Goal: Information Seeking & Learning: Learn about a topic

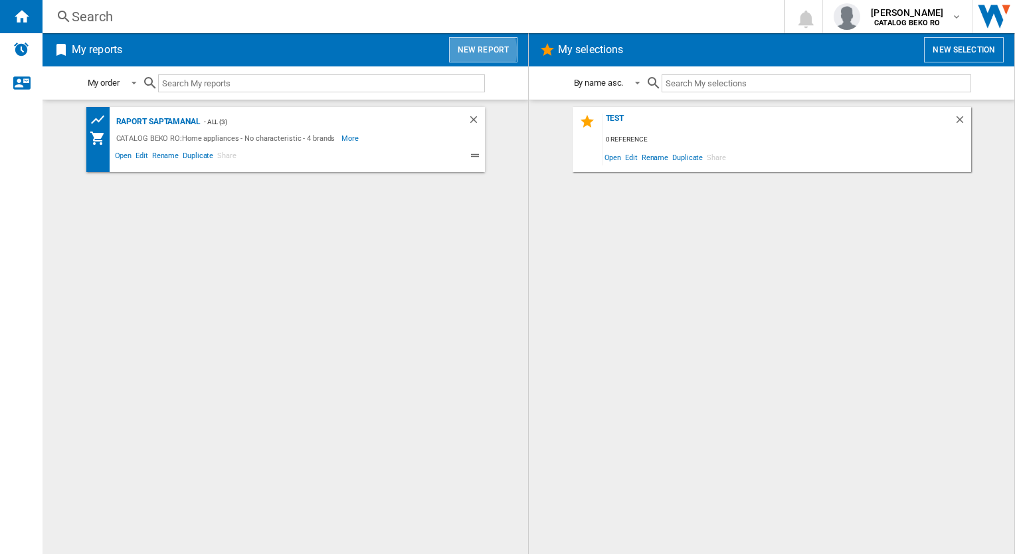
click at [469, 50] on button "New report" at bounding box center [483, 49] width 68 height 25
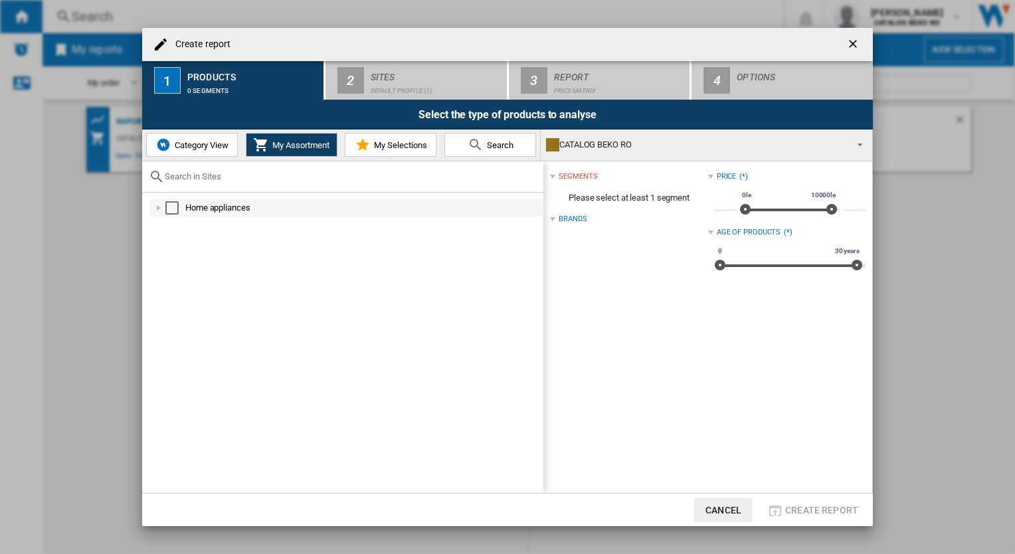
click at [176, 205] on div "Select" at bounding box center [171, 207] width 13 height 13
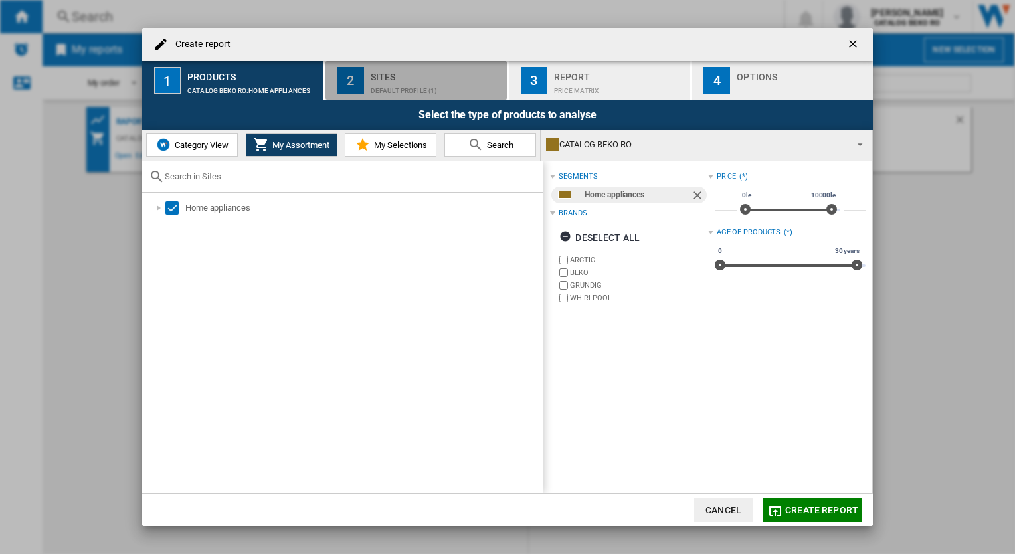
click at [399, 88] on div "Default profile (1)" at bounding box center [436, 87] width 131 height 14
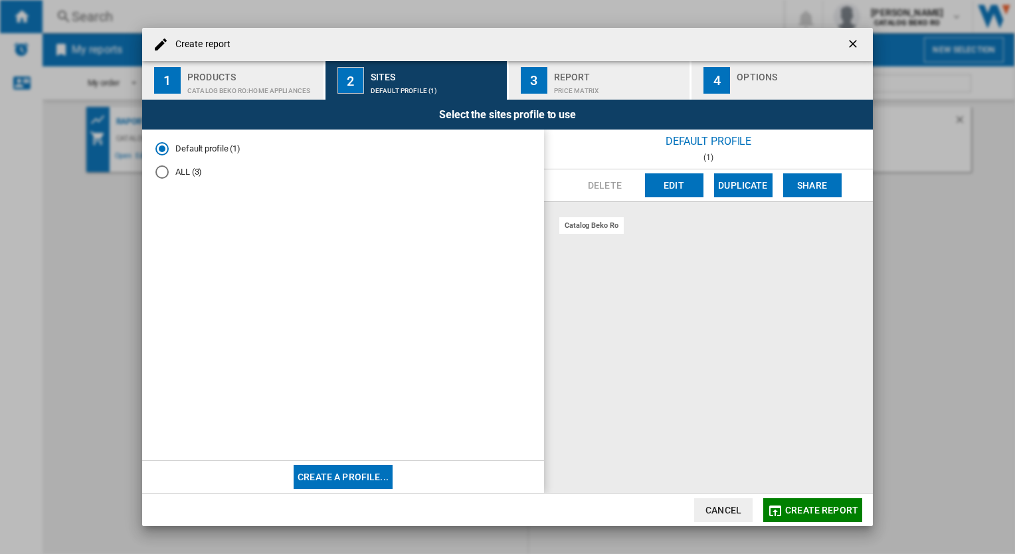
click at [578, 93] on div "Price Matrix" at bounding box center [619, 87] width 131 height 14
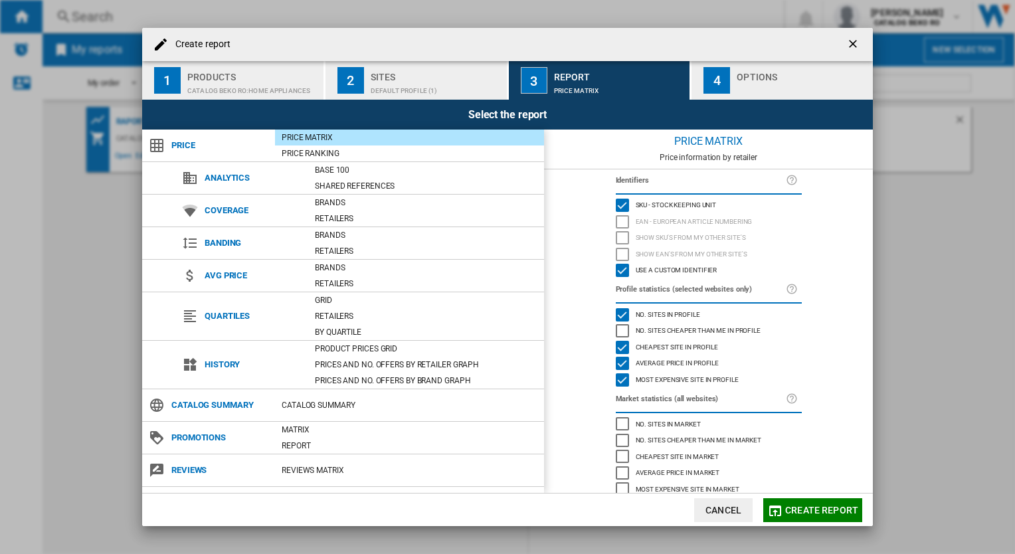
click at [353, 137] on div "Price Matrix" at bounding box center [409, 137] width 269 height 13
click at [185, 147] on span "Price" at bounding box center [220, 145] width 110 height 19
click at [305, 402] on div "Catalog Summary" at bounding box center [409, 404] width 269 height 13
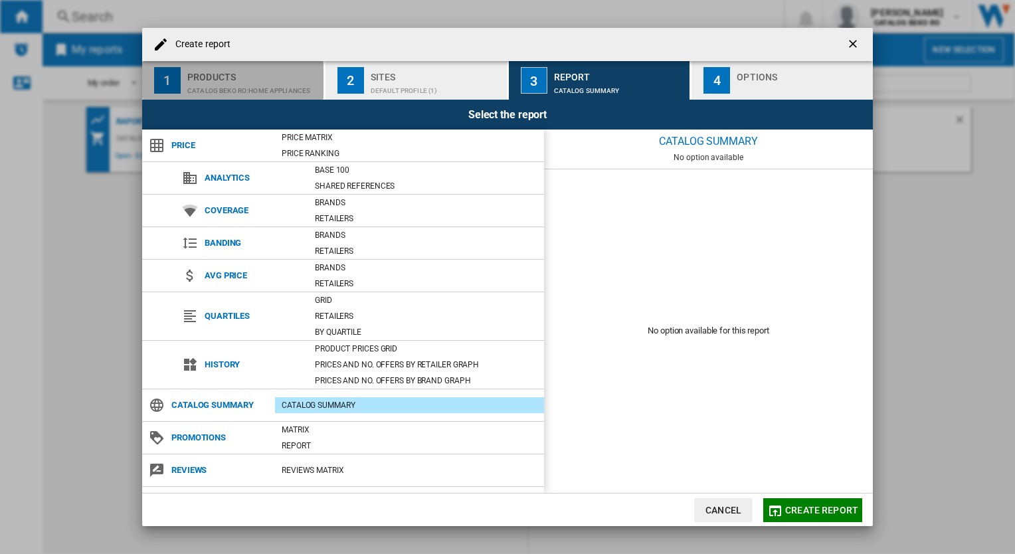
click at [197, 81] on div "CATALOG BEKO RO:Home appliances" at bounding box center [252, 87] width 131 height 14
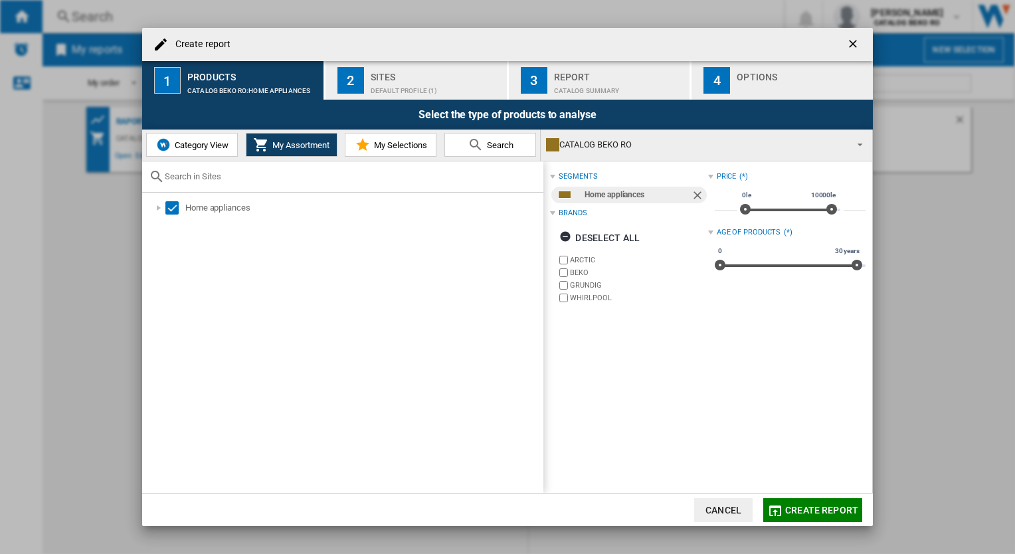
click at [194, 145] on span "Category View" at bounding box center [199, 145] width 57 height 10
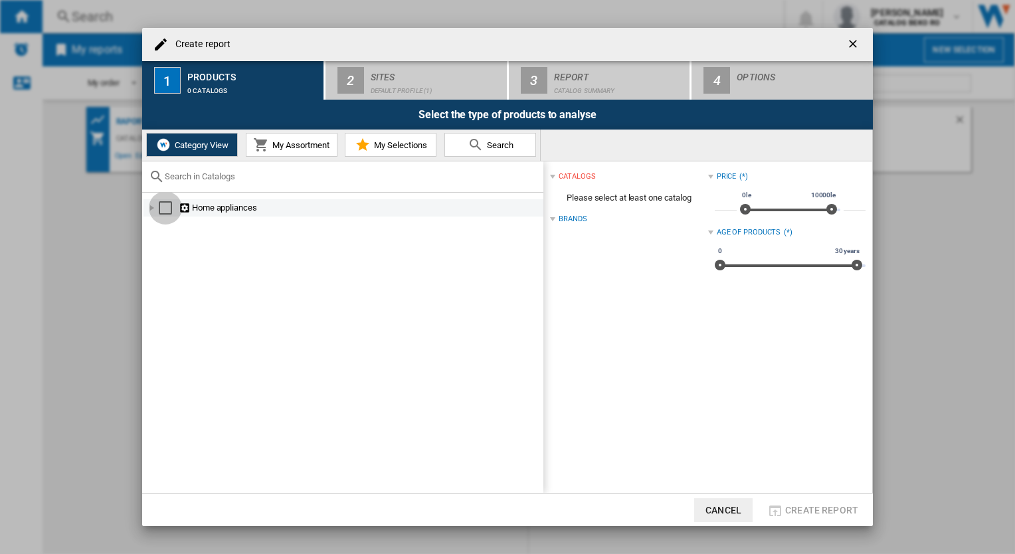
click at [165, 209] on div "Select" at bounding box center [165, 207] width 13 height 13
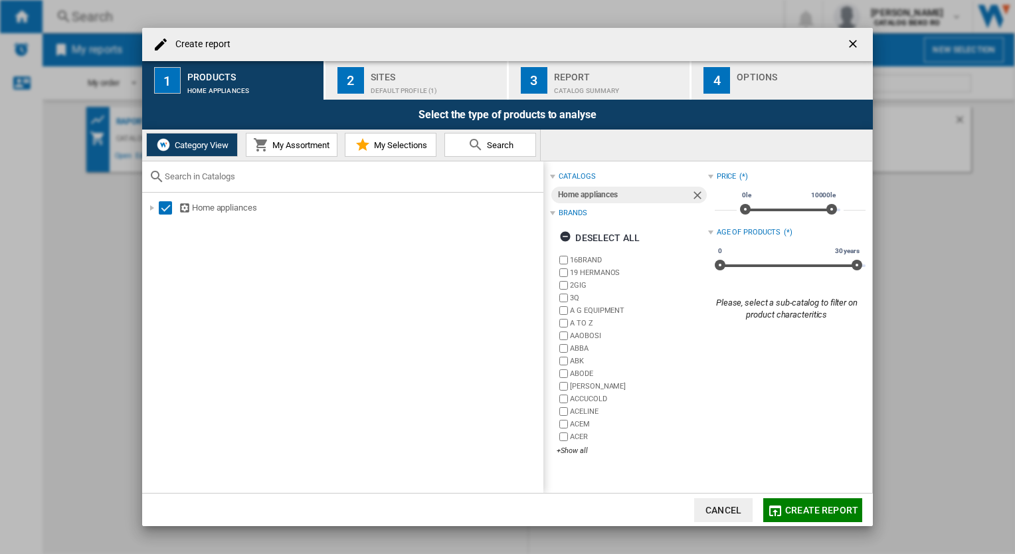
click at [278, 139] on button "My Assortment" at bounding box center [292, 145] width 92 height 24
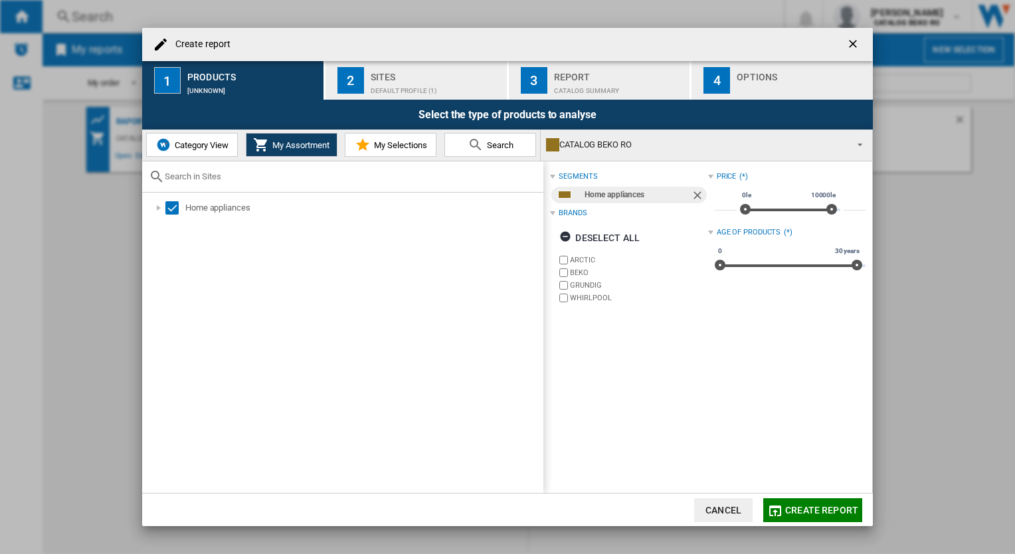
click at [687, 511] on span "Create report" at bounding box center [821, 510] width 73 height 11
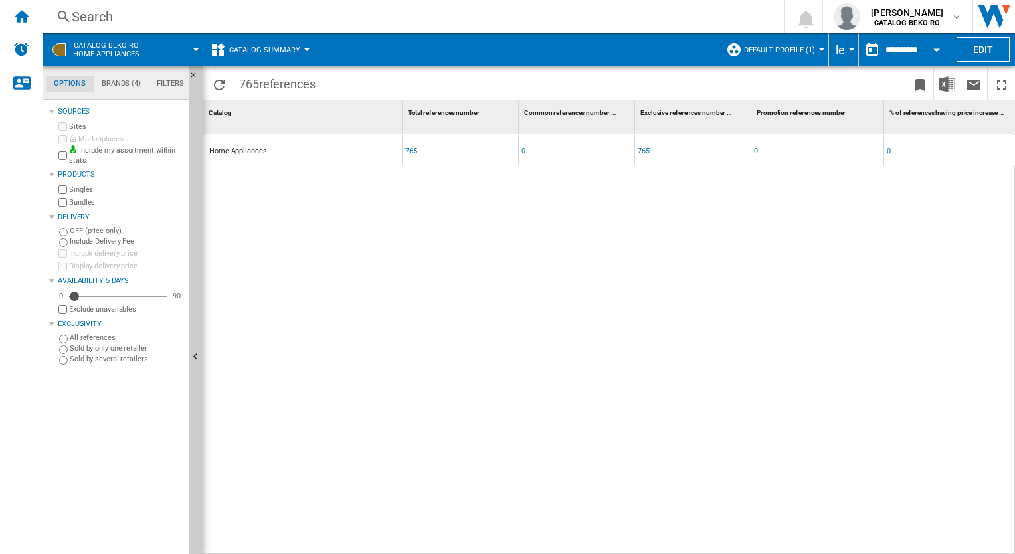
click at [244, 151] on div "Home Appliances" at bounding box center [238, 151] width 58 height 31
click at [128, 86] on md-tab-item "Brands (4)" at bounding box center [121, 84] width 55 height 16
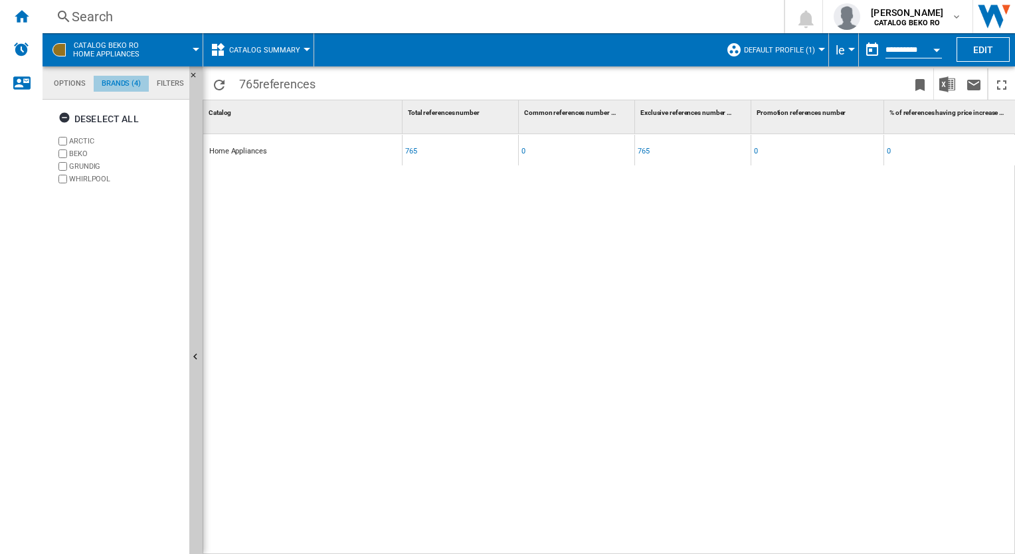
scroll to position [50, 0]
click at [266, 63] on button "Catalog Summary" at bounding box center [268, 49] width 78 height 33
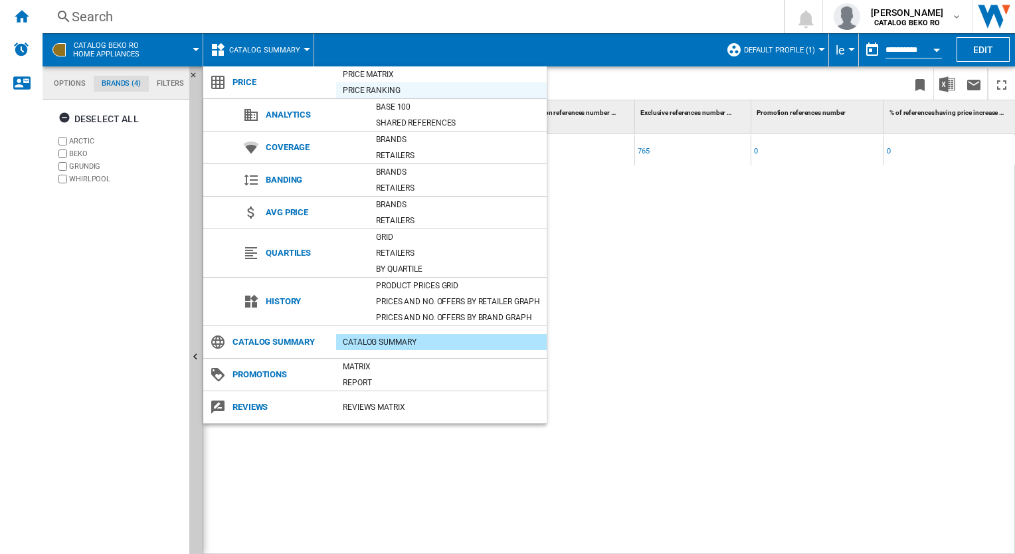
click at [359, 93] on div "Price Ranking" at bounding box center [441, 90] width 211 height 13
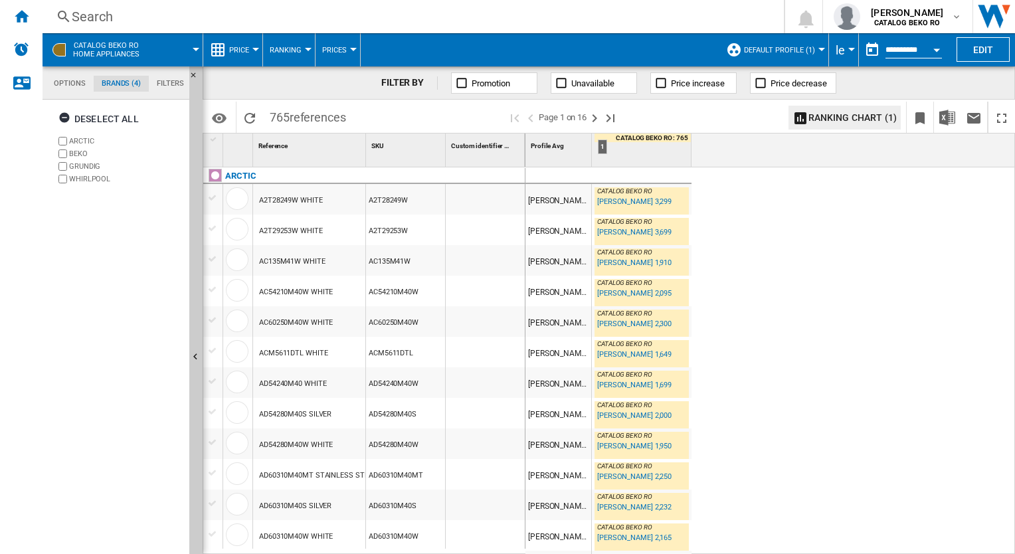
click at [687, 50] on div "Open calendar" at bounding box center [936, 49] width 7 height 3
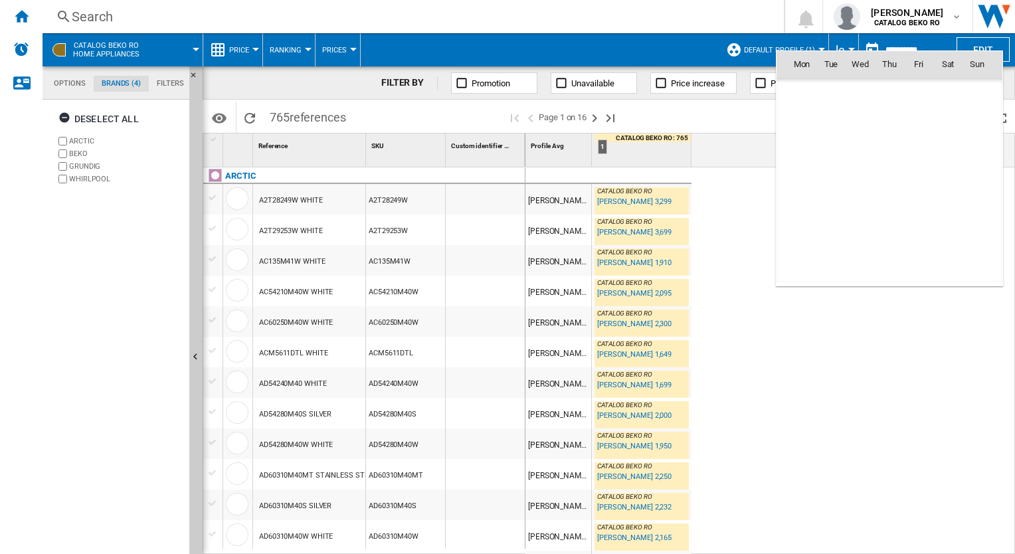
scroll to position [6335, 0]
click at [687, 223] on div at bounding box center [507, 277] width 1015 height 554
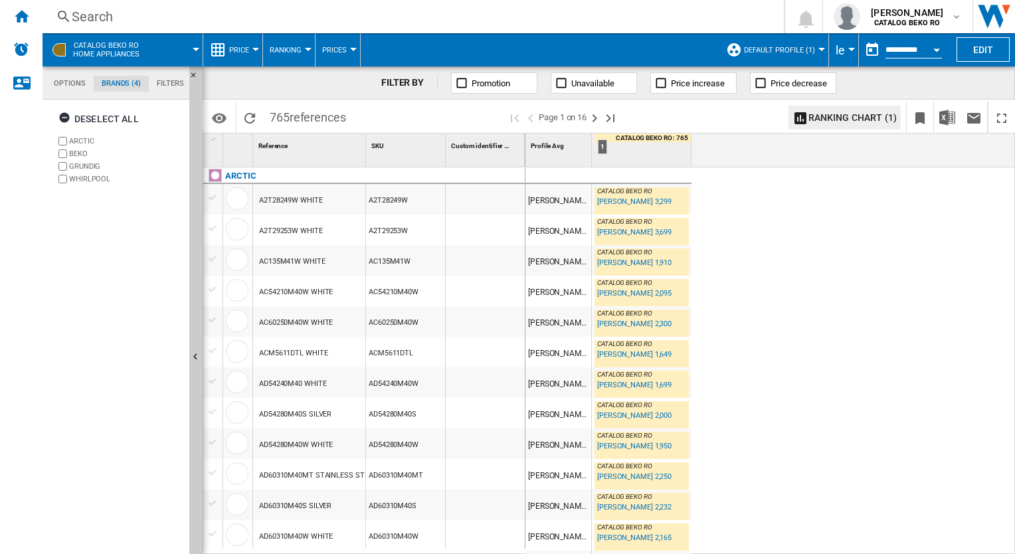
click at [687, 47] on button "Default profile (1)" at bounding box center [783, 49] width 78 height 33
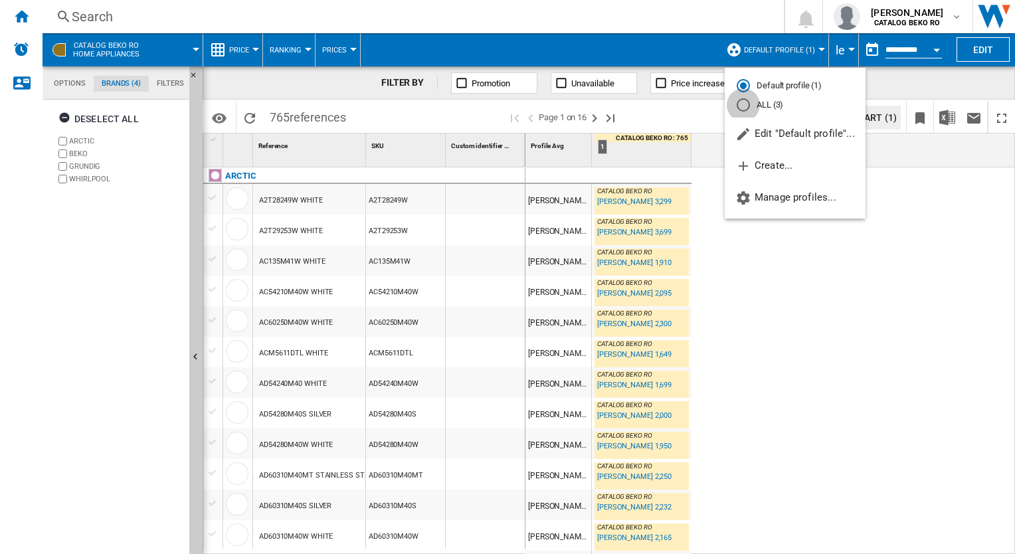
click at [687, 106] on div "ALL (3)" at bounding box center [742, 104] width 13 height 13
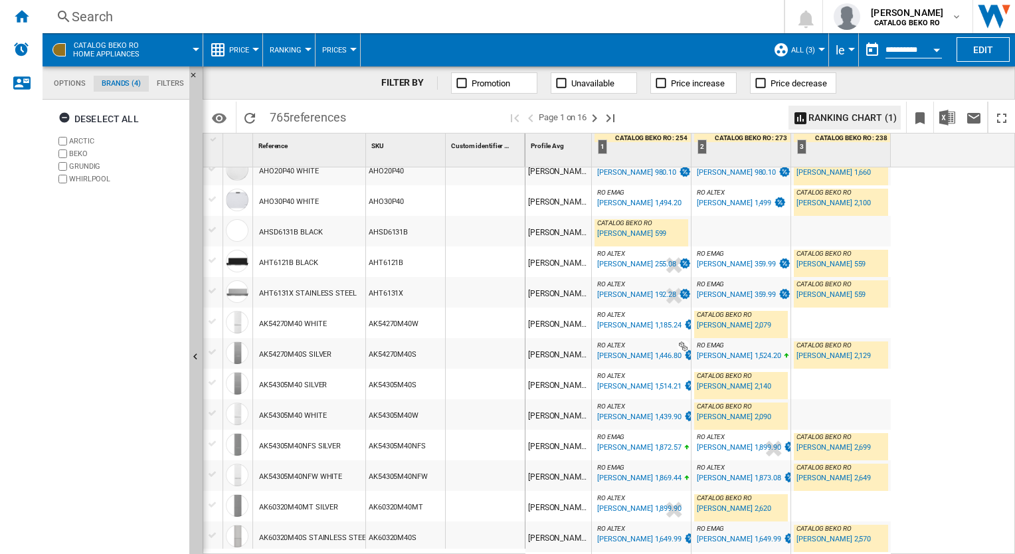
click at [687, 46] on button "ALL (3)" at bounding box center [806, 49] width 31 height 33
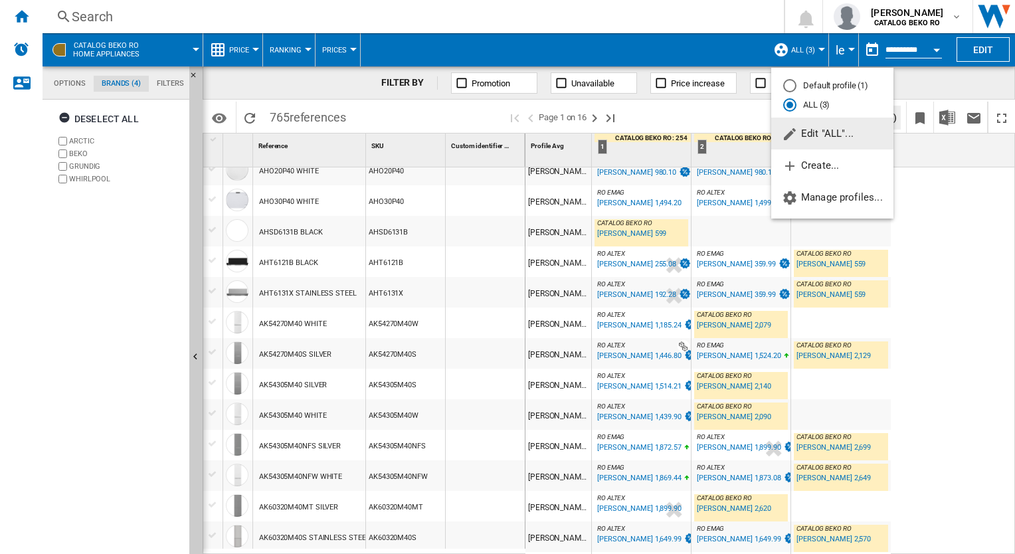
click at [687, 131] on span "Edit "ALL"..." at bounding box center [818, 134] width 72 height 12
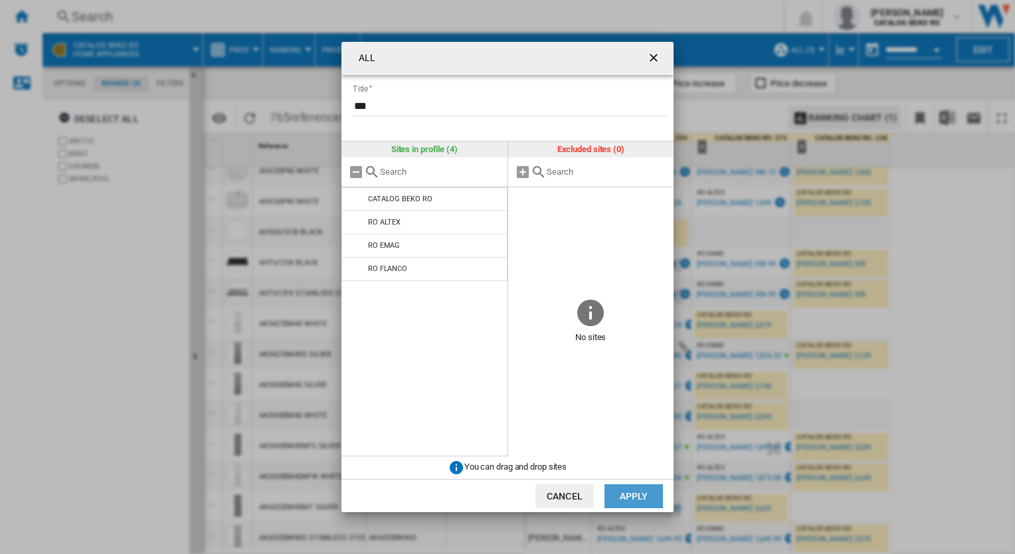
click at [620, 503] on button "Apply" at bounding box center [633, 496] width 58 height 24
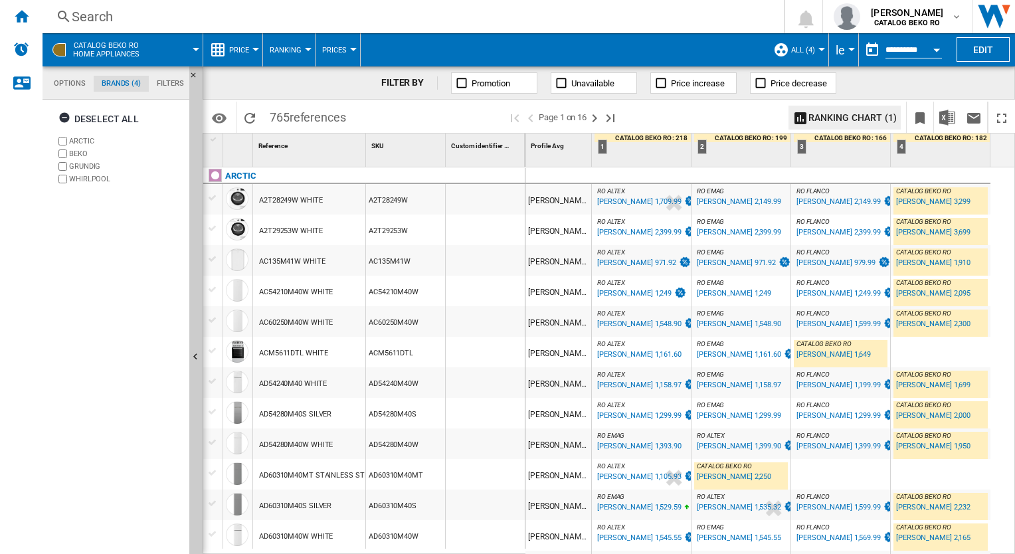
click at [256, 49] on div at bounding box center [255, 49] width 7 height 3
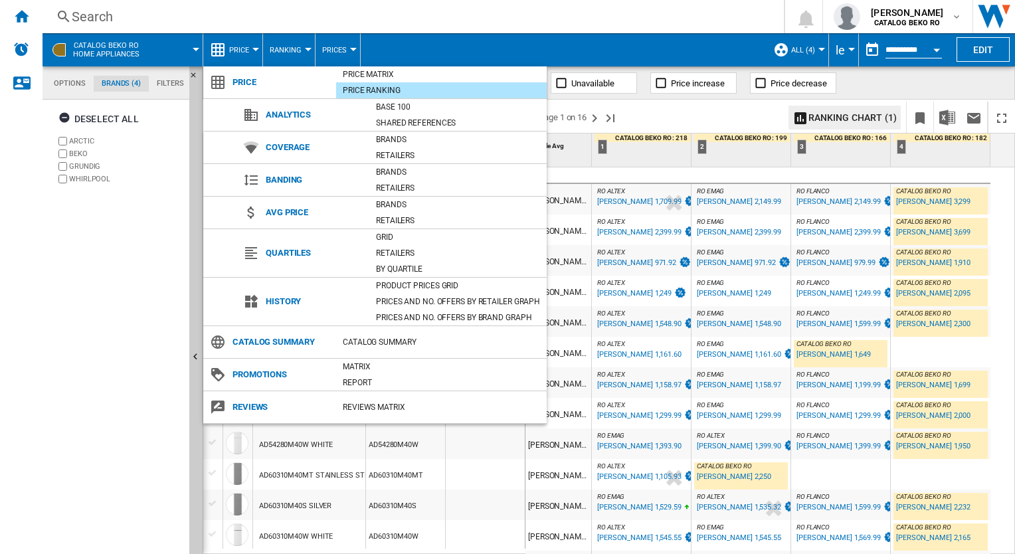
click at [687, 52] on md-backdrop at bounding box center [507, 277] width 1015 height 554
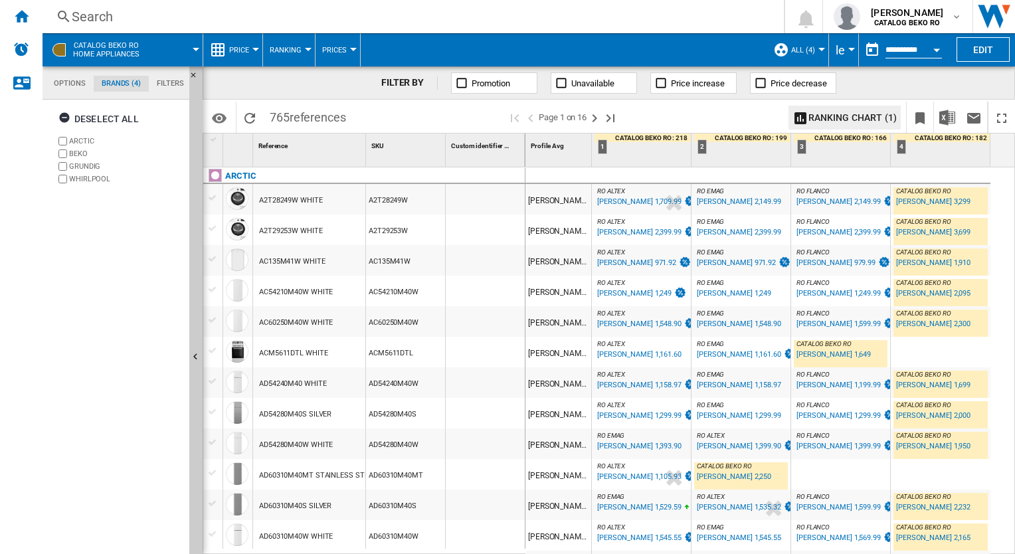
click at [687, 50] on button "button" at bounding box center [872, 50] width 27 height 27
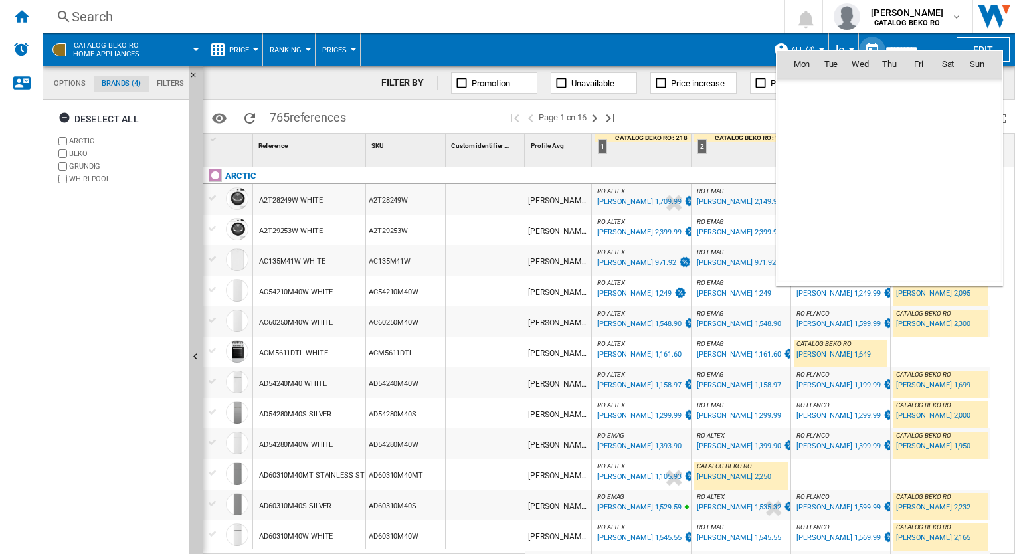
scroll to position [6335, 0]
click at [687, 50] on div "Mon Tue Wed Thu Fri Sat [DATE] 1 2 3 4 5 6 7 8 9 10 11 12 13 14 15 16 17 18 19 …" at bounding box center [889, 168] width 227 height 236
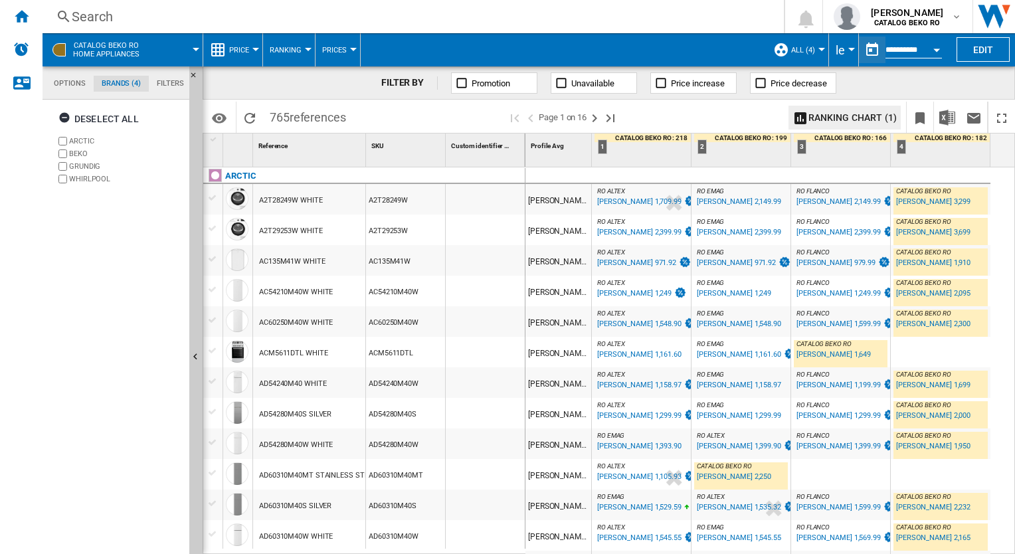
click at [687, 48] on button "ALL (4)" at bounding box center [806, 49] width 31 height 33
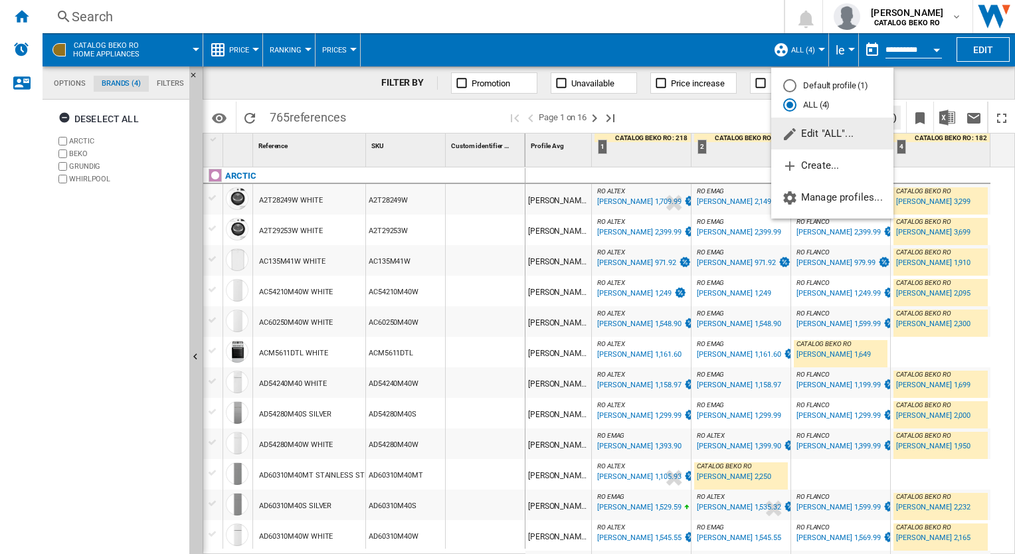
click at [236, 52] on md-backdrop at bounding box center [507, 277] width 1015 height 554
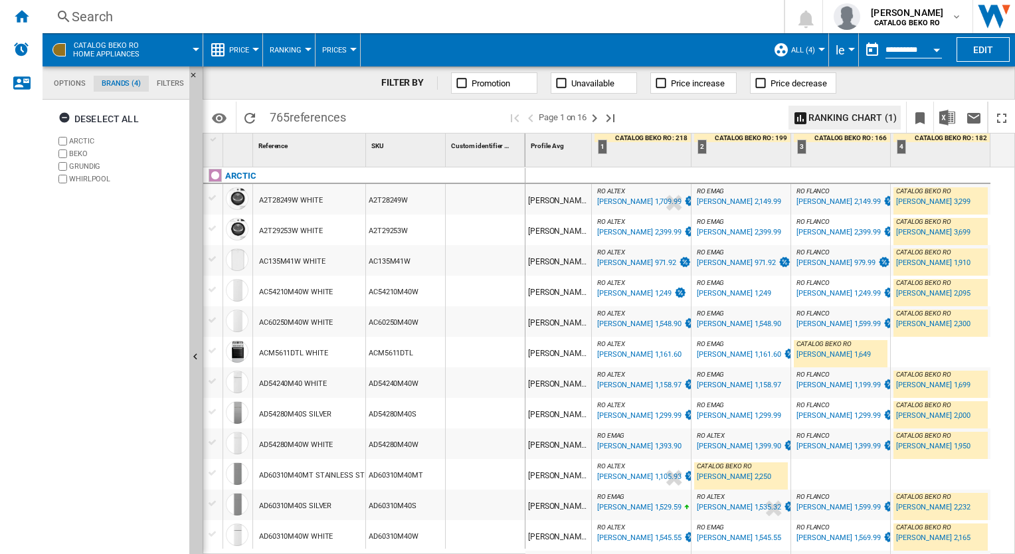
click at [303, 52] on button "Ranking" at bounding box center [289, 49] width 39 height 33
click at [346, 54] on md-backdrop at bounding box center [507, 277] width 1015 height 554
click at [353, 46] on md-menu "Prices Prices Gaps Sold" at bounding box center [337, 49] width 45 height 33
click at [351, 50] on div at bounding box center [353, 49] width 7 height 3
click at [303, 44] on md-backdrop at bounding box center [507, 277] width 1015 height 554
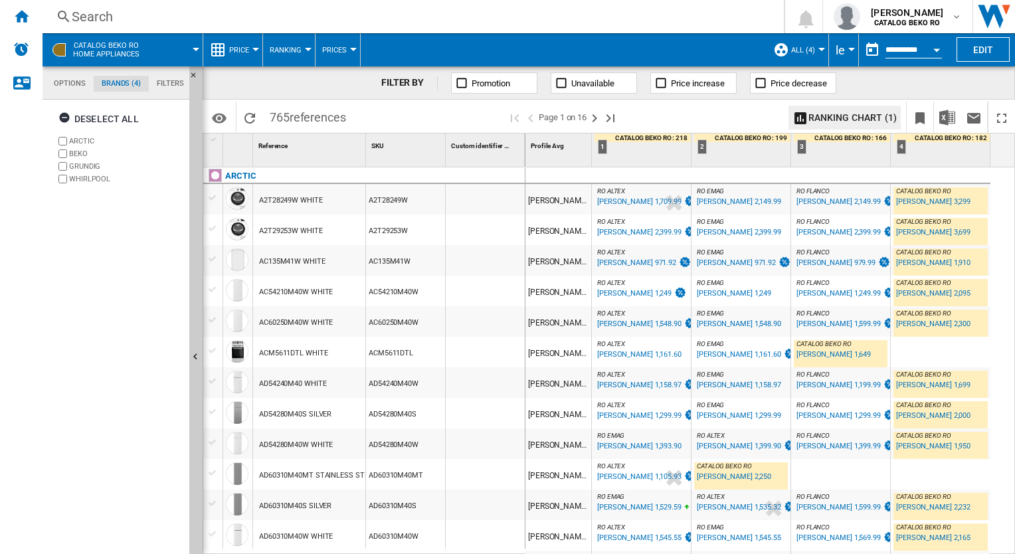
click at [305, 48] on div at bounding box center [308, 49] width 7 height 3
click at [298, 110] on span "Ranking" at bounding box center [292, 114] width 36 height 12
click at [300, 48] on span "Ranking" at bounding box center [286, 50] width 32 height 9
click at [295, 78] on span "Matrix" at bounding box center [288, 82] width 29 height 12
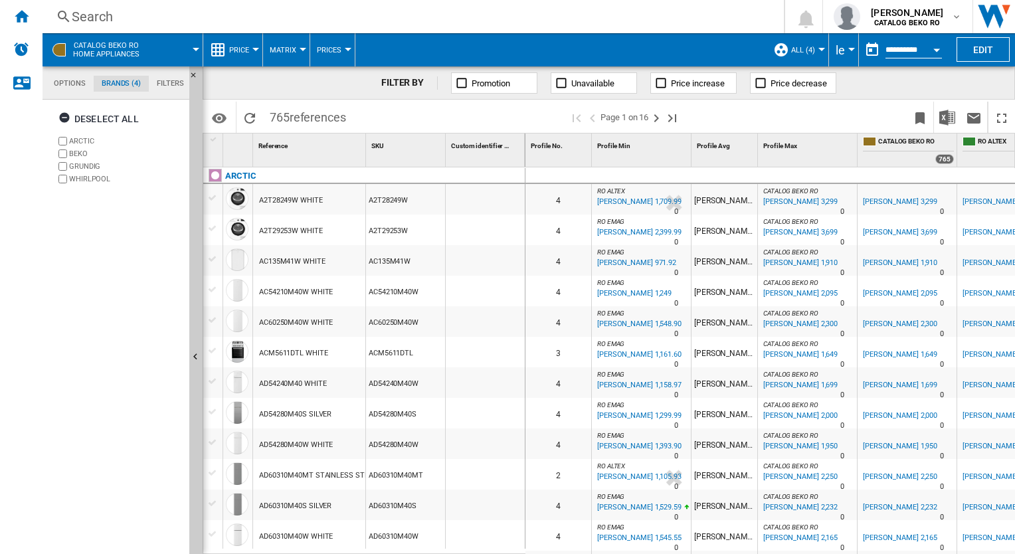
click at [294, 54] on button "Matrix" at bounding box center [286, 49] width 33 height 33
click at [295, 121] on button "Ranking" at bounding box center [295, 114] width 64 height 32
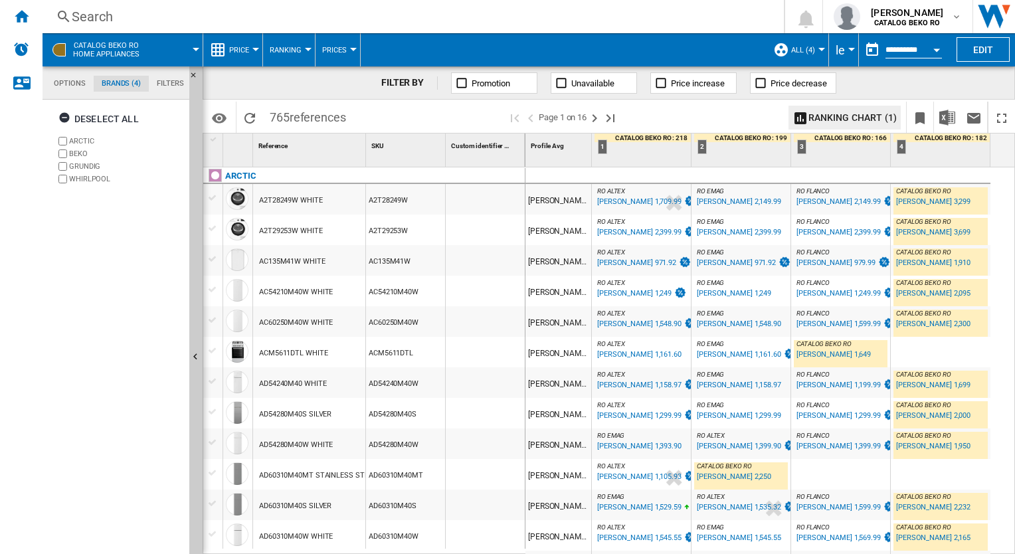
click at [245, 44] on button "Price" at bounding box center [242, 49] width 27 height 33
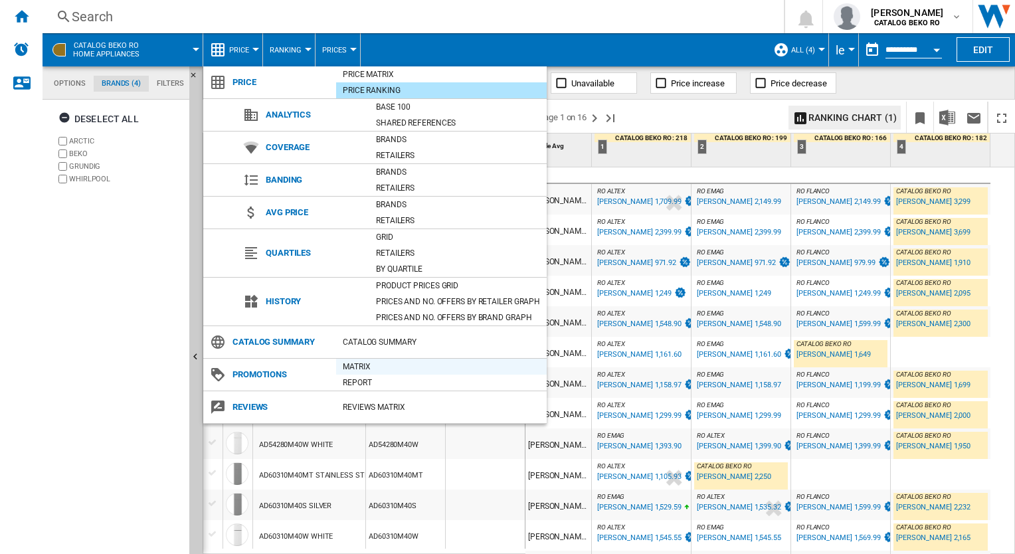
click at [368, 365] on div "Matrix" at bounding box center [441, 366] width 211 height 13
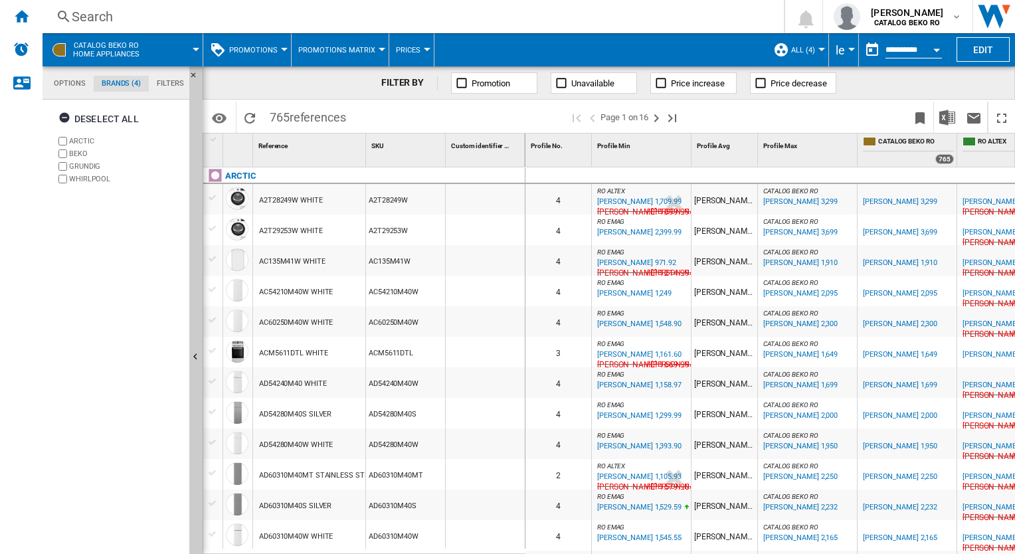
click at [256, 50] on span "Promotions" at bounding box center [253, 50] width 48 height 9
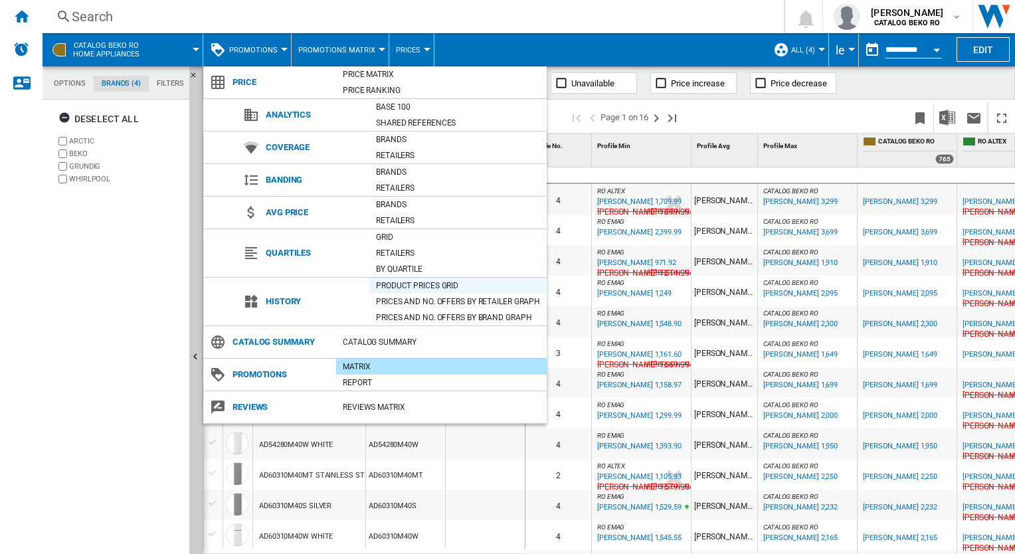
click at [397, 282] on div "Product prices grid" at bounding box center [457, 285] width 177 height 13
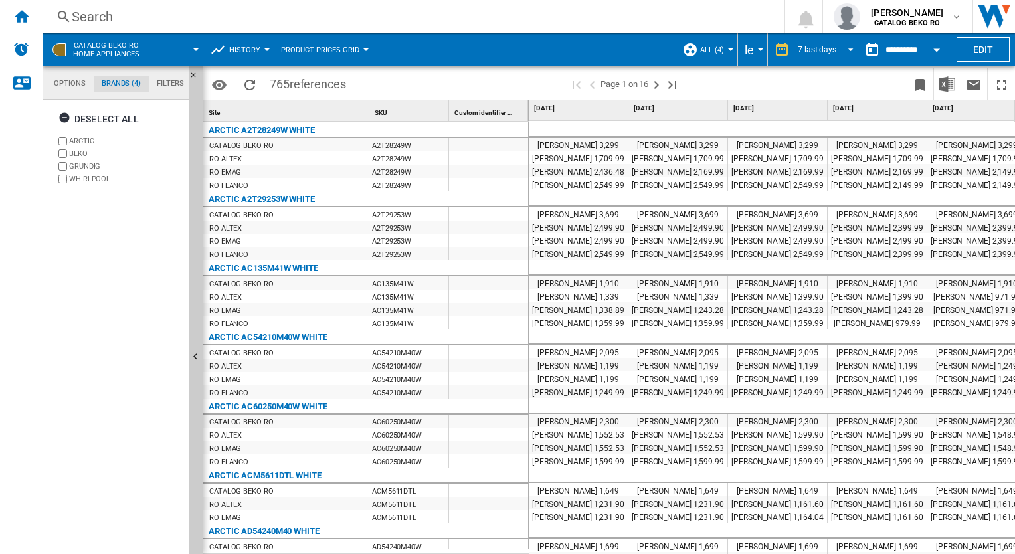
click at [687, 49] on div "7 last days" at bounding box center [817, 49] width 39 height 9
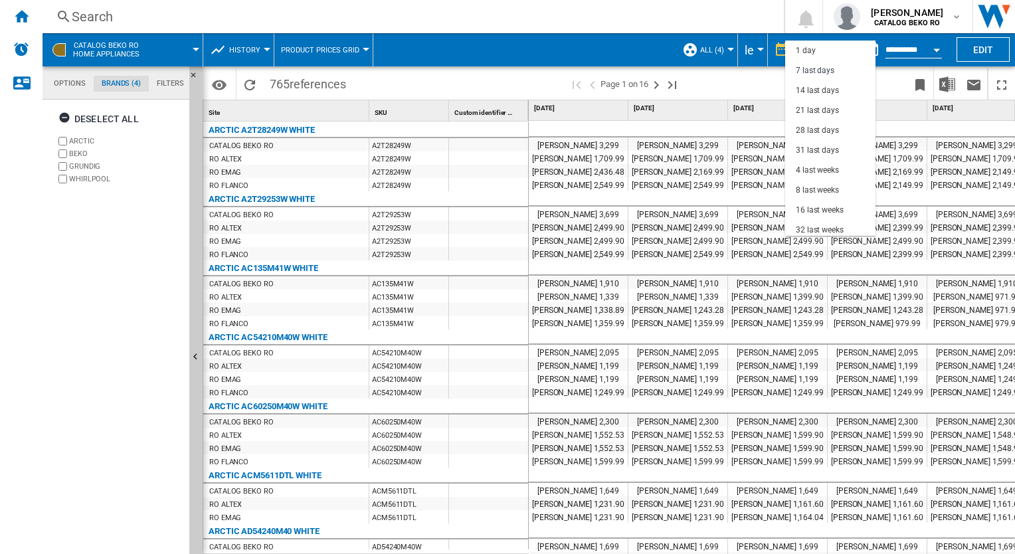
scroll to position [19, 0]
click at [687, 80] on md-backdrop at bounding box center [507, 277] width 1015 height 554
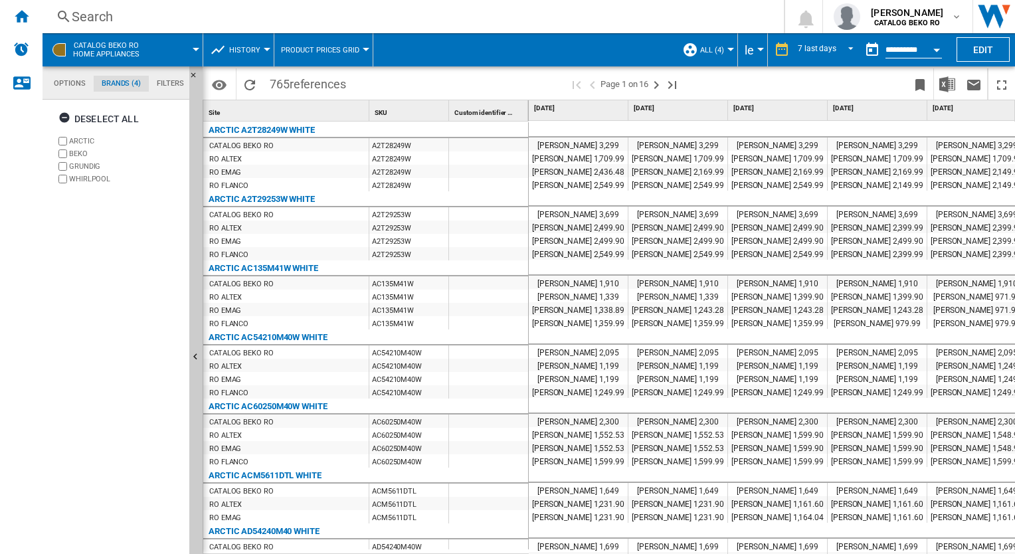
click at [687, 52] on button "Open calendar" at bounding box center [936, 48] width 24 height 24
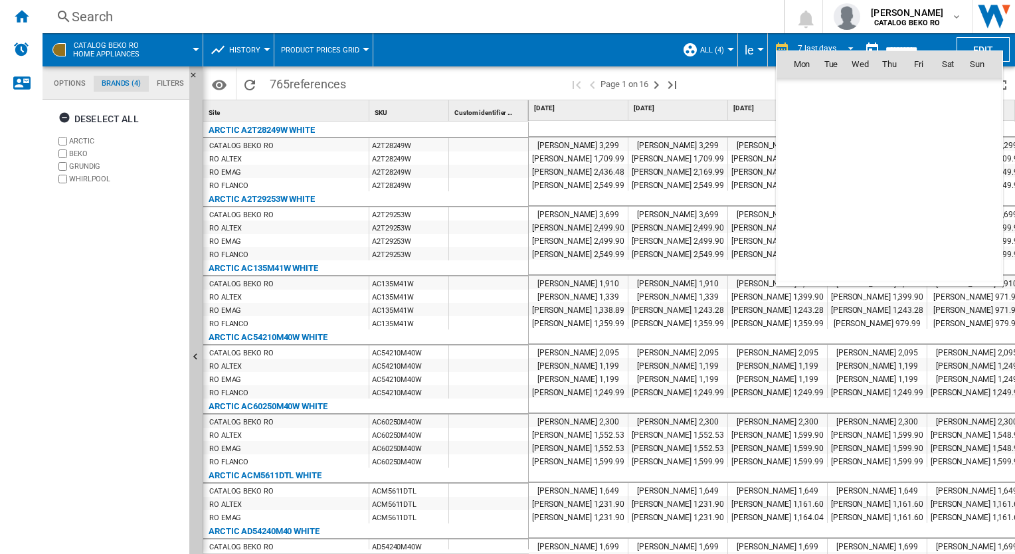
scroll to position [6335, 0]
click at [687, 88] on div at bounding box center [507, 277] width 1015 height 554
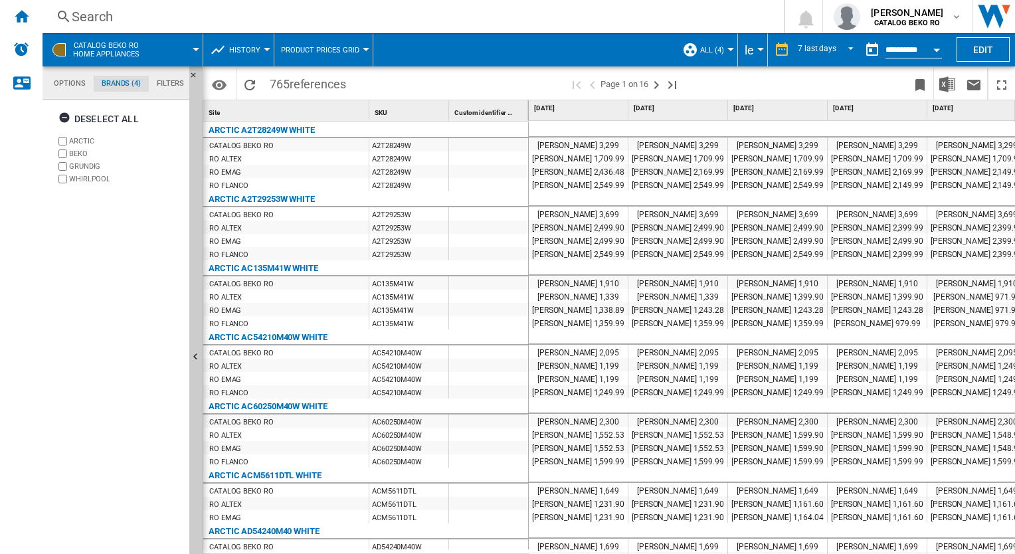
click at [250, 50] on span "History" at bounding box center [244, 50] width 31 height 9
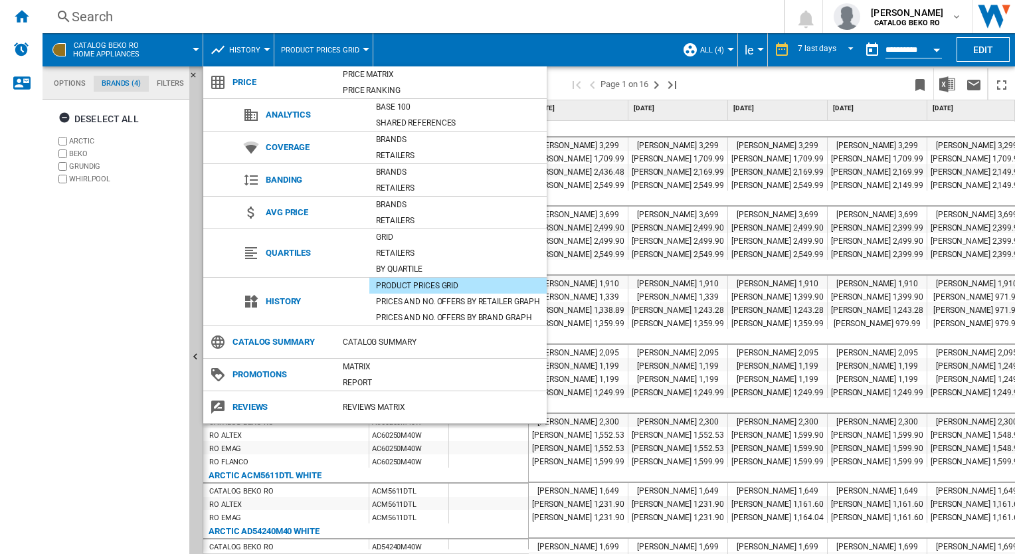
click at [687, 84] on md-backdrop at bounding box center [507, 277] width 1015 height 554
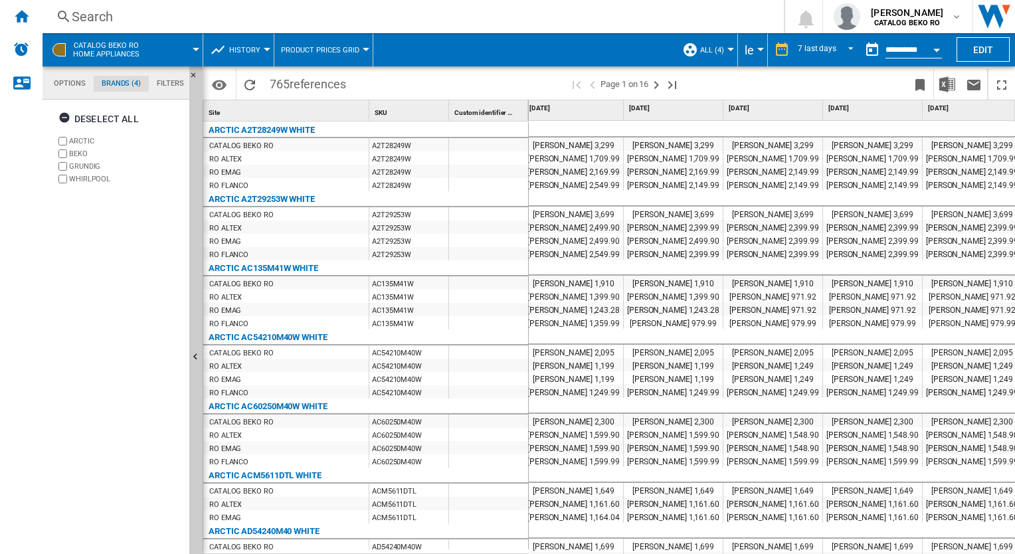
scroll to position [0, 316]
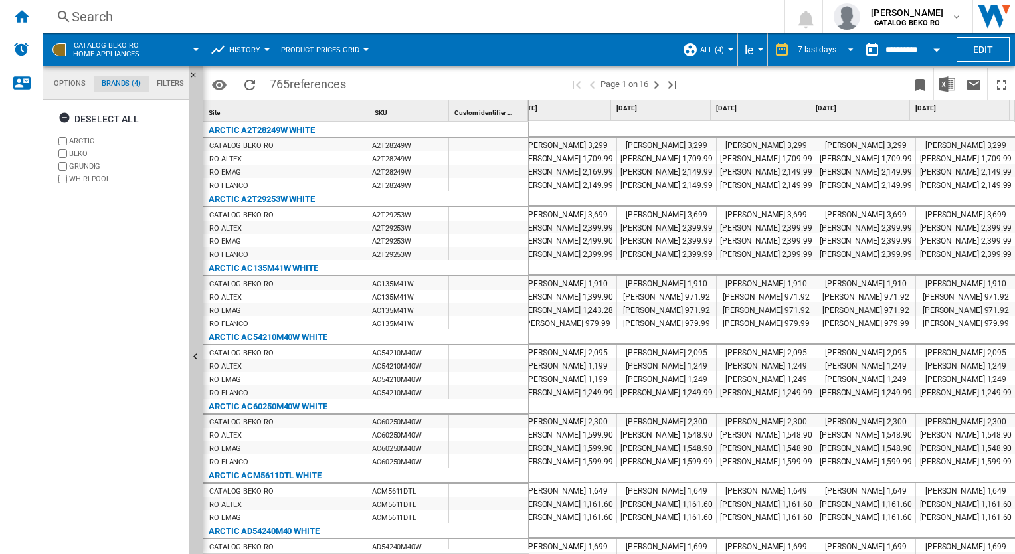
click at [687, 47] on span "REPORTS.WIZARD.STEPS.REPORT.STEPS.REPORT_OPTIONS.PERIOD: 7 last days" at bounding box center [847, 49] width 16 height 12
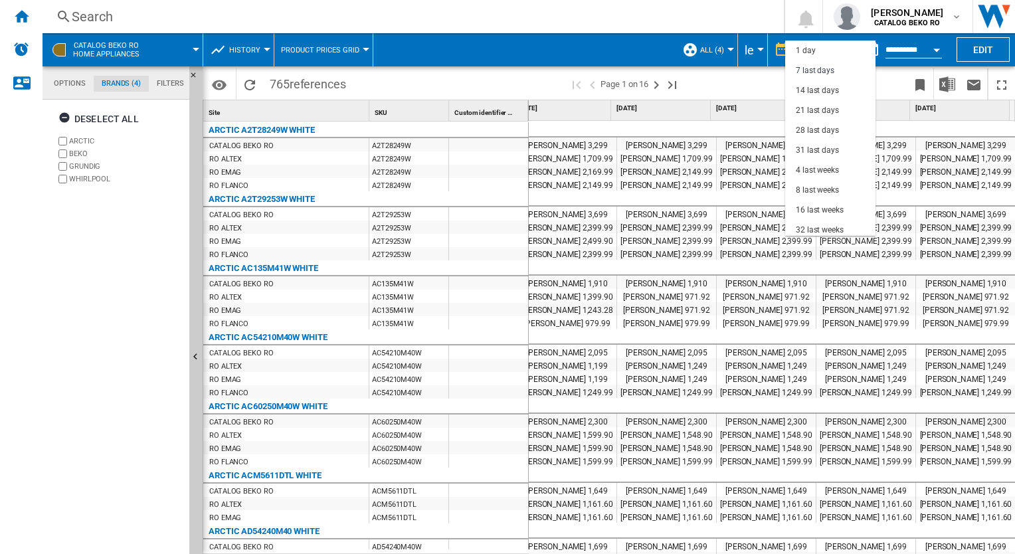
scroll to position [20, 0]
click at [687, 46] on md-backdrop at bounding box center [507, 277] width 1015 height 554
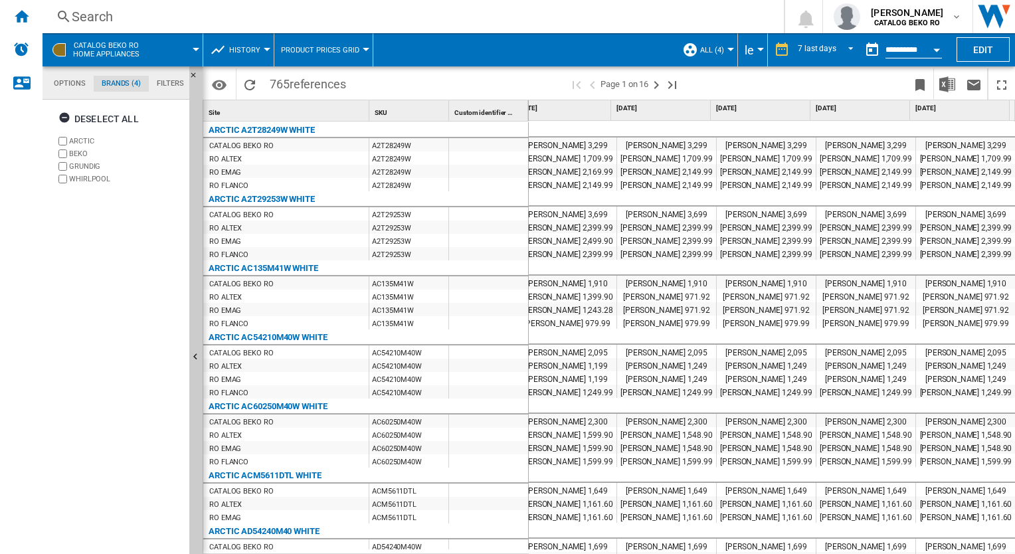
click at [687, 47] on button "Open calendar" at bounding box center [936, 48] width 24 height 24
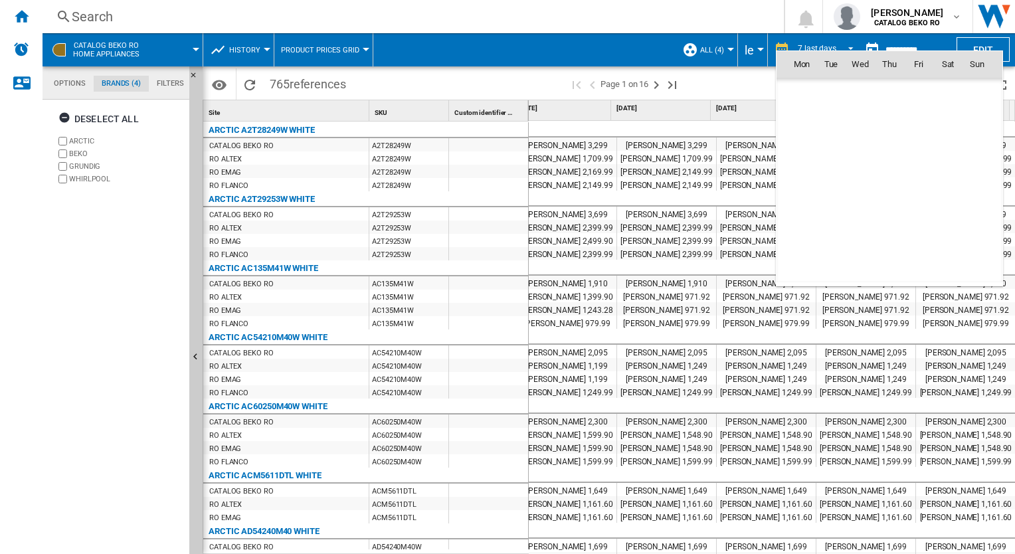
scroll to position [6335, 0]
click at [687, 93] on span "1" at bounding box center [918, 93] width 27 height 27
type input "**********"
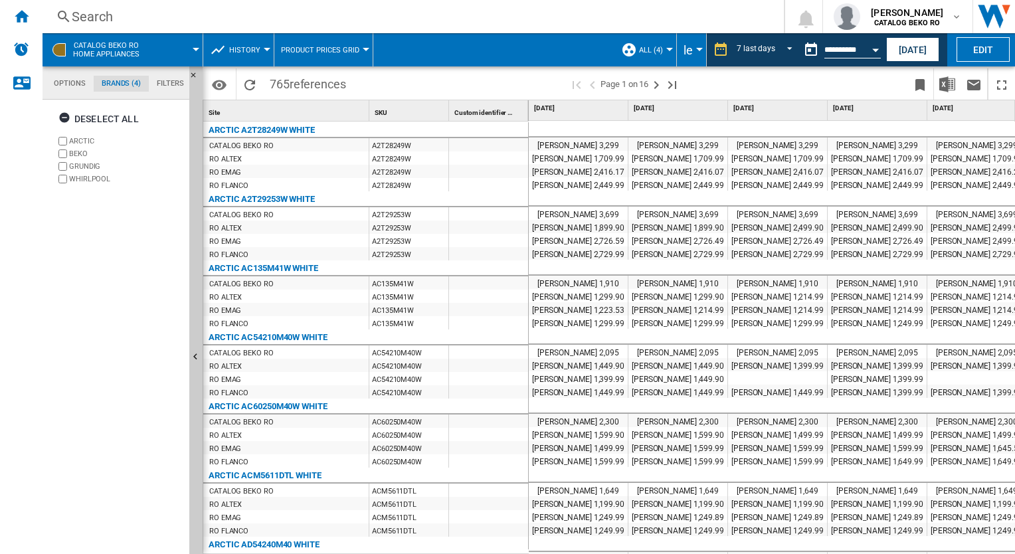
click at [264, 51] on button "History" at bounding box center [248, 49] width 38 height 33
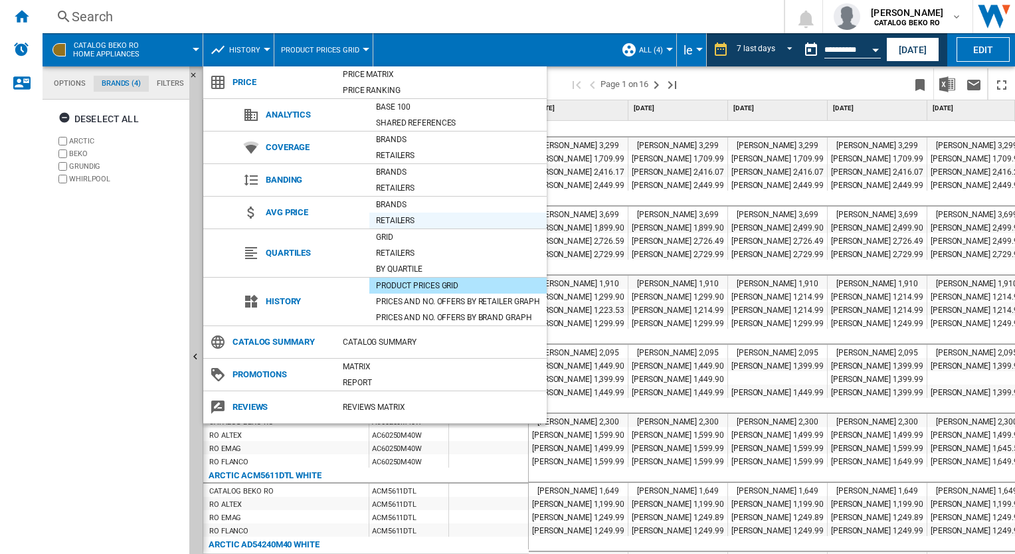
click at [404, 220] on div "Retailers" at bounding box center [457, 220] width 177 height 13
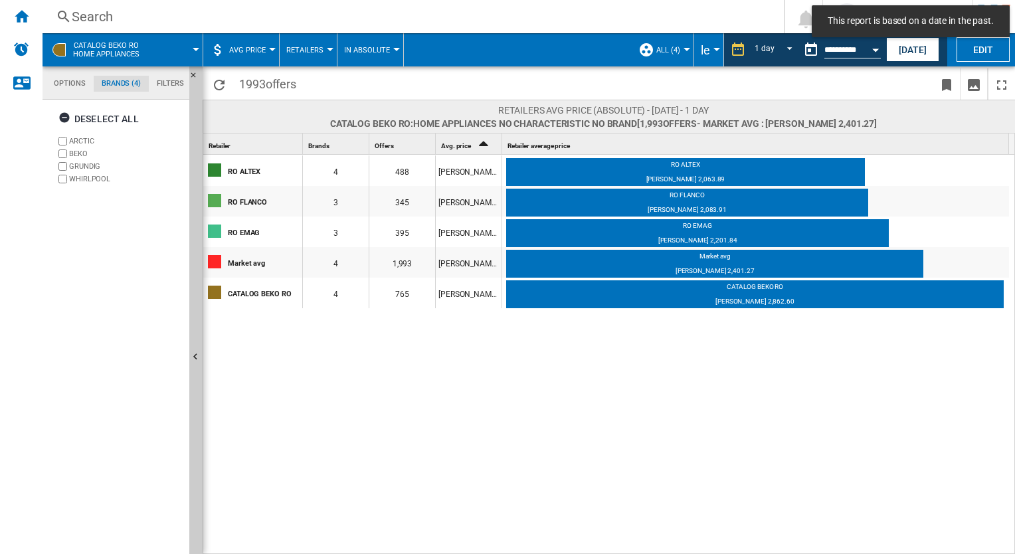
click at [267, 50] on button "AVG Price" at bounding box center [250, 49] width 43 height 33
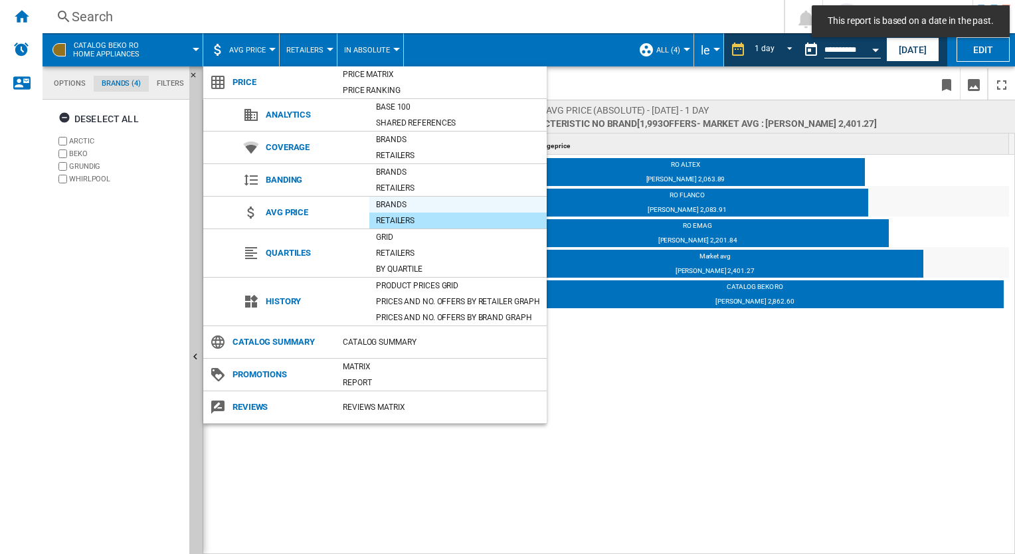
click at [412, 206] on div "Brands" at bounding box center [457, 204] width 177 height 13
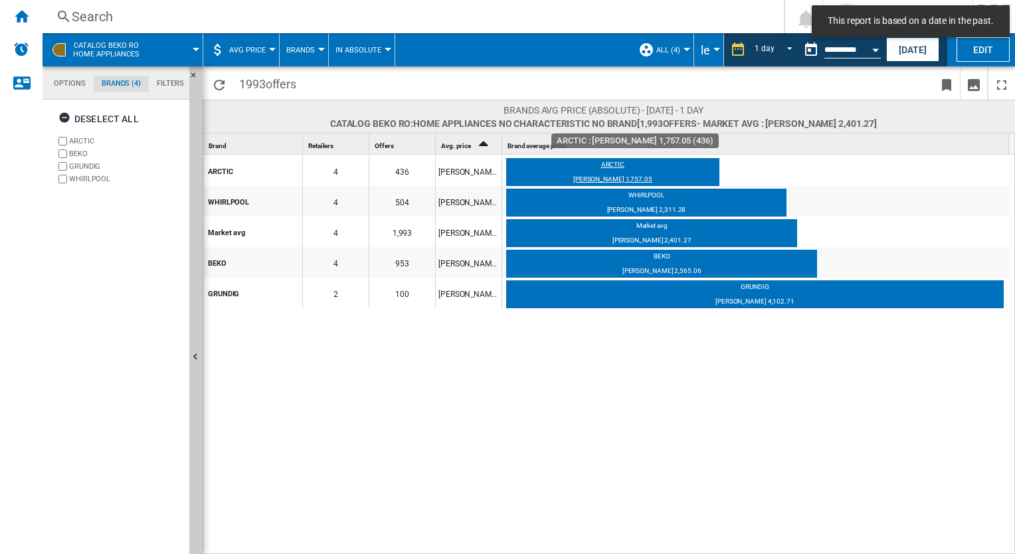
click at [618, 163] on div "ARCTIC" at bounding box center [612, 166] width 213 height 13
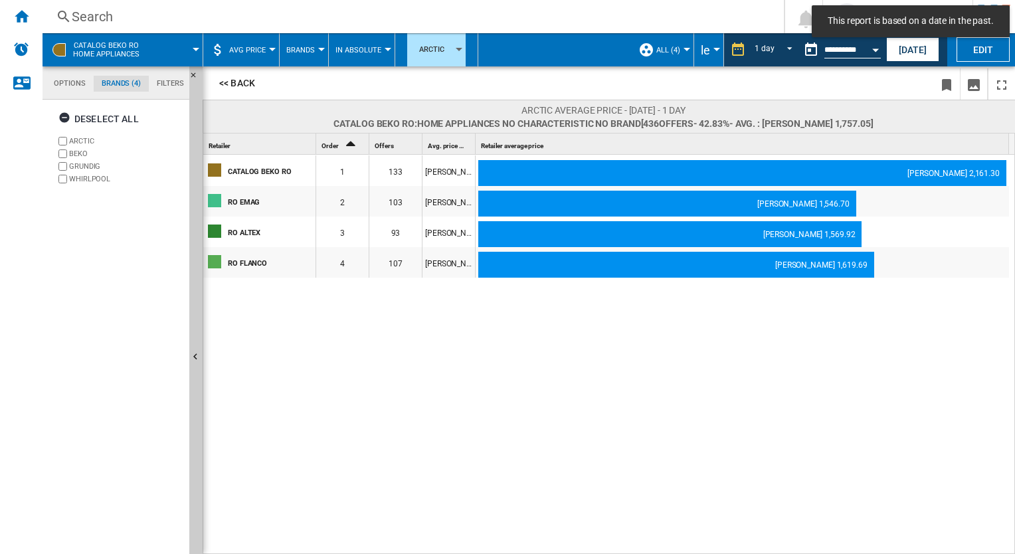
click at [234, 54] on button "AVG Price" at bounding box center [250, 49] width 43 height 33
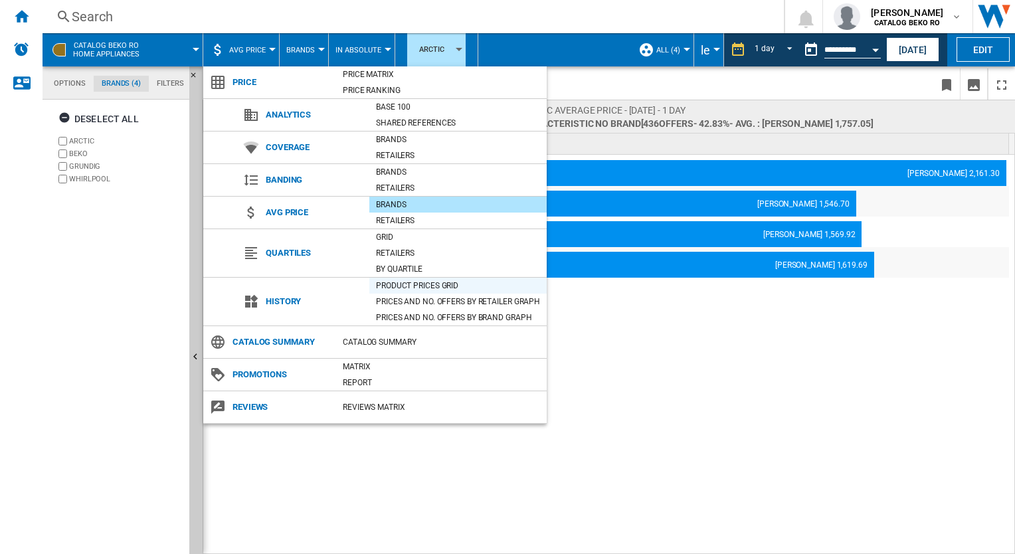
click at [422, 289] on div "Product prices grid" at bounding box center [457, 285] width 177 height 13
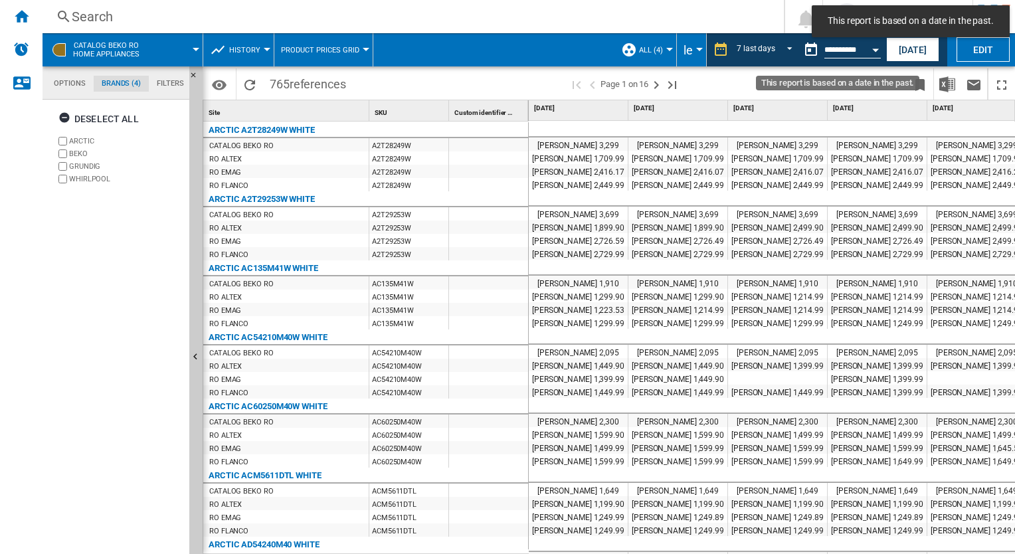
click at [687, 52] on button "Open calendar" at bounding box center [875, 48] width 24 height 24
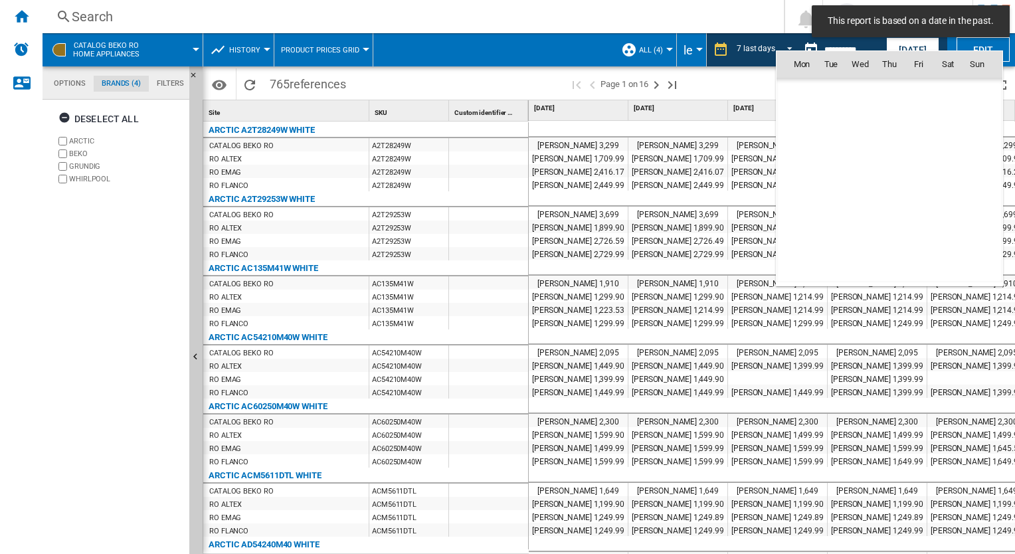
scroll to position [6335, 0]
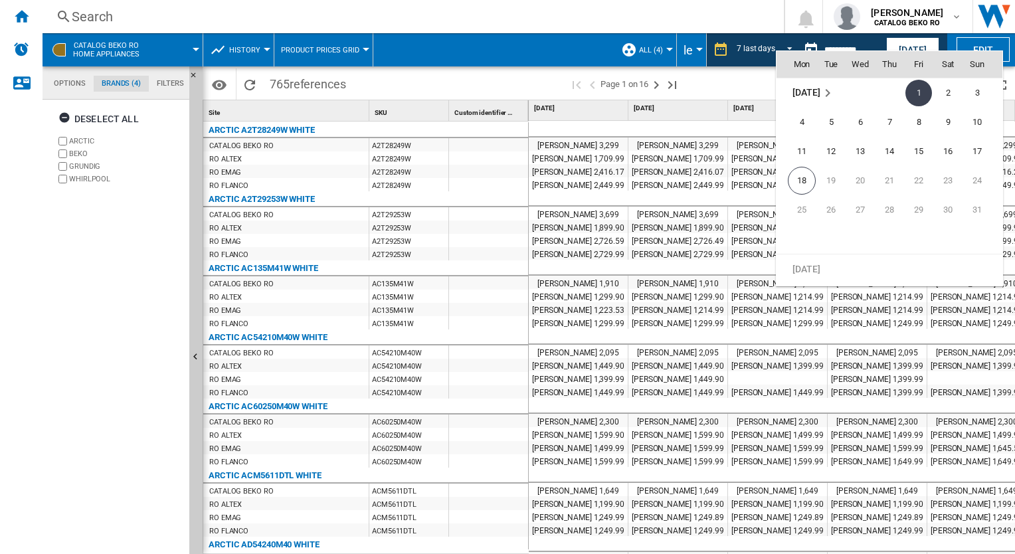
click at [687, 51] on div at bounding box center [507, 277] width 1015 height 554
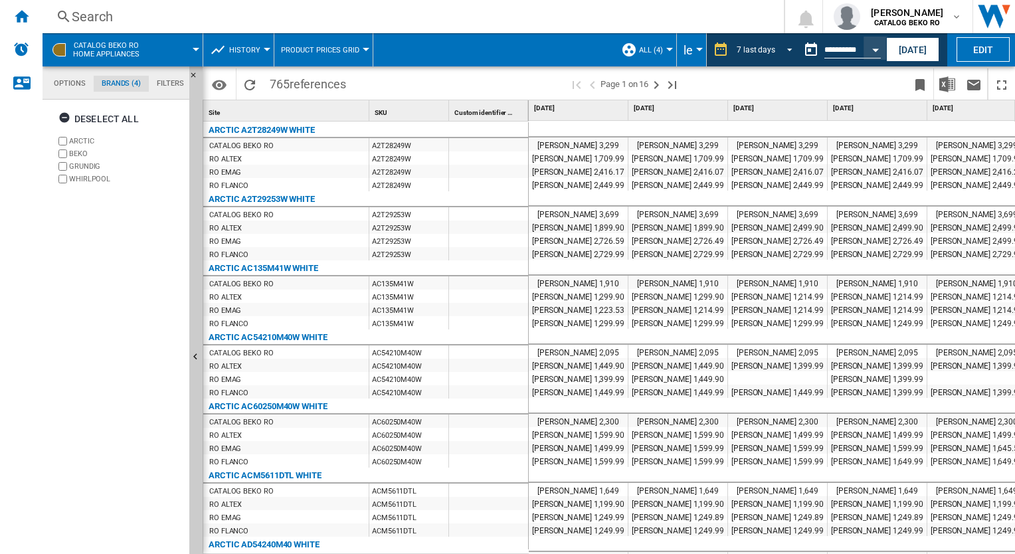
click at [687, 48] on div "7 last days" at bounding box center [755, 49] width 39 height 9
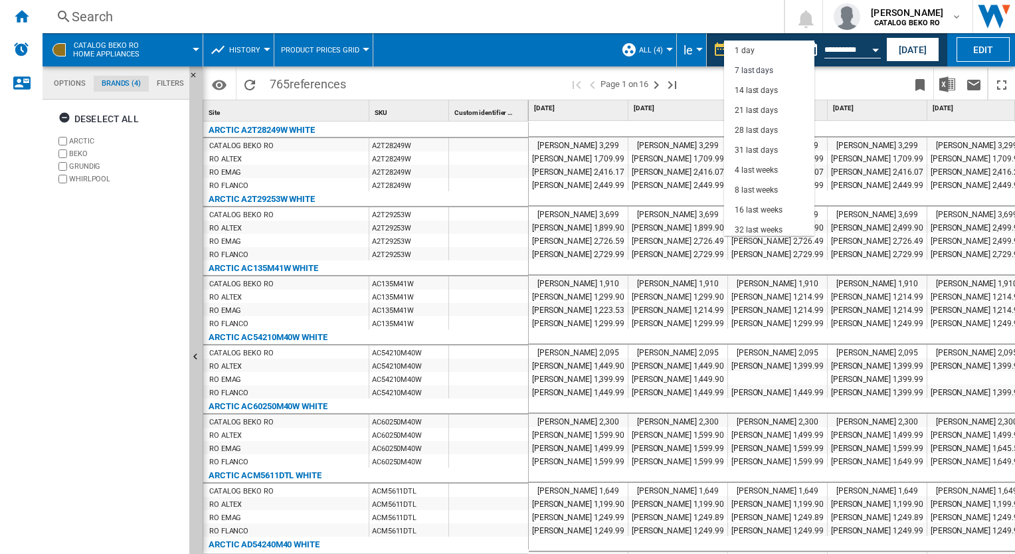
scroll to position [19, 0]
drag, startPoint x: 807, startPoint y: 179, endPoint x: 803, endPoint y: 194, distance: 15.1
click at [687, 208] on md-content "1 day 7 last days 14 last days 21 last days 28 last days 31 last days 4 last we…" at bounding box center [769, 138] width 90 height 195
click at [687, 68] on div "14 last days" at bounding box center [755, 71] width 43 height 11
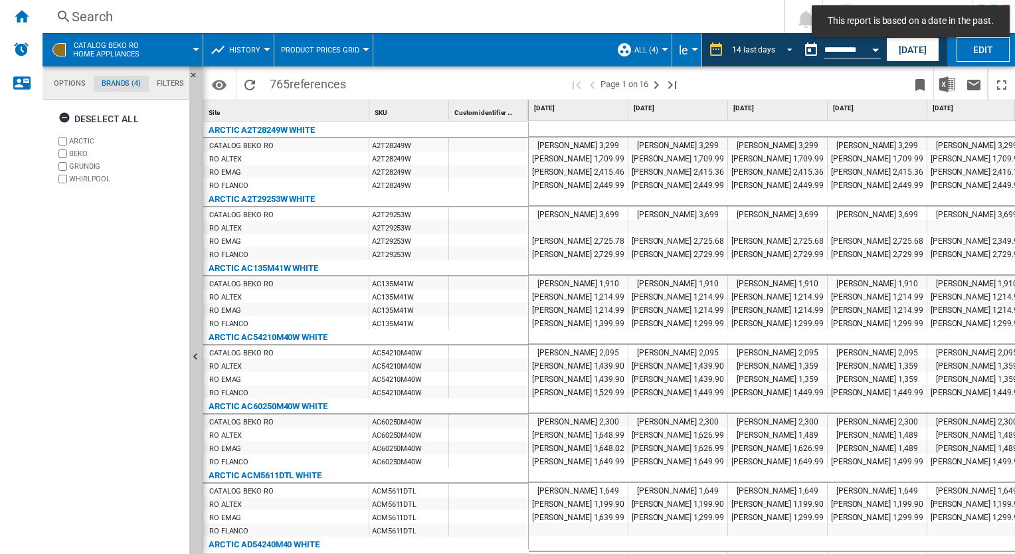
click at [687, 46] on span "REPORTS.WIZARD.STEPS.REPORT.STEPS.REPORT_OPTIONS.PERIOD: 14 last days" at bounding box center [786, 49] width 16 height 12
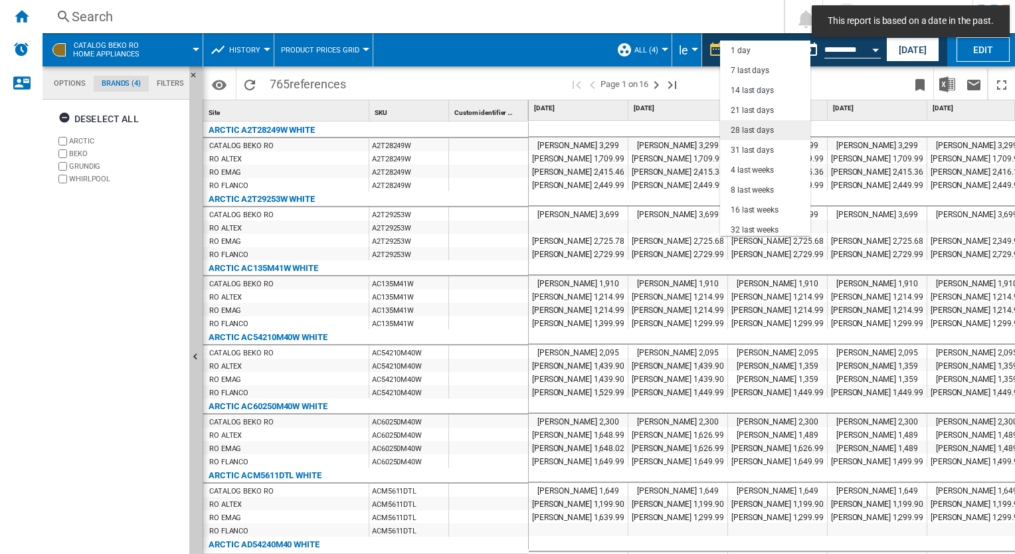
scroll to position [40, 0]
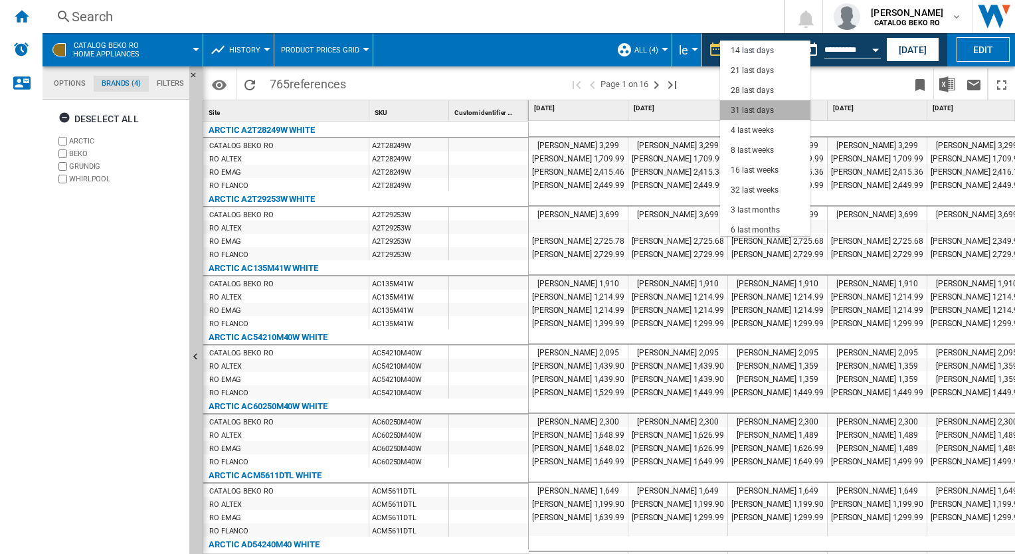
click at [687, 110] on md-option "31 last days" at bounding box center [765, 110] width 90 height 20
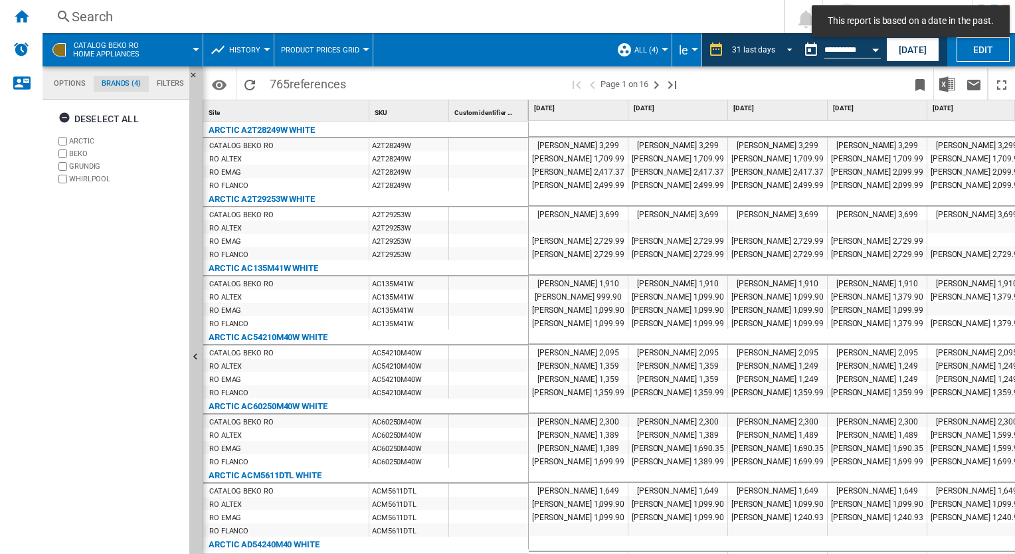
click at [687, 48] on md-select-value "31 last days" at bounding box center [763, 50] width 67 height 20
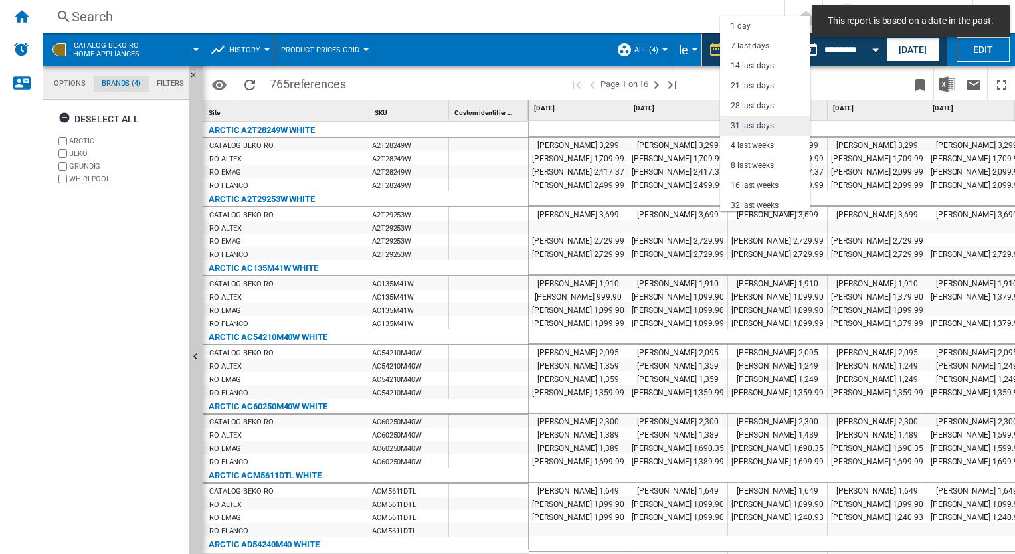
scroll to position [76, 0]
click at [687, 72] on md-option "4 last weeks" at bounding box center [765, 70] width 90 height 20
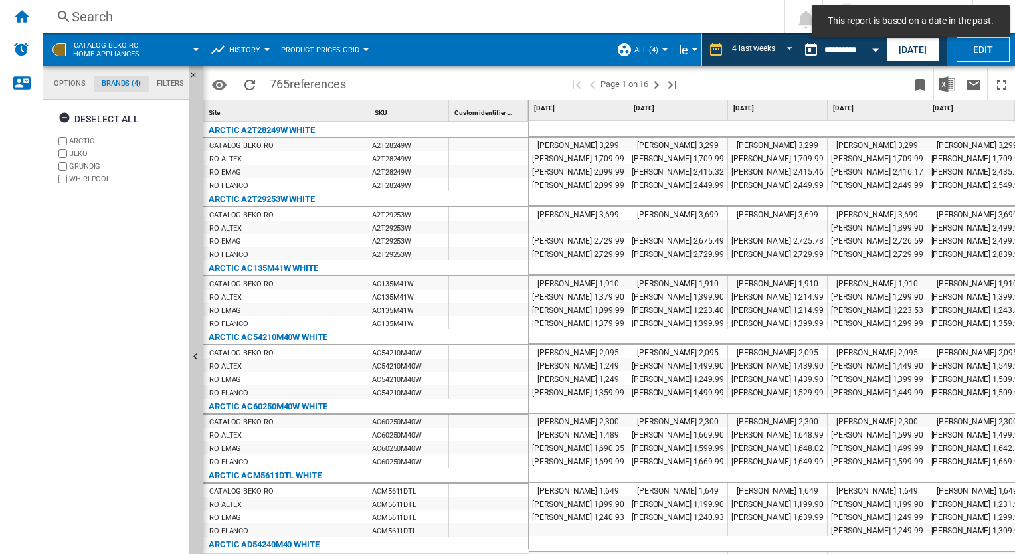
click at [663, 109] on span "[DATE]" at bounding box center [679, 108] width 91 height 9
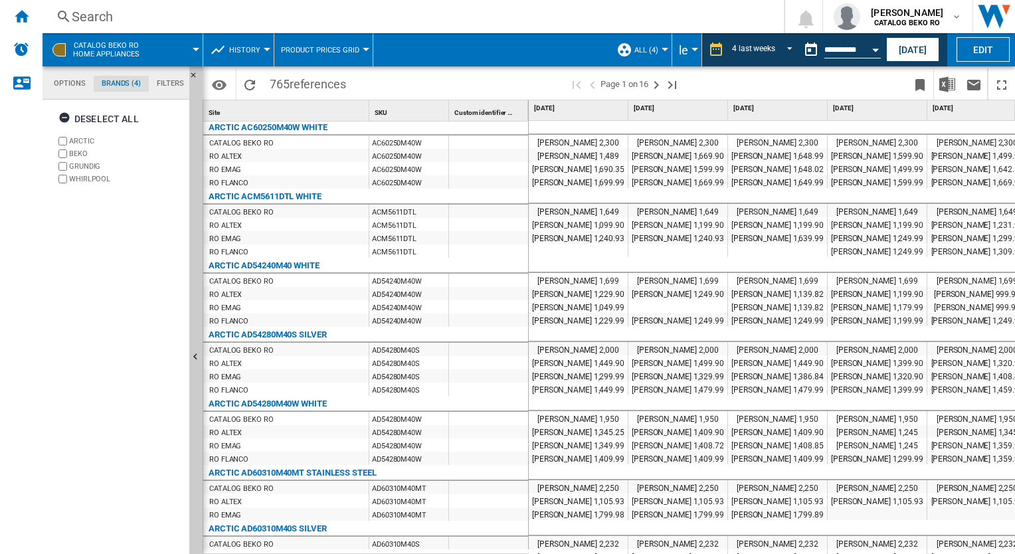
scroll to position [3, 0]
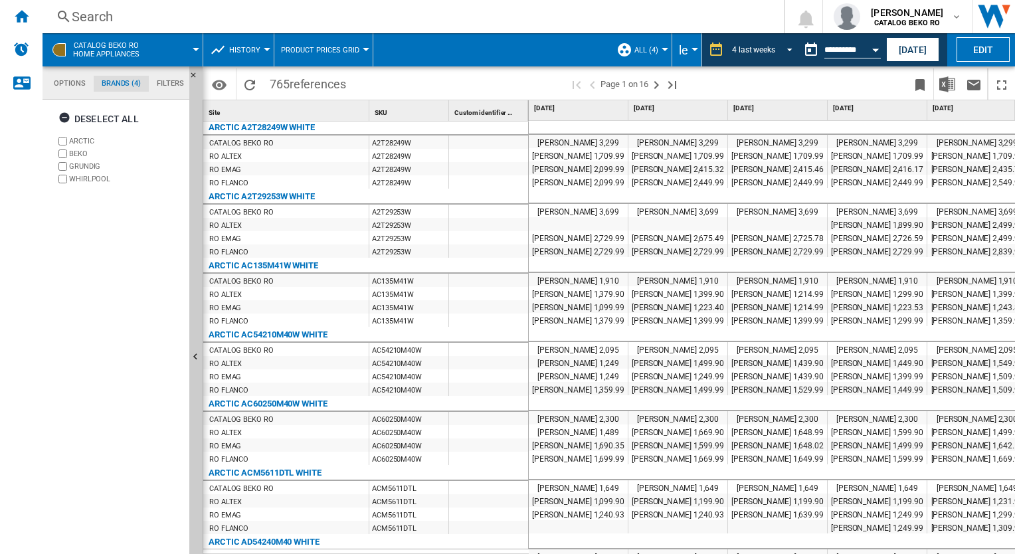
click at [687, 53] on span "REPORTS.WIZARD.STEPS.REPORT.STEPS.REPORT_OPTIONS.PERIOD: 4 last weeks" at bounding box center [786, 49] width 16 height 12
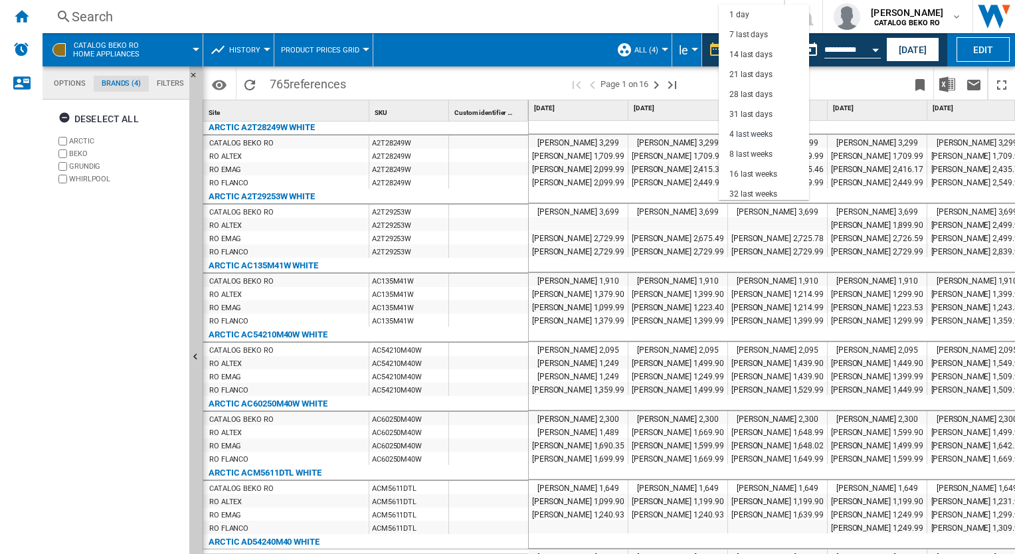
scroll to position [83, 0]
click at [687, 70] on div "8 last weeks" at bounding box center [750, 71] width 43 height 11
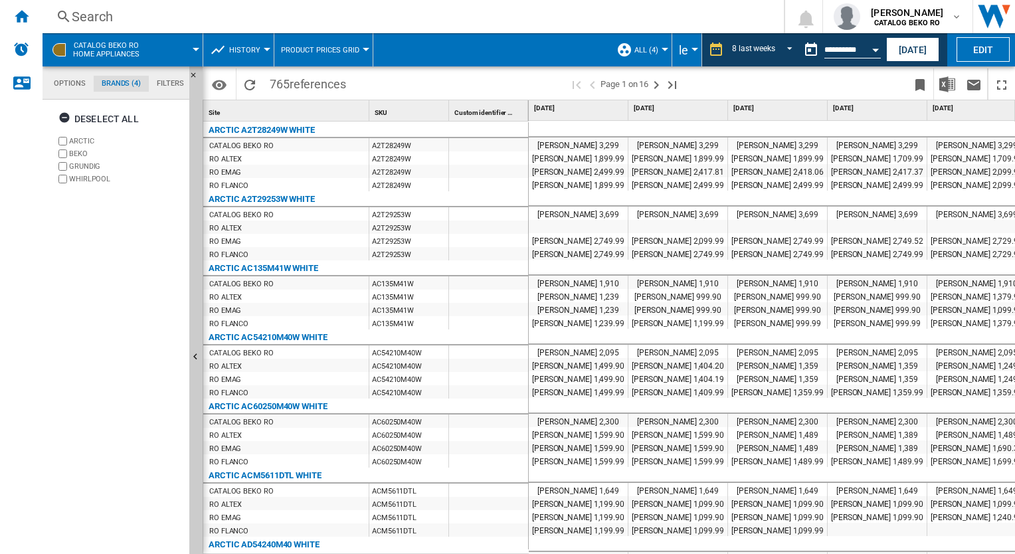
click at [258, 49] on span "History" at bounding box center [244, 50] width 31 height 9
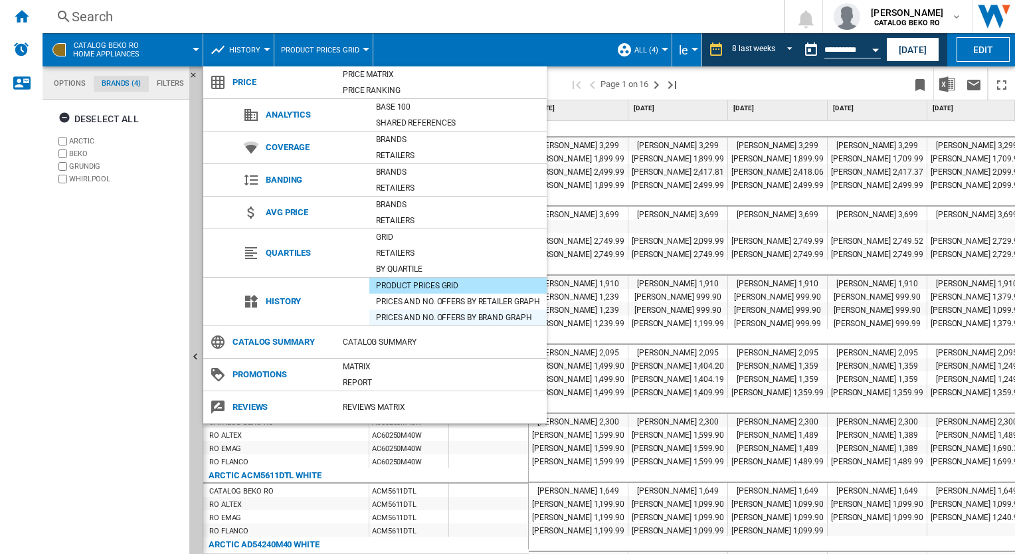
click at [439, 320] on div "Prices and No. offers by brand graph" at bounding box center [457, 317] width 177 height 13
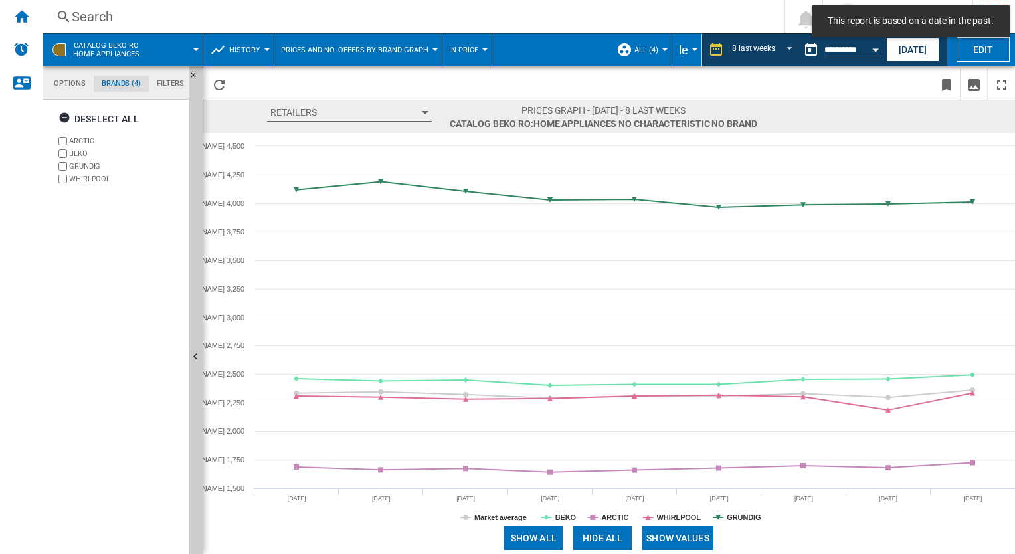
click at [265, 51] on button "History" at bounding box center [248, 49] width 38 height 33
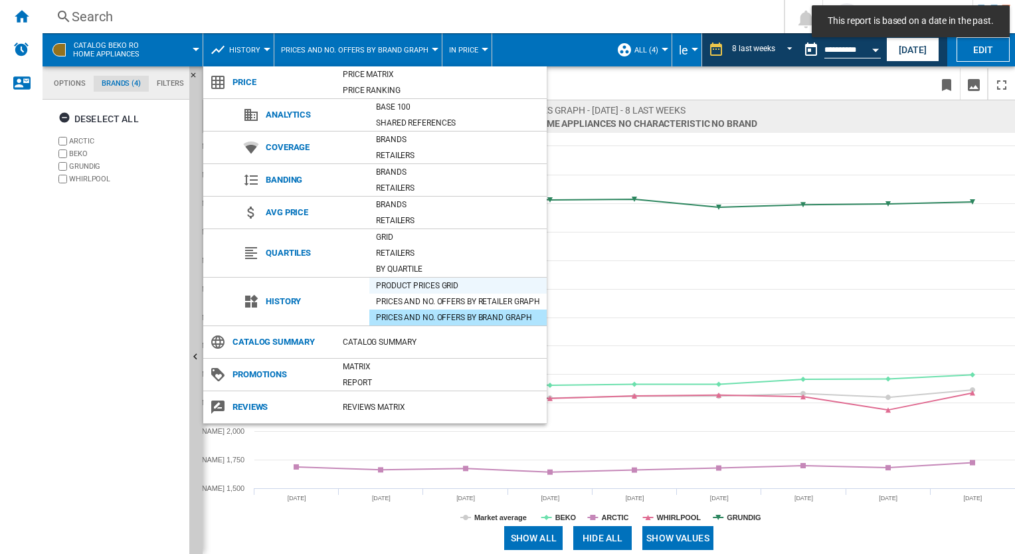
click at [406, 286] on div "Product prices grid" at bounding box center [457, 285] width 177 height 13
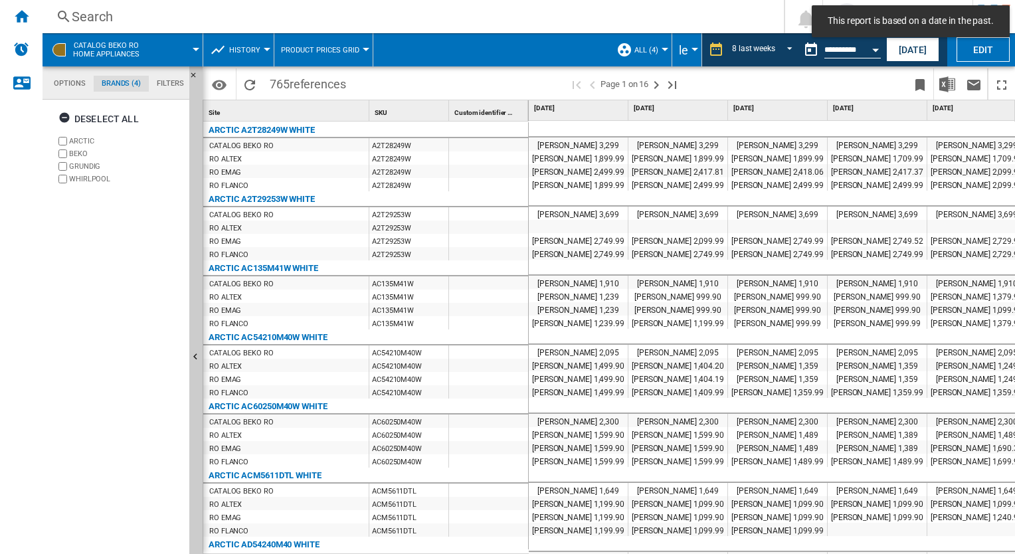
click at [266, 52] on md-menu "History Price Price Matrix Price Ranking Analytics Base 100 Shared references C…" at bounding box center [238, 49] width 71 height 33
click at [266, 49] on div at bounding box center [267, 49] width 7 height 3
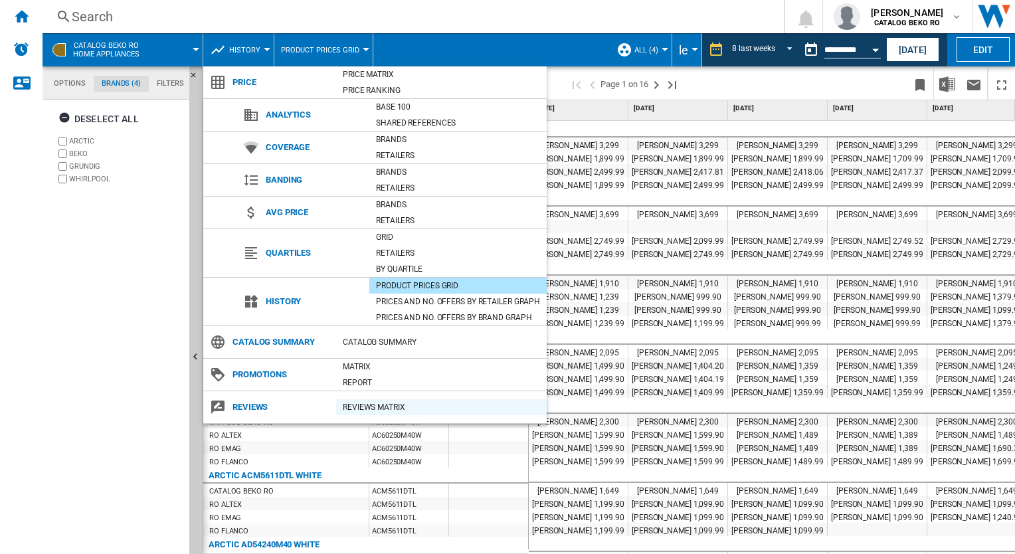
click at [375, 410] on div "REVIEWS Matrix" at bounding box center [441, 406] width 211 height 13
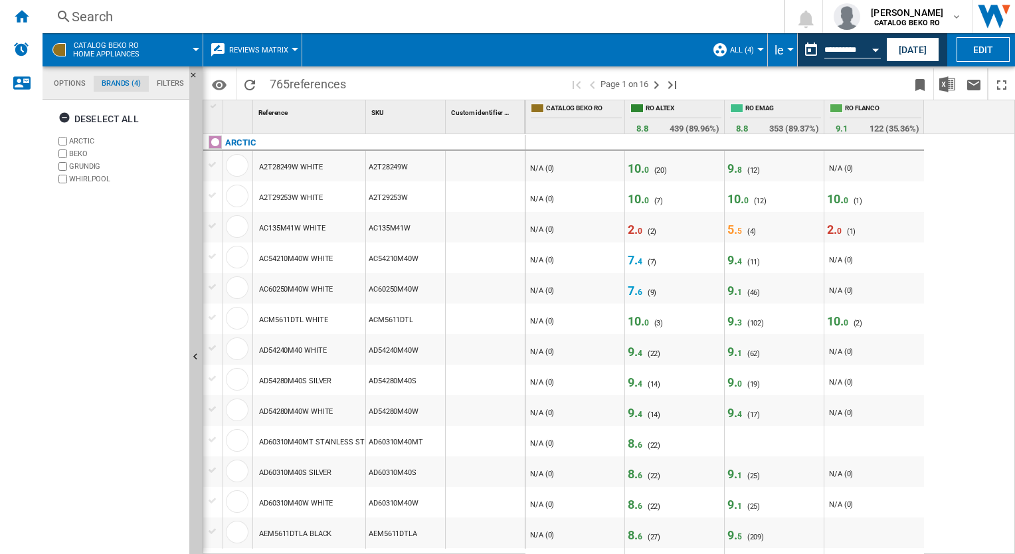
click at [296, 50] on div at bounding box center [295, 49] width 7 height 3
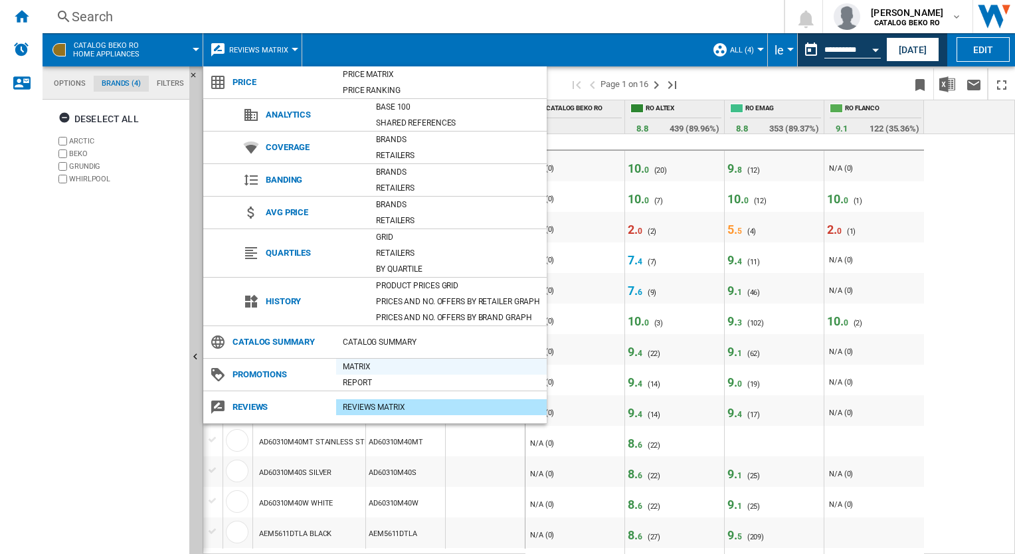
click at [372, 368] on div "Matrix" at bounding box center [441, 366] width 211 height 13
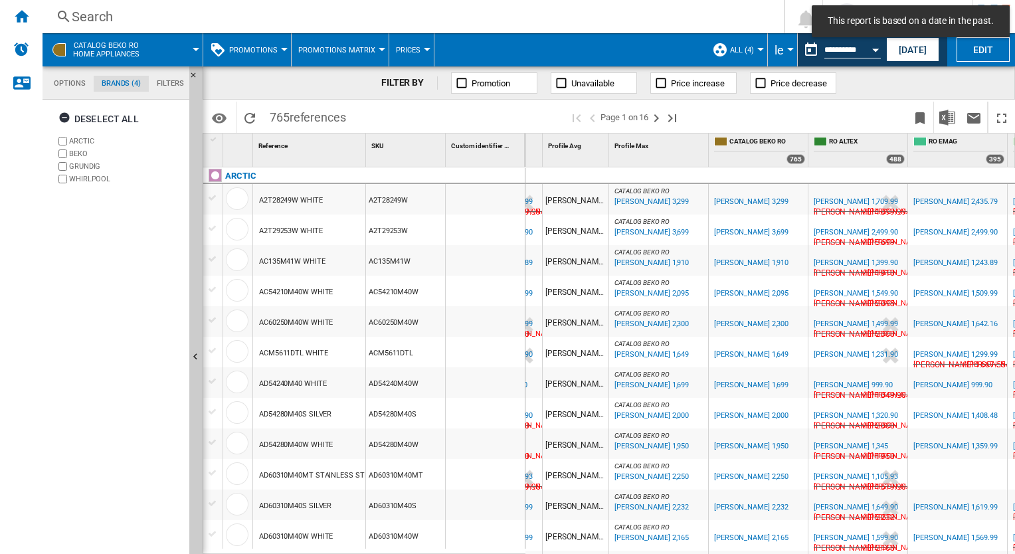
scroll to position [0, 94]
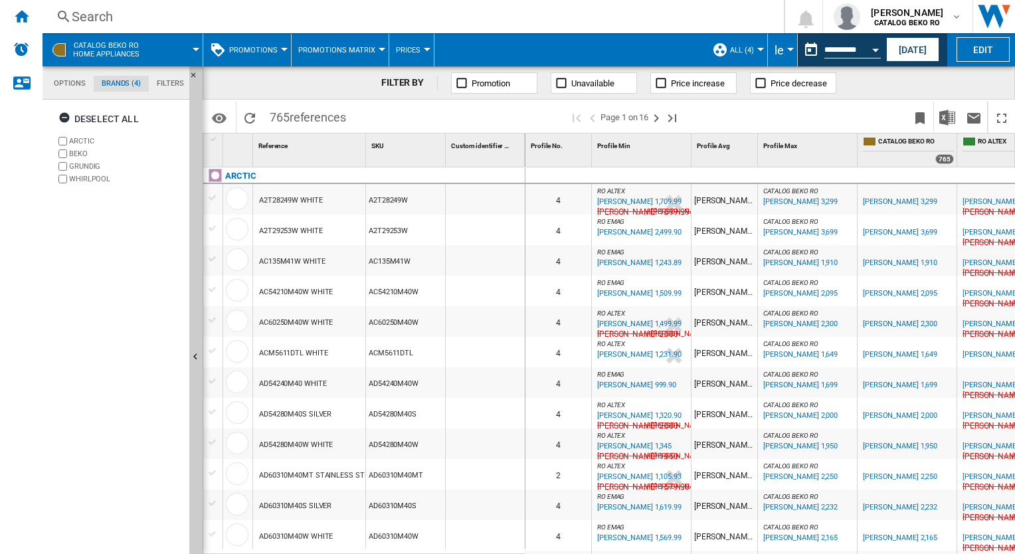
click at [414, 46] on span "Prices" at bounding box center [408, 50] width 25 height 9
click at [419, 115] on button "Gaps" at bounding box center [416, 114] width 64 height 32
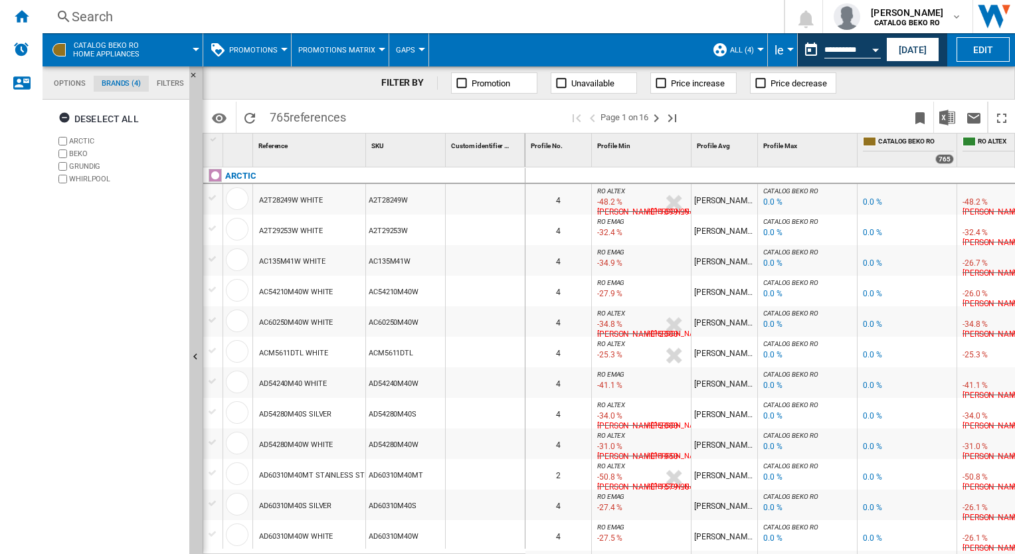
click at [413, 46] on button "Gaps" at bounding box center [409, 49] width 26 height 33
click at [406, 145] on span "Sold" at bounding box center [404, 146] width 21 height 12
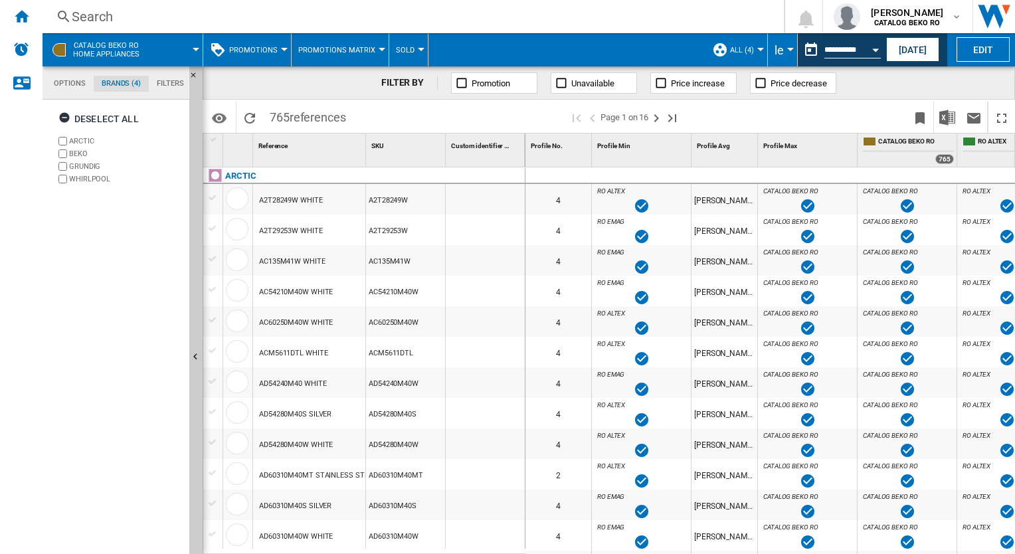
click at [408, 50] on span "Sold" at bounding box center [405, 50] width 19 height 9
click at [413, 82] on span "Prices" at bounding box center [408, 82] width 29 height 12
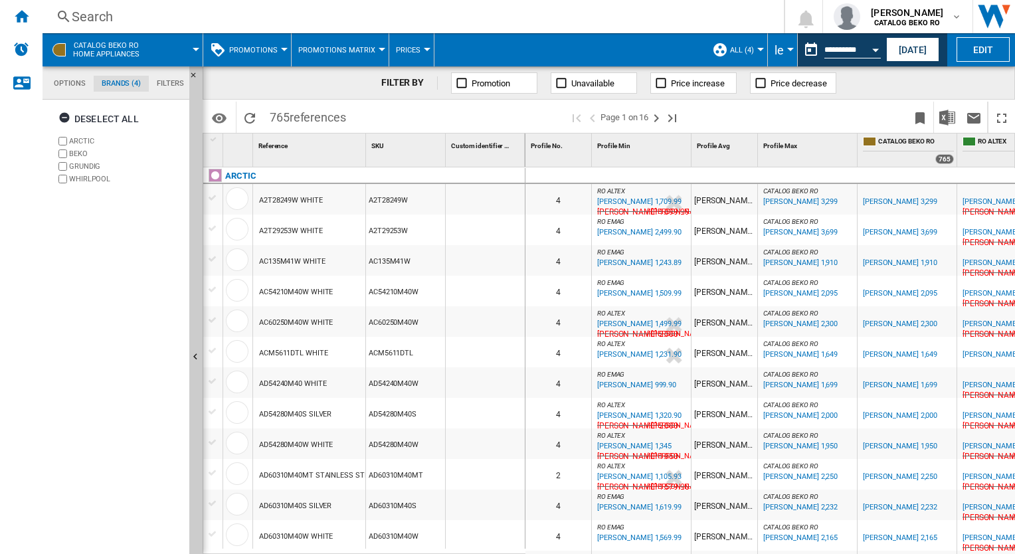
click at [279, 51] on button "Promotions" at bounding box center [256, 49] width 55 height 33
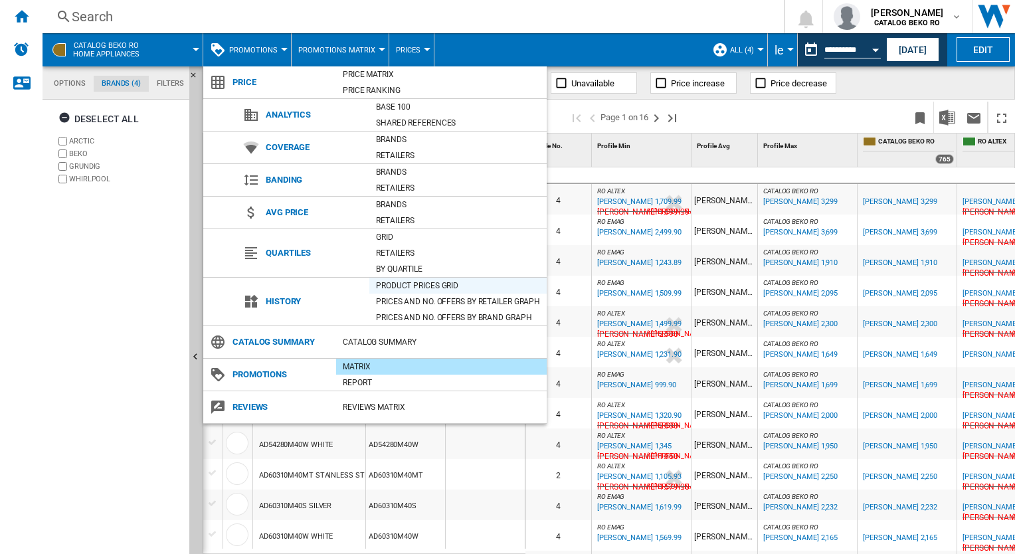
click at [429, 290] on div "Product prices grid" at bounding box center [457, 285] width 177 height 13
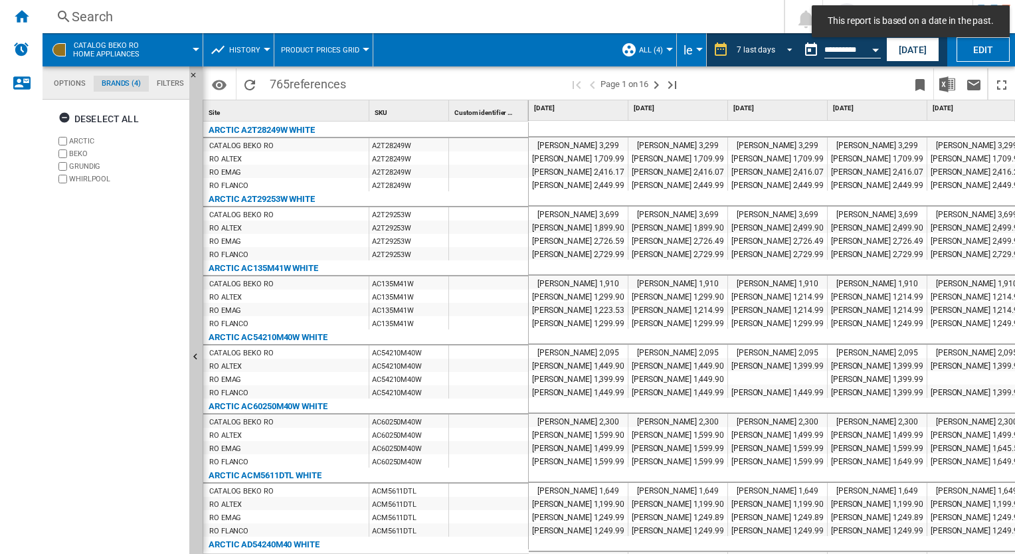
click at [774, 49] on md-select-value "7 last days" at bounding box center [766, 50] width 62 height 20
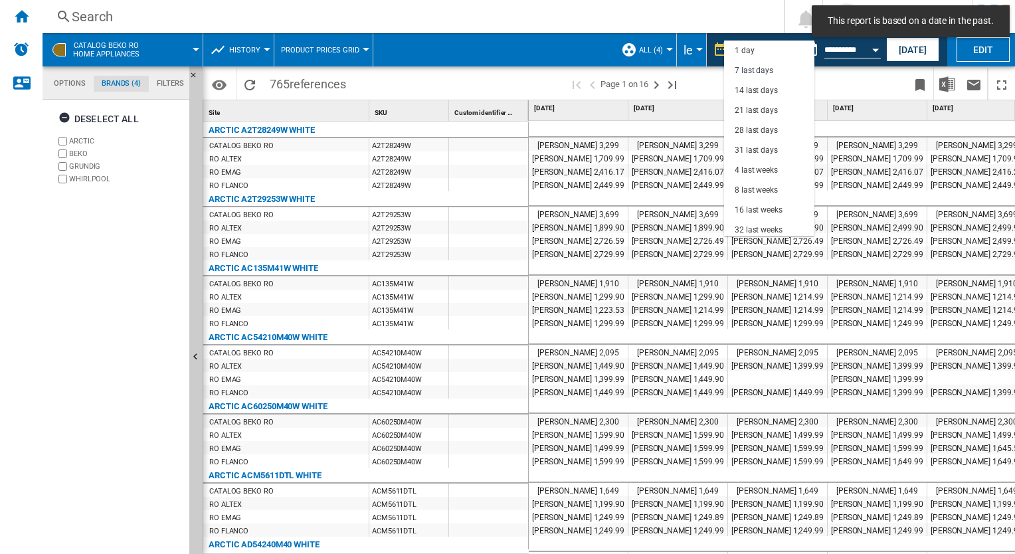
scroll to position [19, 0]
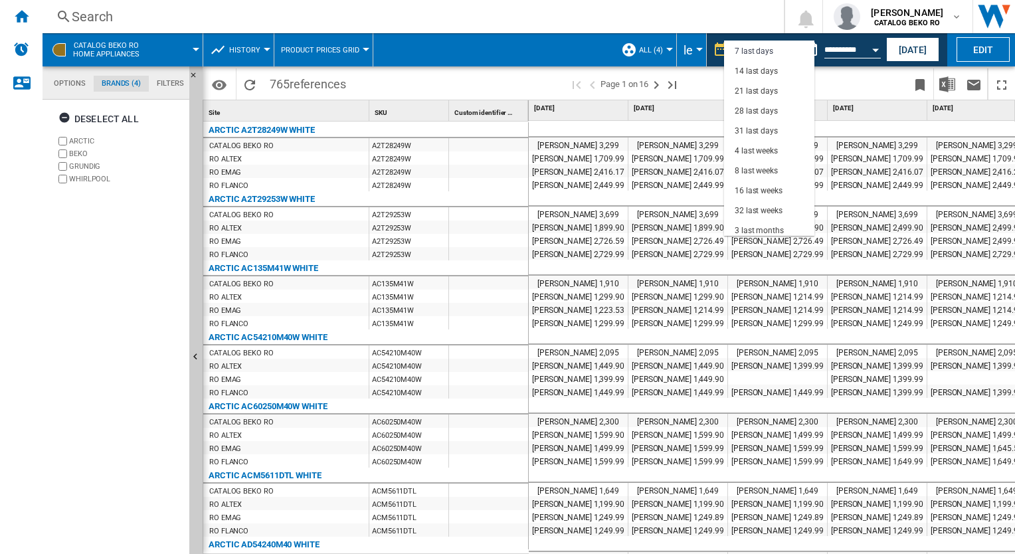
click at [869, 51] on md-backdrop at bounding box center [507, 277] width 1015 height 554
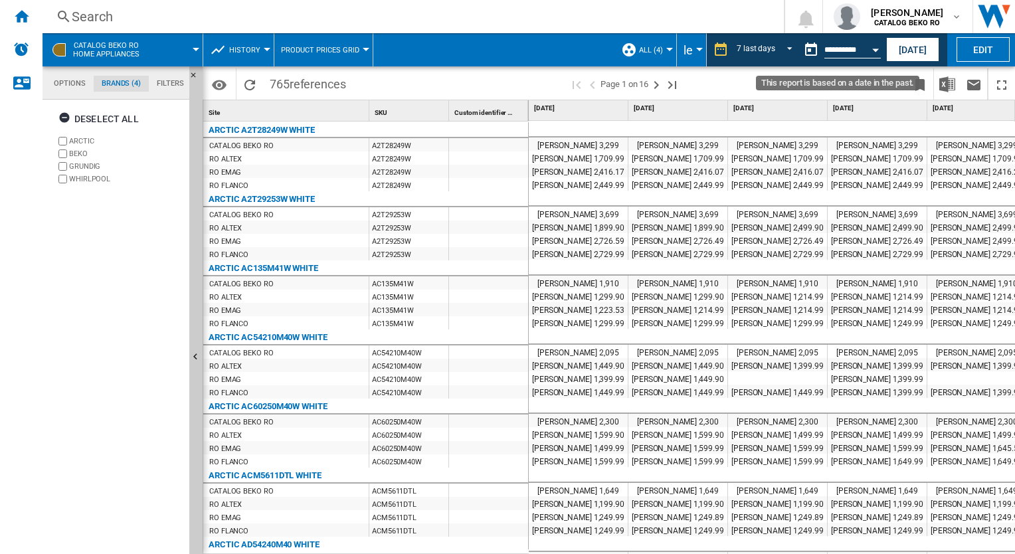
click at [869, 51] on button "Open calendar" at bounding box center [875, 48] width 24 height 24
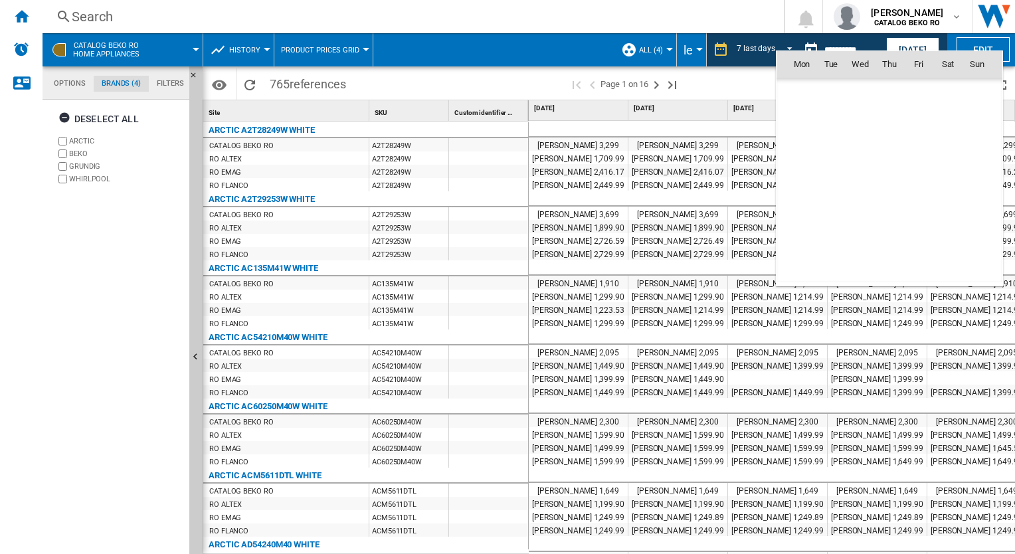
scroll to position [6335, 0]
click at [871, 48] on div at bounding box center [507, 277] width 1015 height 554
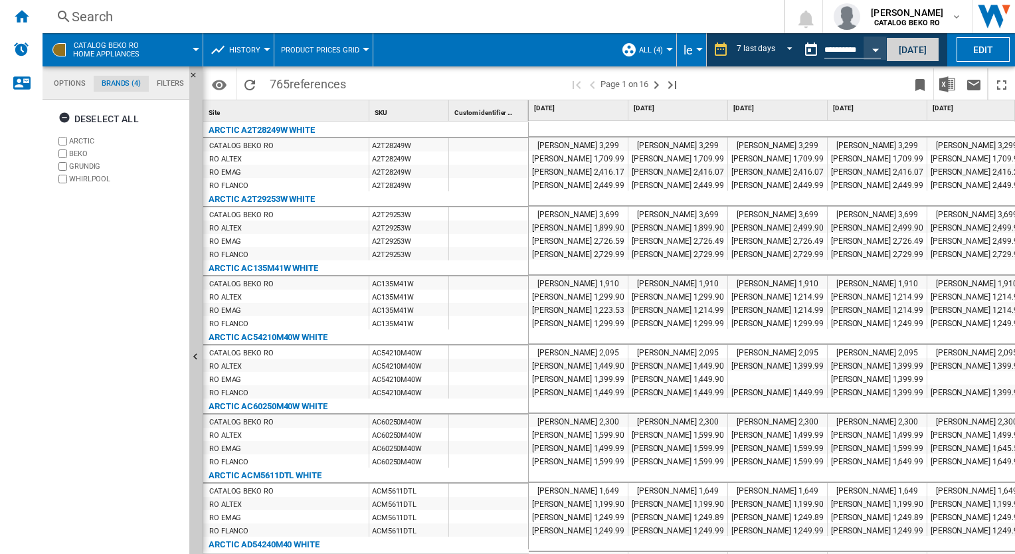
click at [895, 44] on button "[DATE]" at bounding box center [912, 49] width 53 height 25
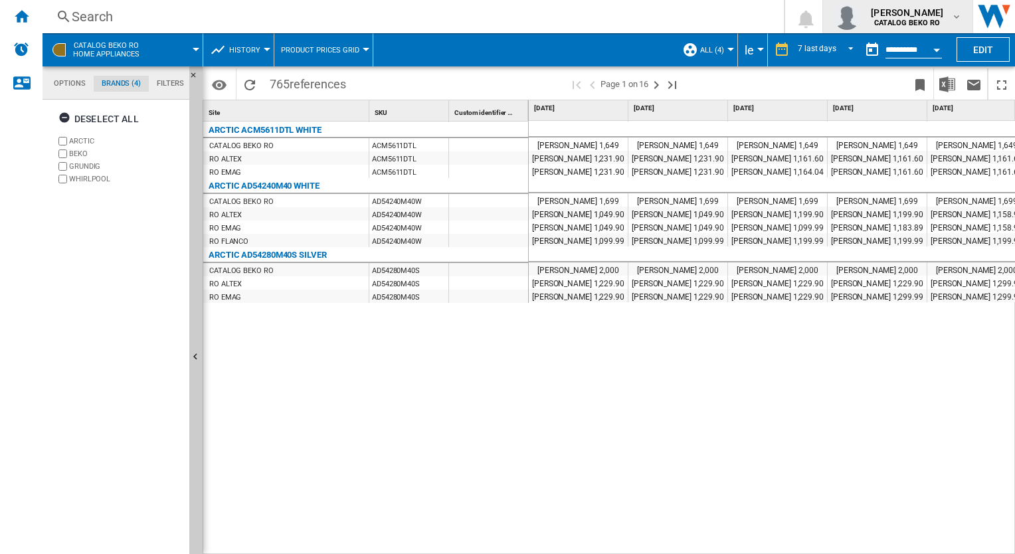
scroll to position [16, 0]
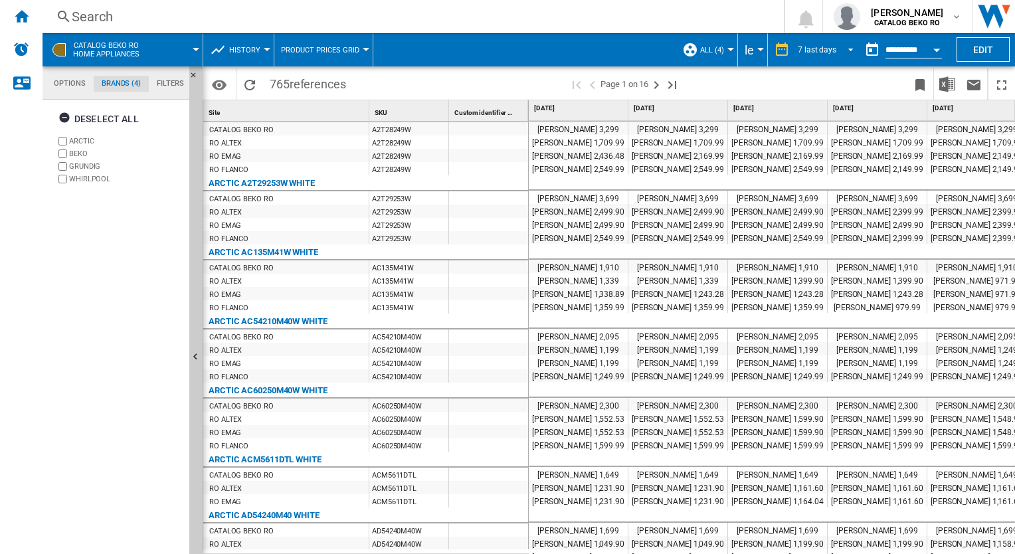
click at [849, 44] on span "REPORTS.WIZARD.STEPS.REPORT.STEPS.REPORT_OPTIONS.PERIOD: 7 last days" at bounding box center [847, 49] width 16 height 12
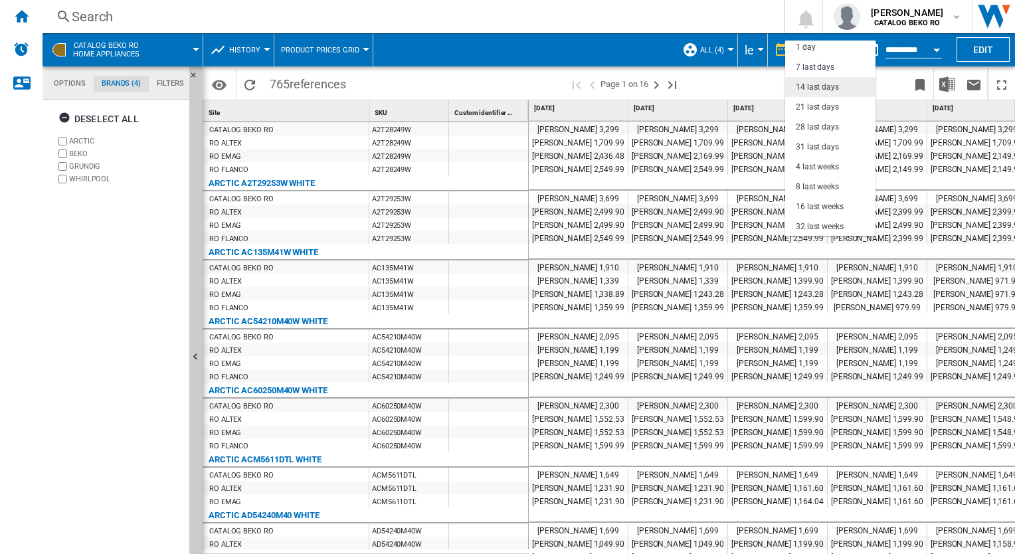
scroll to position [0, 0]
click at [815, 49] on md-option "1 day" at bounding box center [830, 51] width 90 height 20
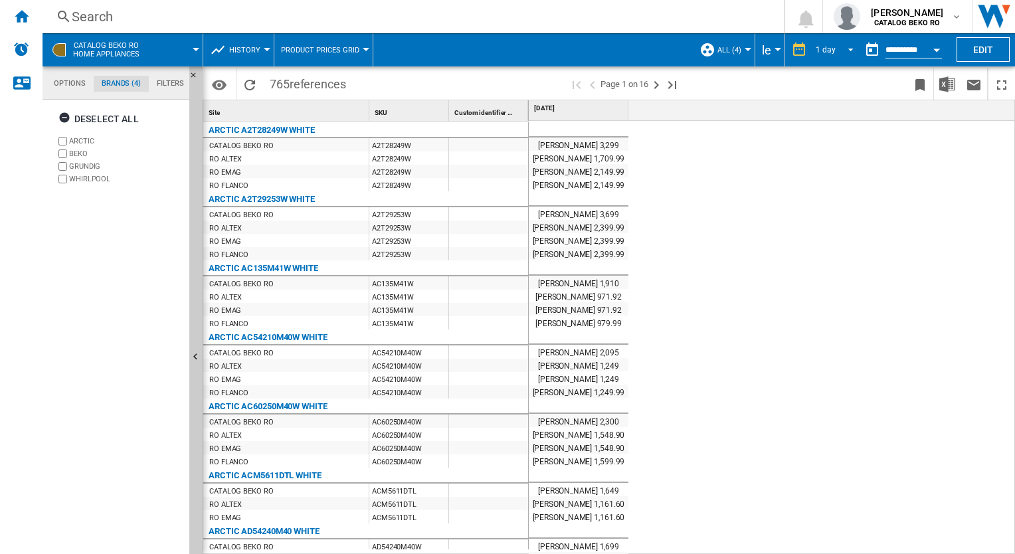
click at [842, 49] on span "REPORTS.WIZARD.STEPS.REPORT.STEPS.REPORT_OPTIONS.PERIOD: 1 day" at bounding box center [847, 49] width 16 height 12
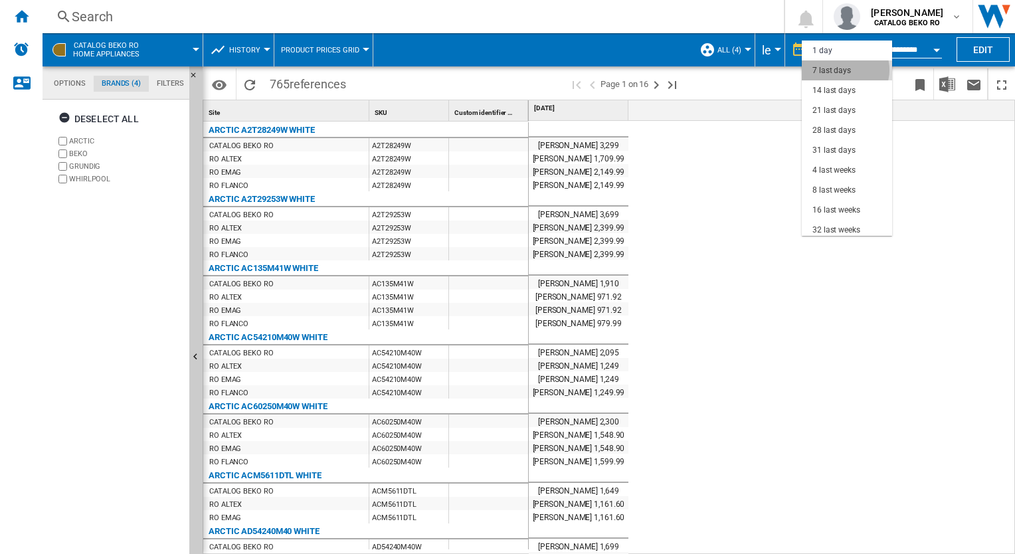
click at [845, 70] on div "7 last days" at bounding box center [831, 70] width 39 height 11
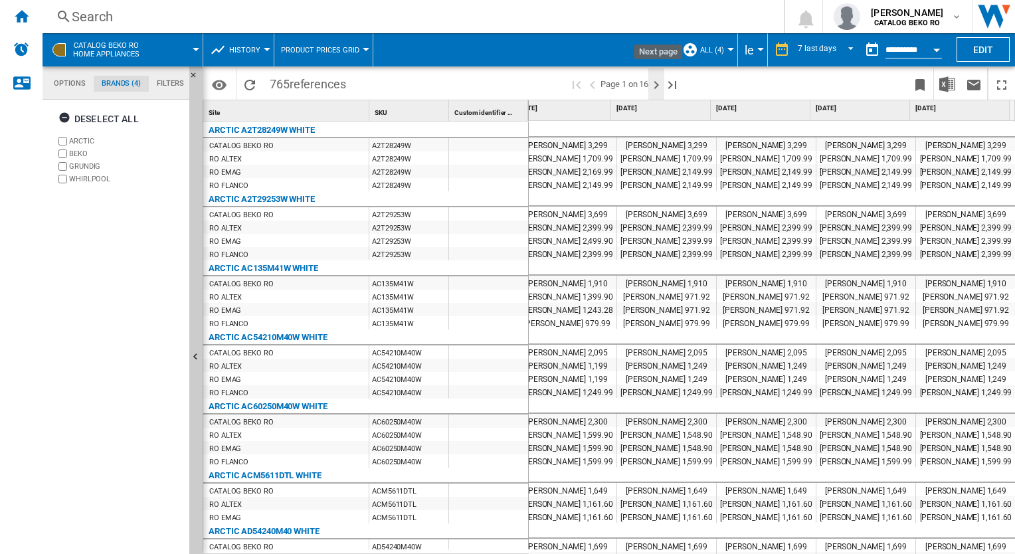
click at [662, 84] on ng-md-icon "Next page" at bounding box center [656, 85] width 16 height 16
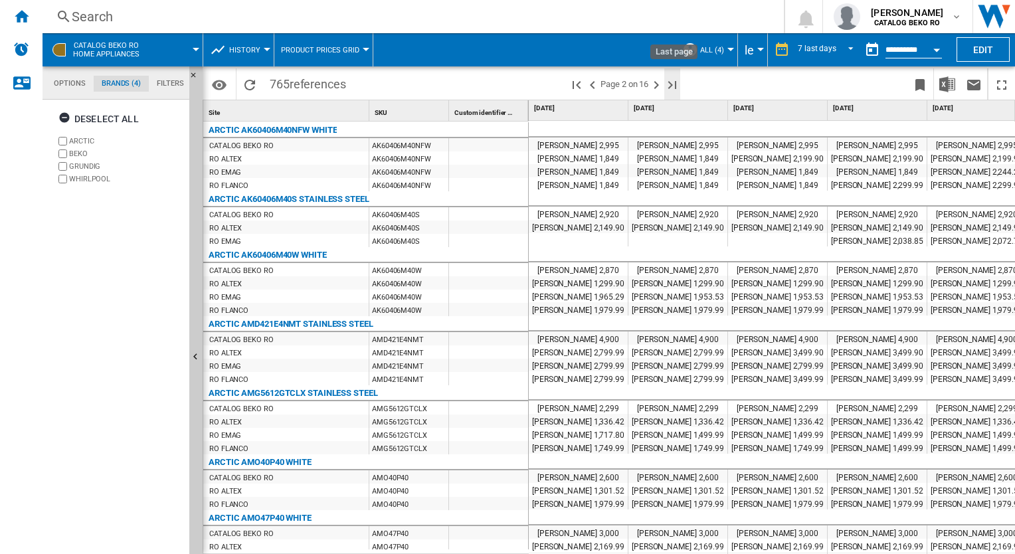
click at [673, 80] on ng-md-icon "Last page" at bounding box center [672, 85] width 16 height 16
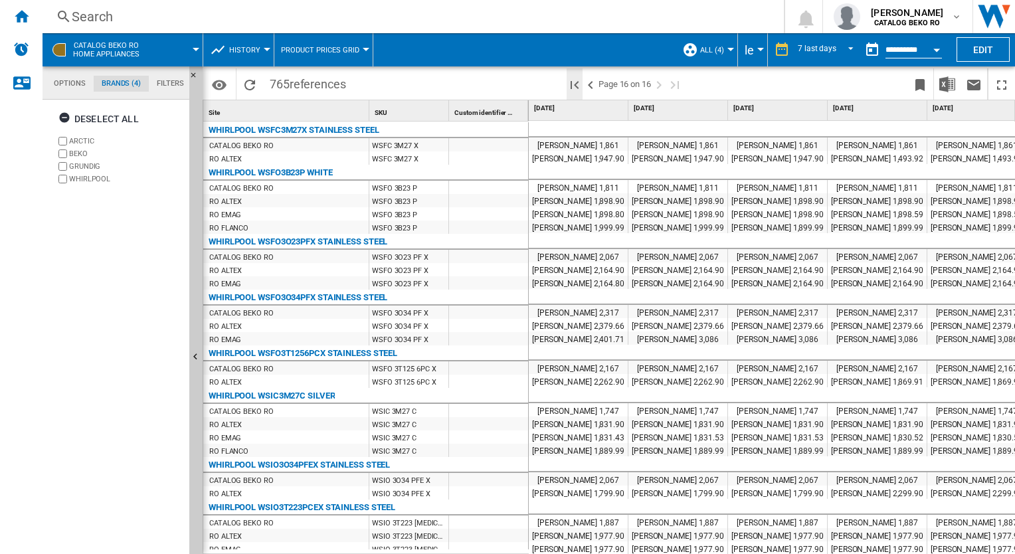
click at [578, 88] on ng-md-icon "First page" at bounding box center [574, 85] width 16 height 16
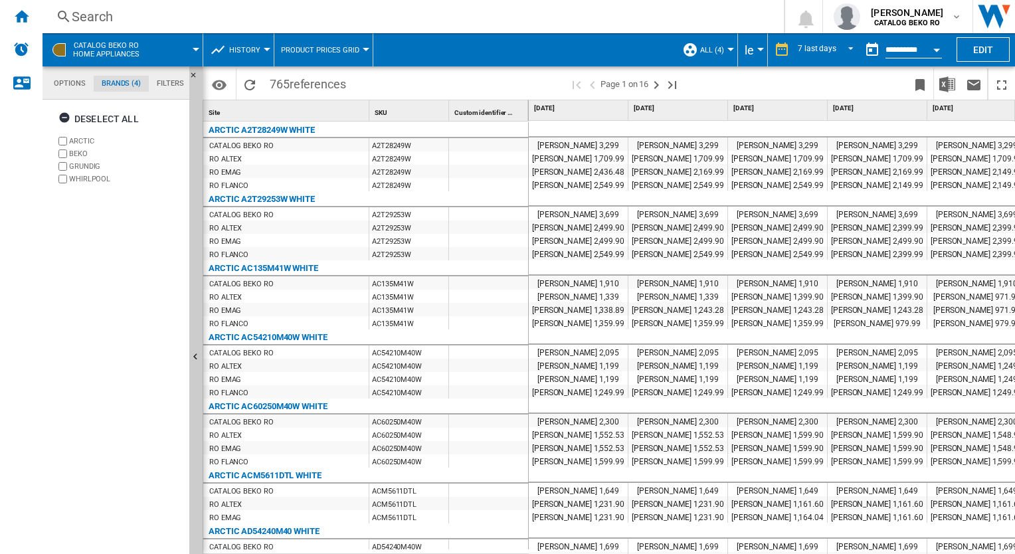
click at [582, 223] on div "[PERSON_NAME] 2,499.90" at bounding box center [578, 226] width 99 height 13
click at [932, 45] on button "Open calendar" at bounding box center [936, 48] width 24 height 24
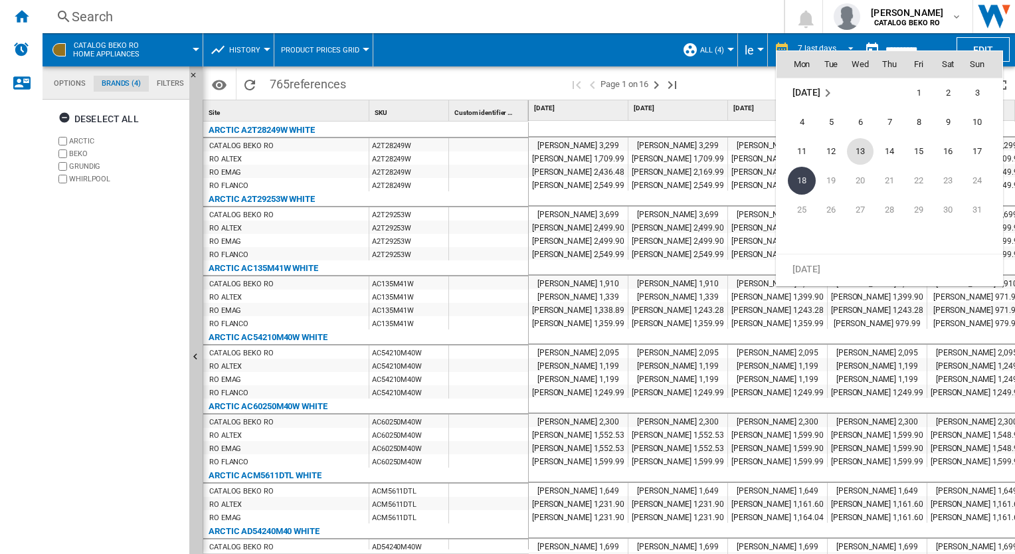
click at [866, 155] on span "13" at bounding box center [860, 151] width 27 height 27
type input "**********"
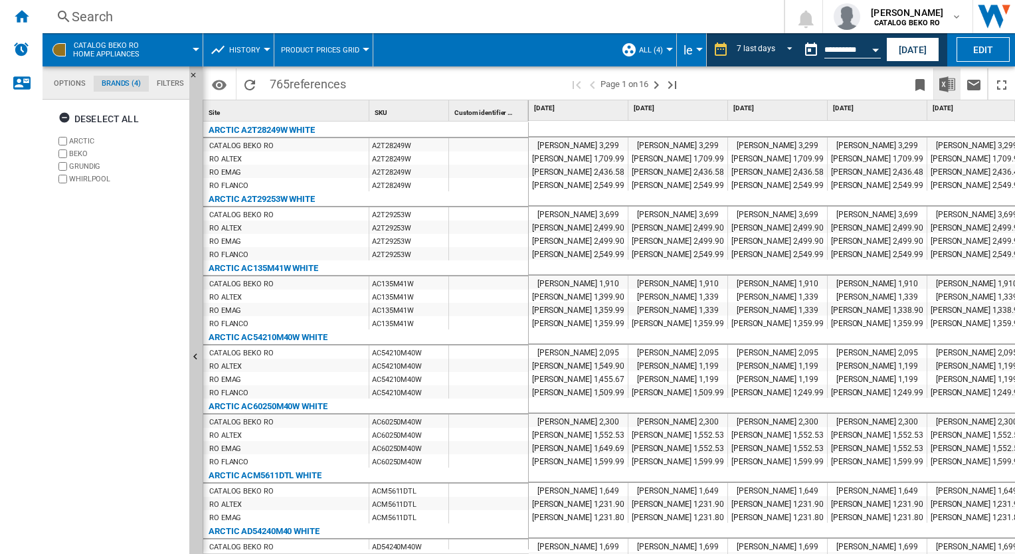
click at [942, 87] on img "Download in Excel" at bounding box center [947, 84] width 16 height 16
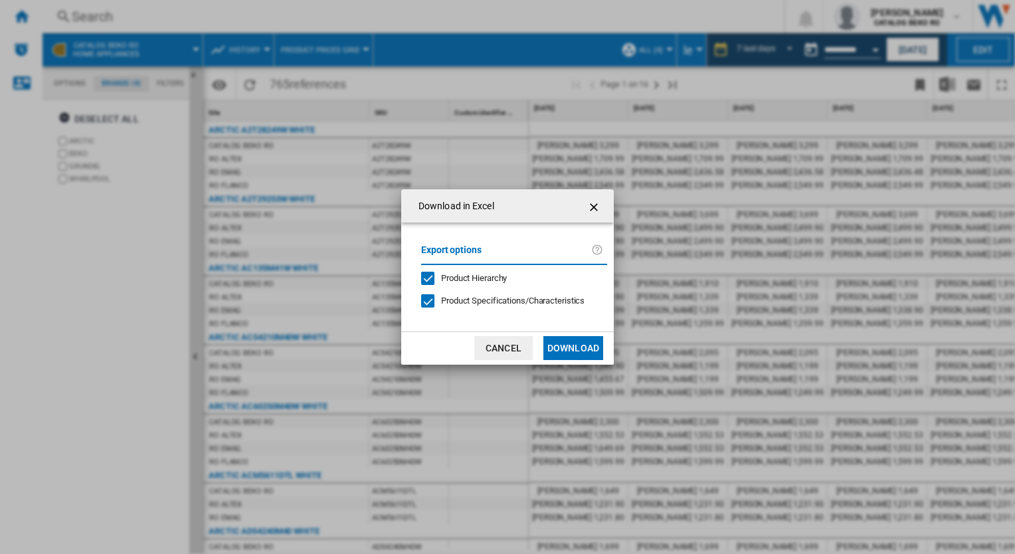
click at [574, 353] on button "Download" at bounding box center [573, 348] width 60 height 24
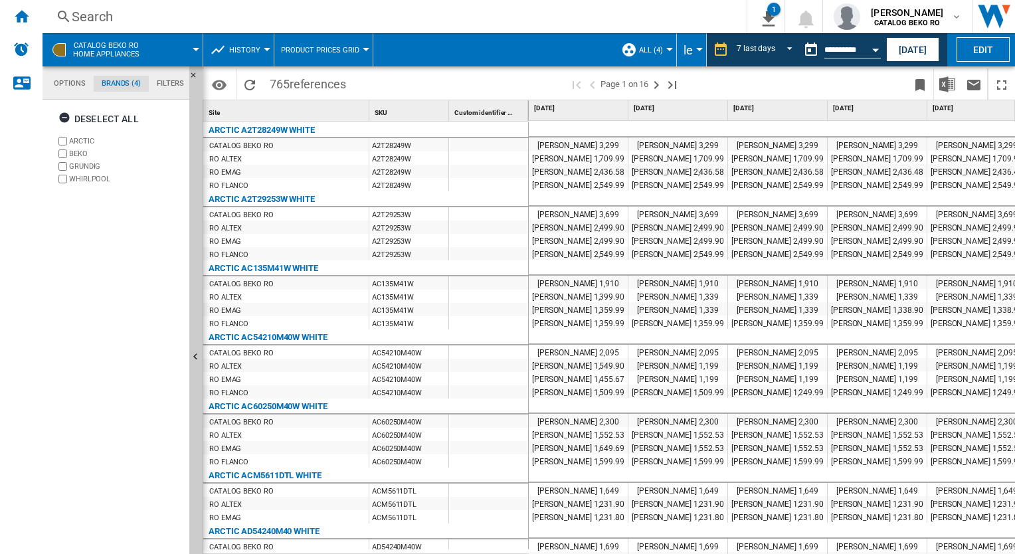
click at [390, 414] on div "AC60250M40W" at bounding box center [408, 420] width 79 height 13
click at [945, 89] on img "Download in Excel" at bounding box center [947, 84] width 16 height 16
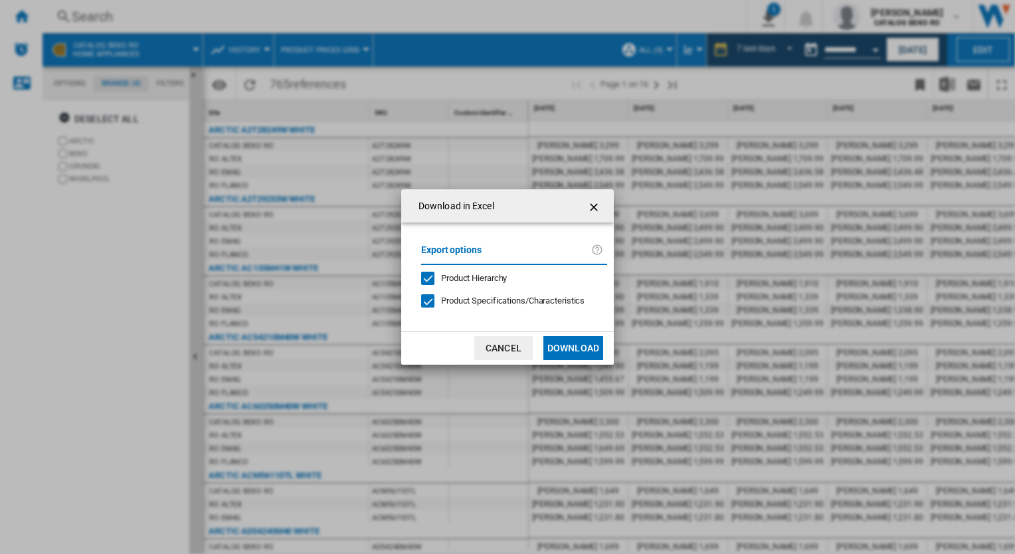
click at [582, 347] on button "Download" at bounding box center [573, 348] width 60 height 24
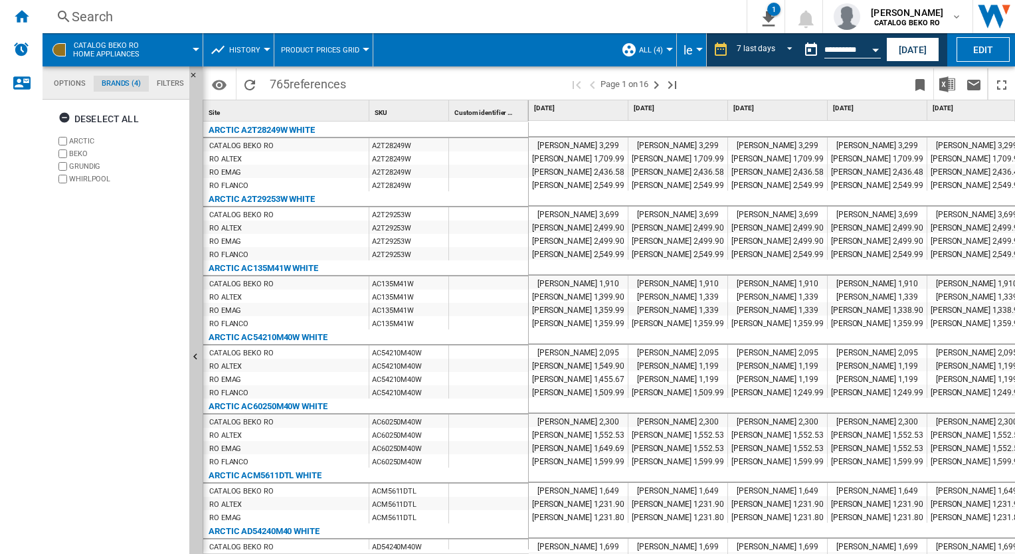
click at [486, 162] on div at bounding box center [488, 157] width 79 height 13
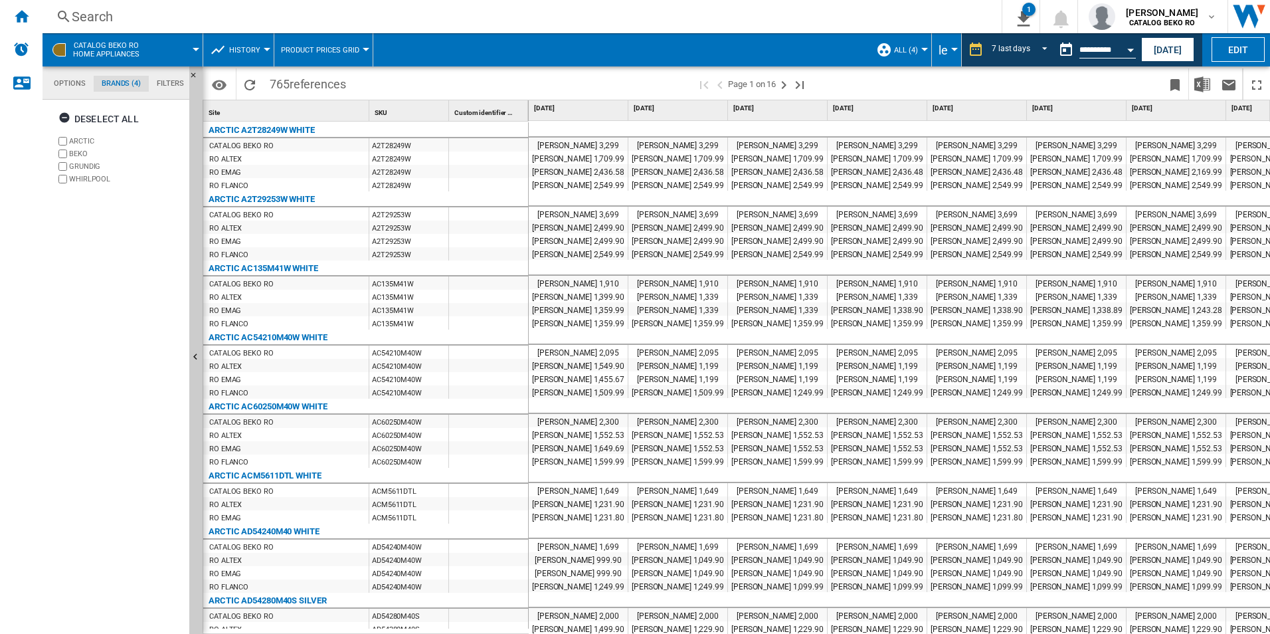
click at [68, 87] on md-tab-item "Options" at bounding box center [70, 84] width 48 height 16
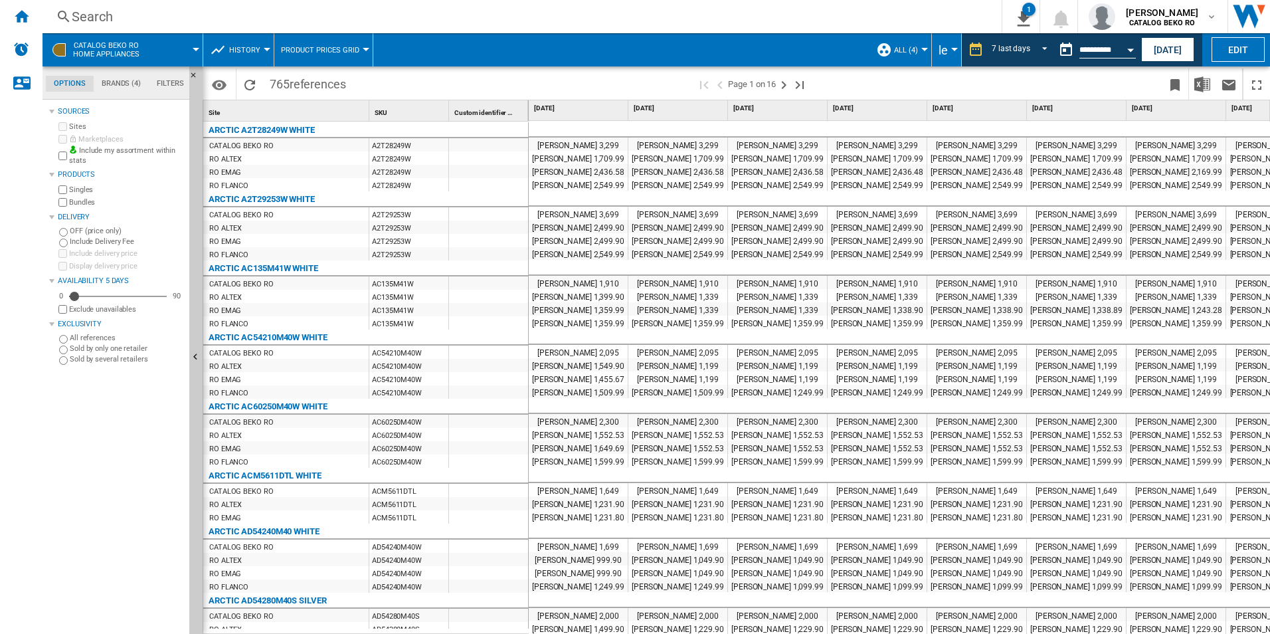
click at [229, 54] on span "History" at bounding box center [244, 50] width 31 height 9
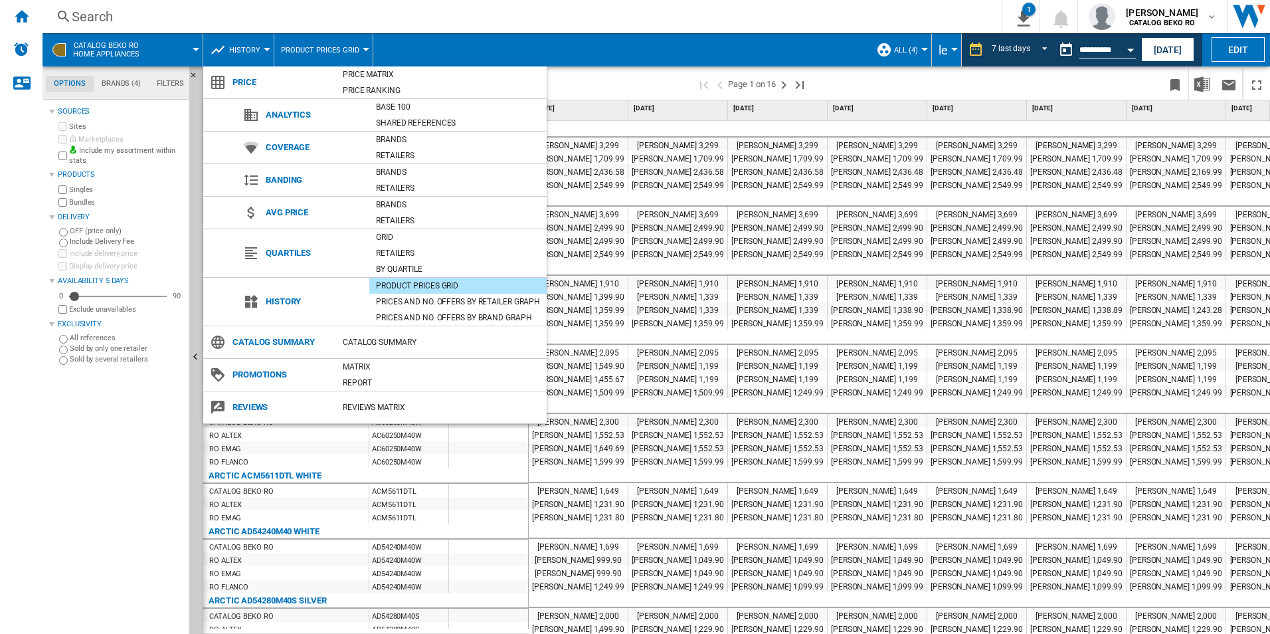
click at [722, 52] on md-backdrop at bounding box center [635, 317] width 1270 height 634
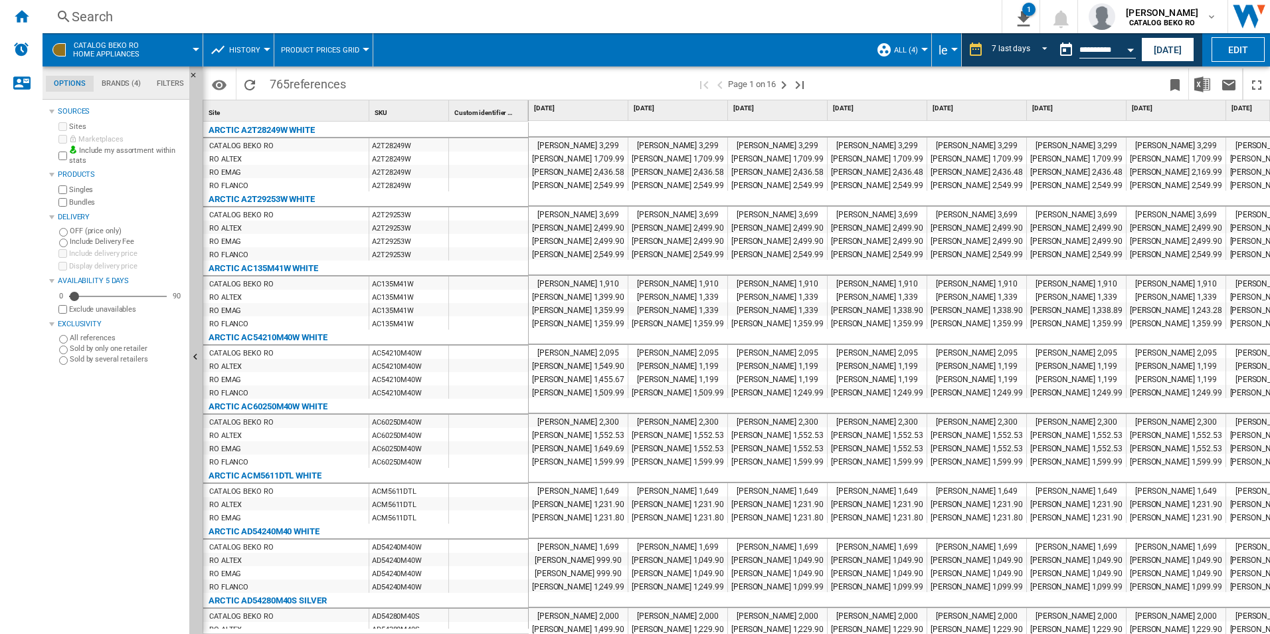
click at [905, 49] on span "ALL (4)" at bounding box center [906, 50] width 24 height 9
click at [527, 52] on md-backdrop at bounding box center [635, 317] width 1270 height 634
click at [66, 46] on div "CATALOG BEKO RO Home appliances" at bounding box center [122, 49] width 147 height 33
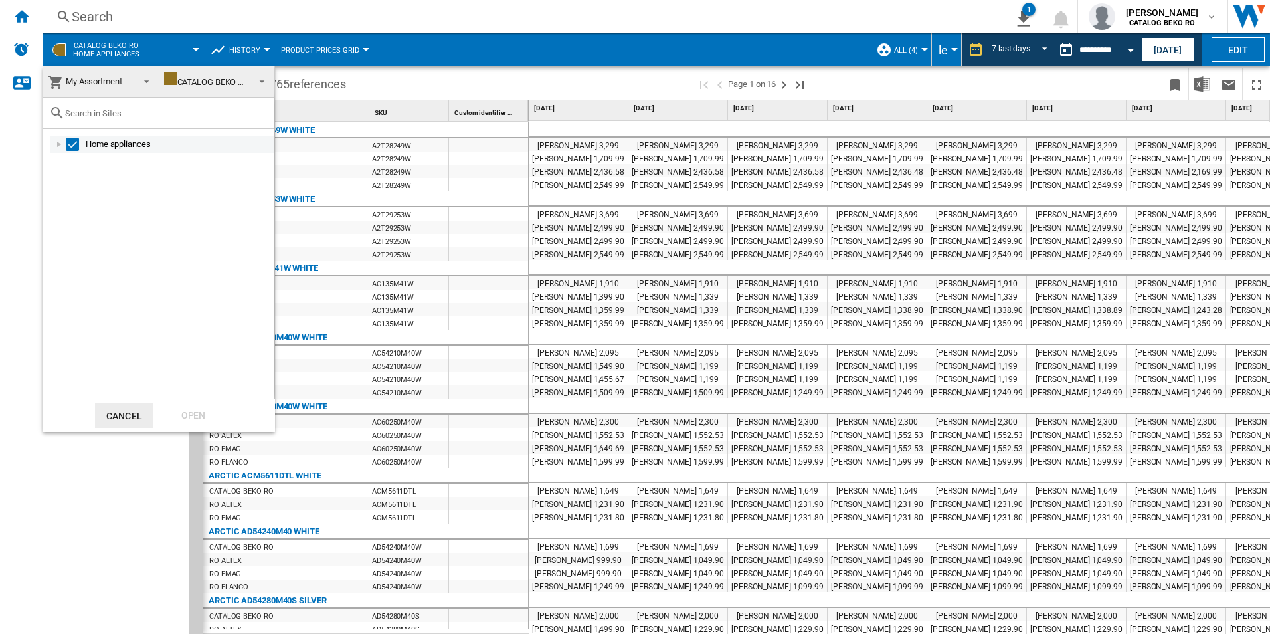
click at [93, 147] on div "Home appliances" at bounding box center [179, 143] width 187 height 13
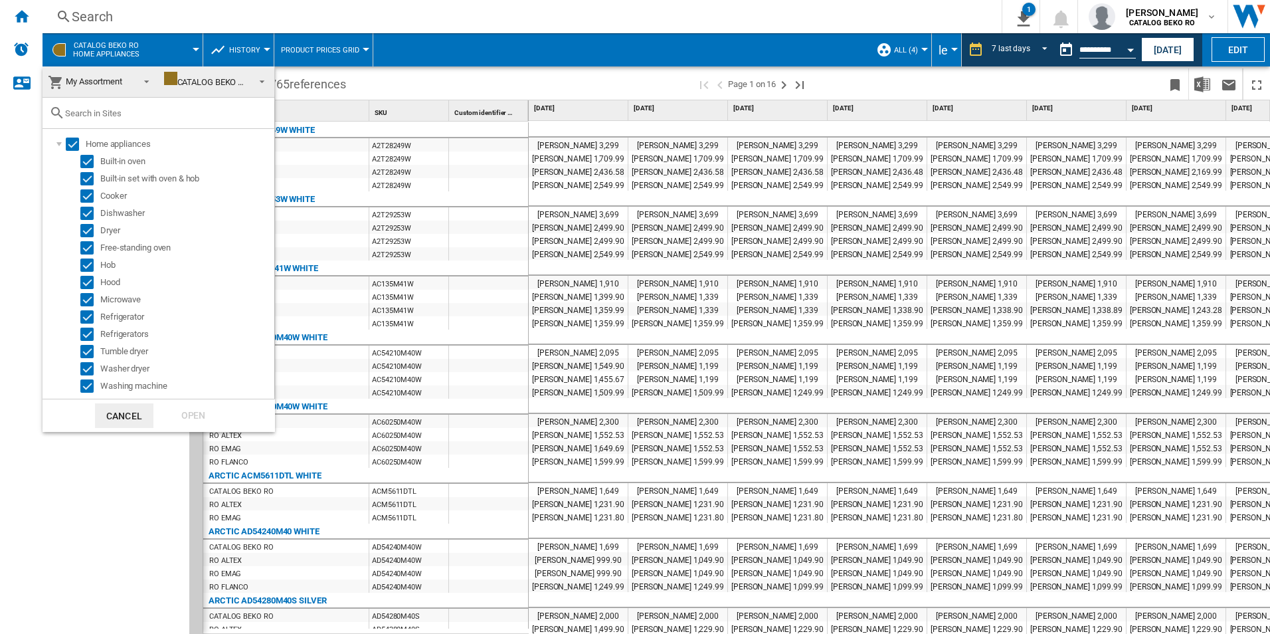
click at [436, 193] on md-backdrop at bounding box center [635, 317] width 1270 height 634
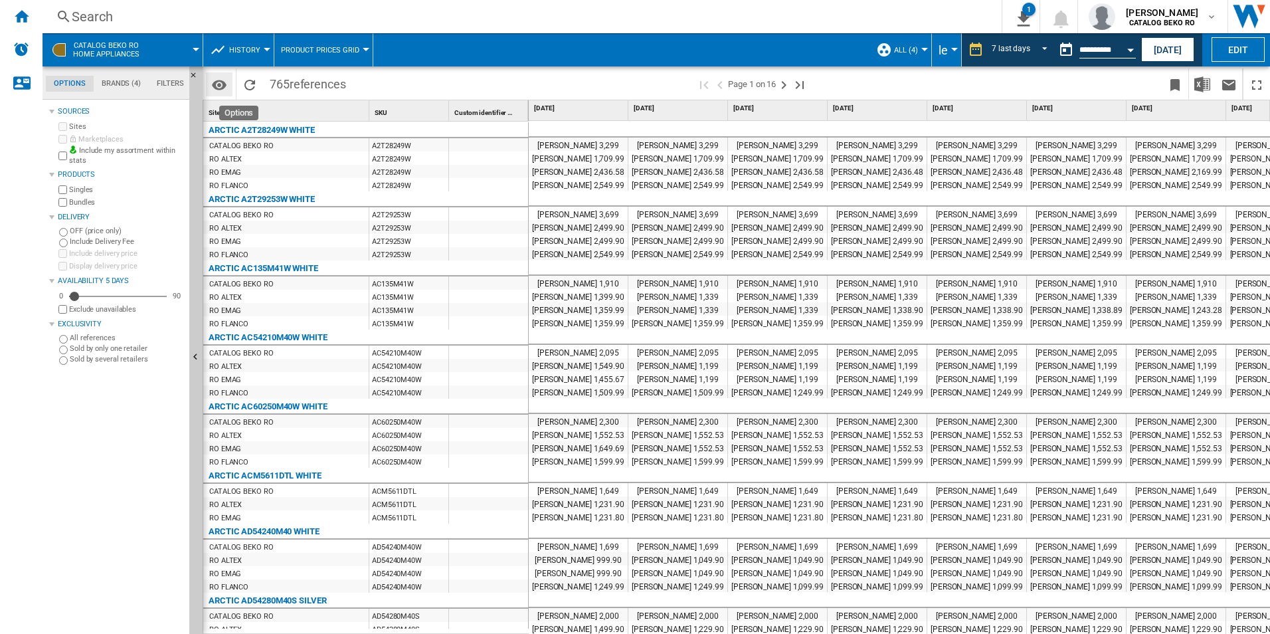
click at [218, 87] on md-icon "Options" at bounding box center [219, 85] width 16 height 16
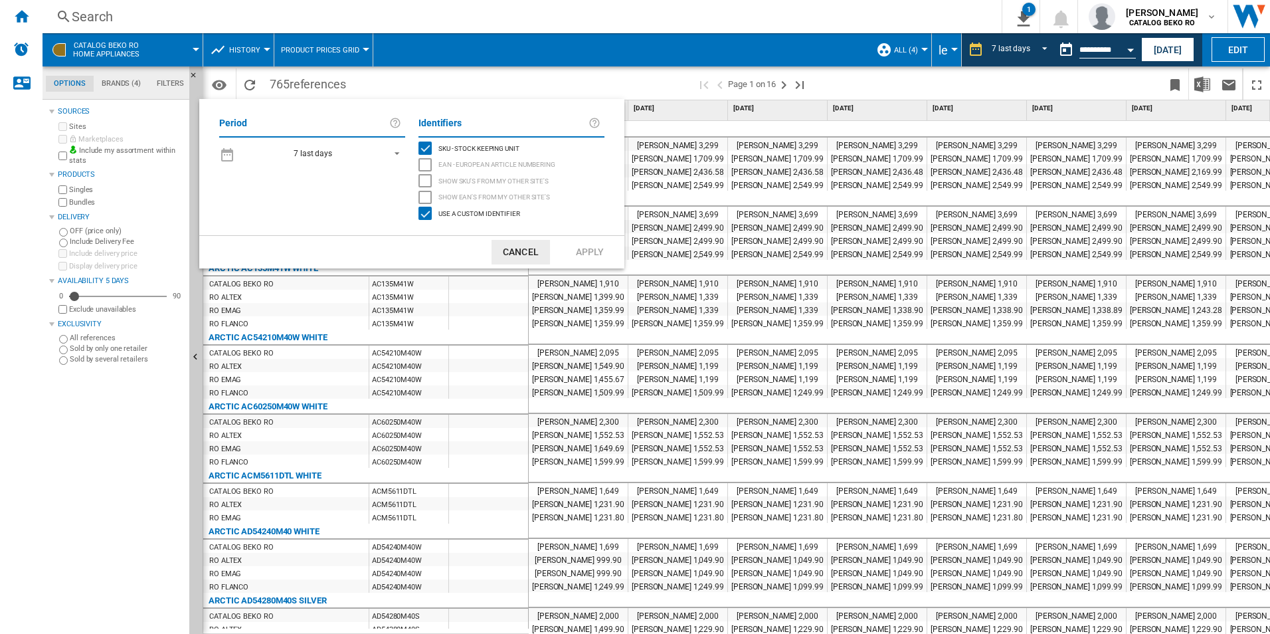
click at [477, 50] on md-backdrop at bounding box center [635, 317] width 1270 height 634
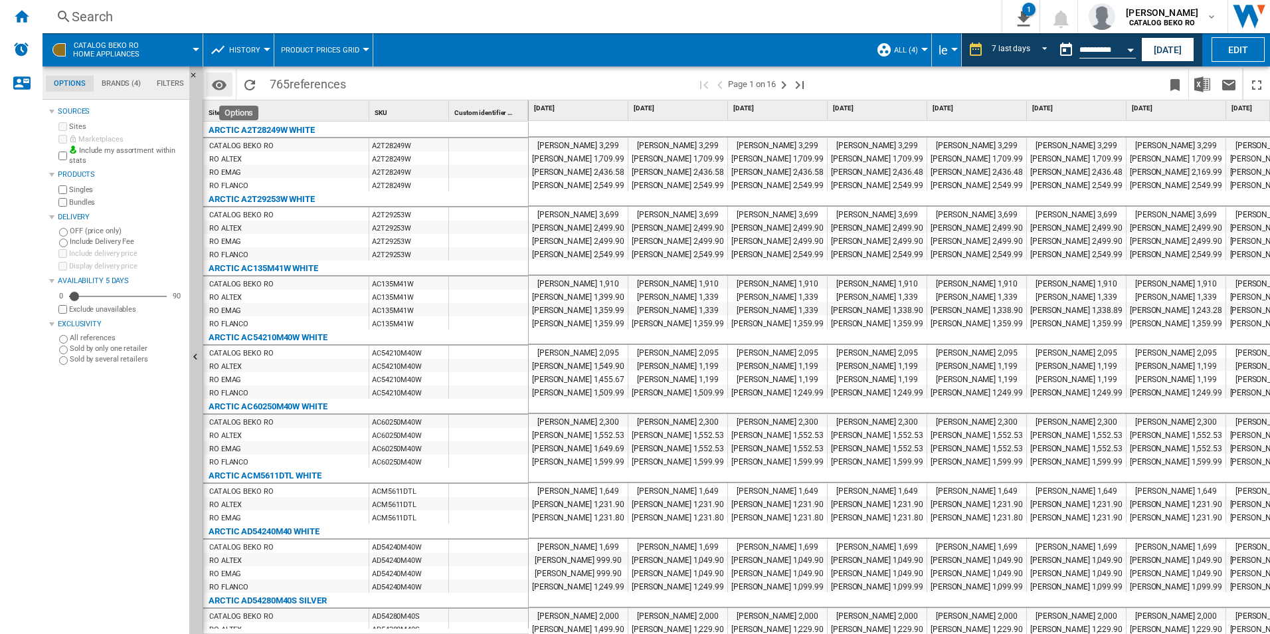
click at [218, 78] on md-icon "Options" at bounding box center [219, 85] width 16 height 16
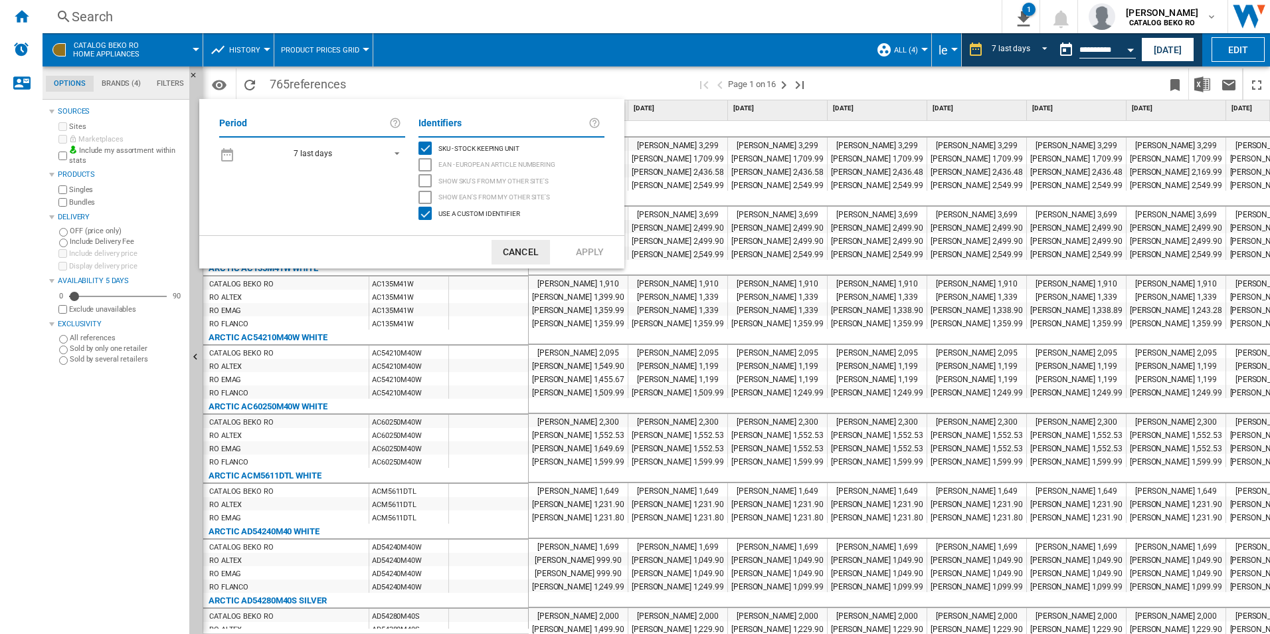
click at [339, 149] on span "7 last days" at bounding box center [312, 153] width 139 height 11
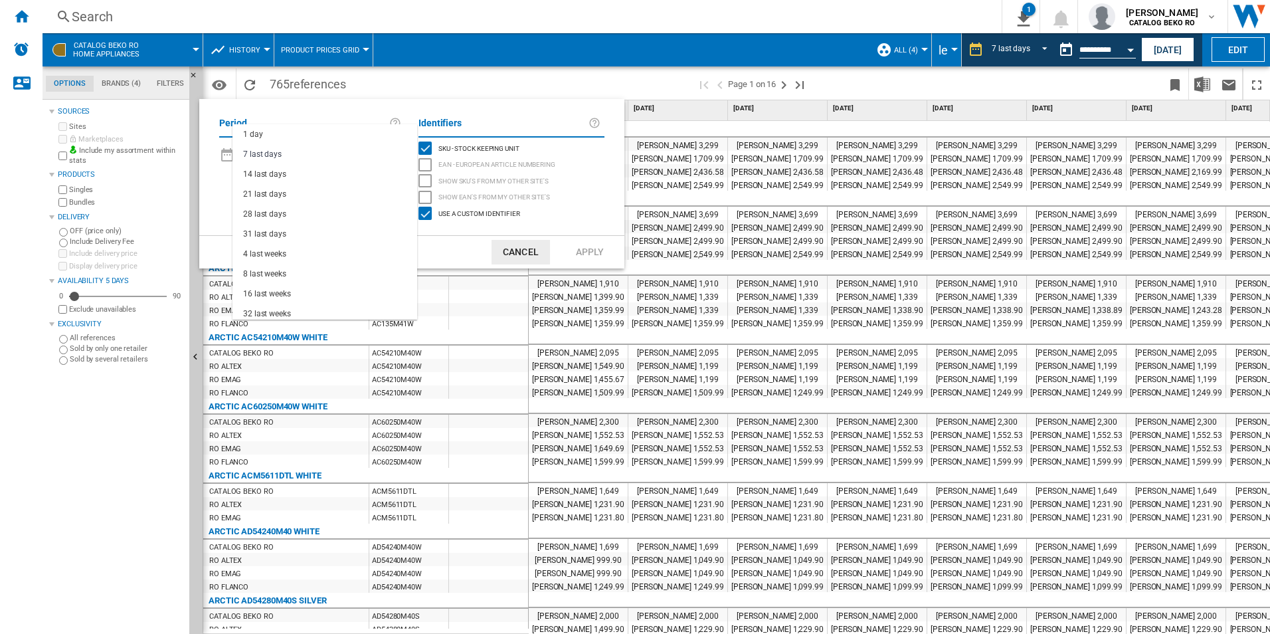
click at [124, 84] on md-backdrop at bounding box center [635, 317] width 1270 height 634
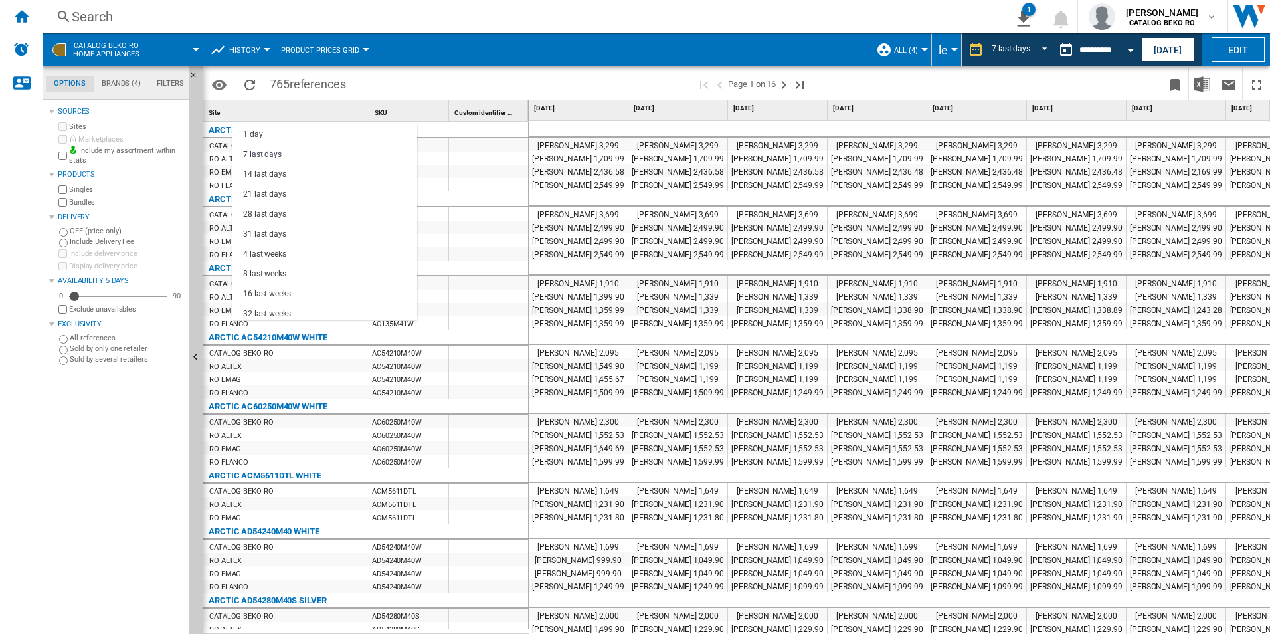
click at [26, 83] on md-backdrop at bounding box center [635, 317] width 1270 height 634
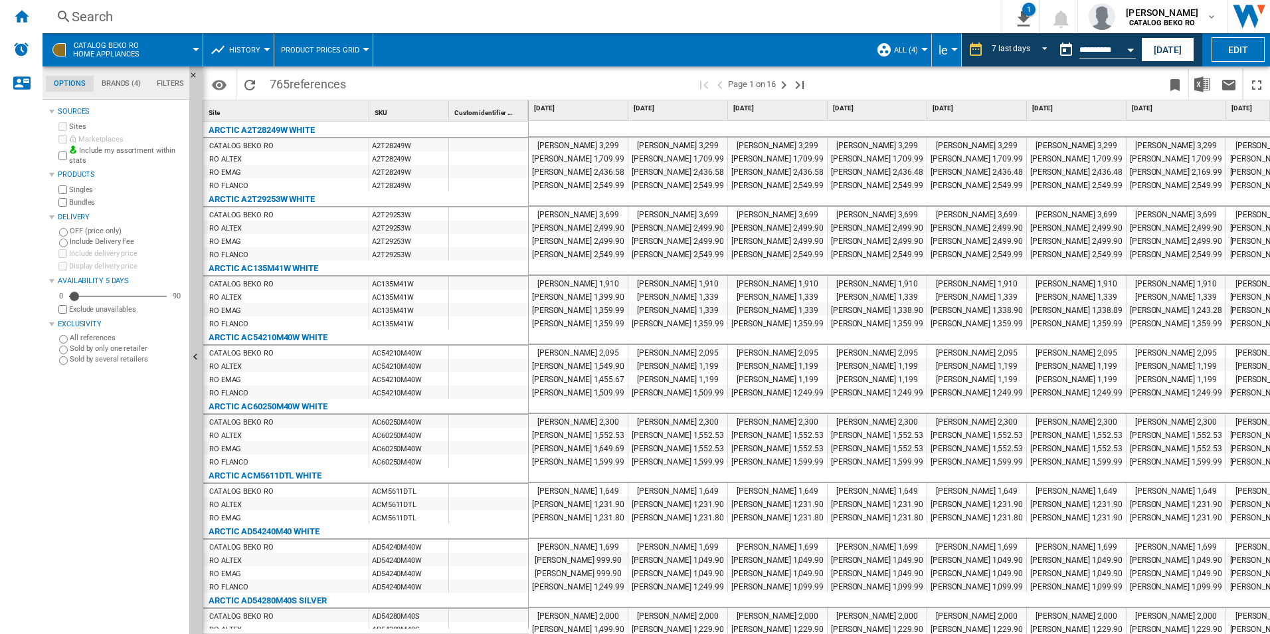
click at [74, 39] on button "CATALOG BEKO RO Home appliances" at bounding box center [113, 49] width 80 height 33
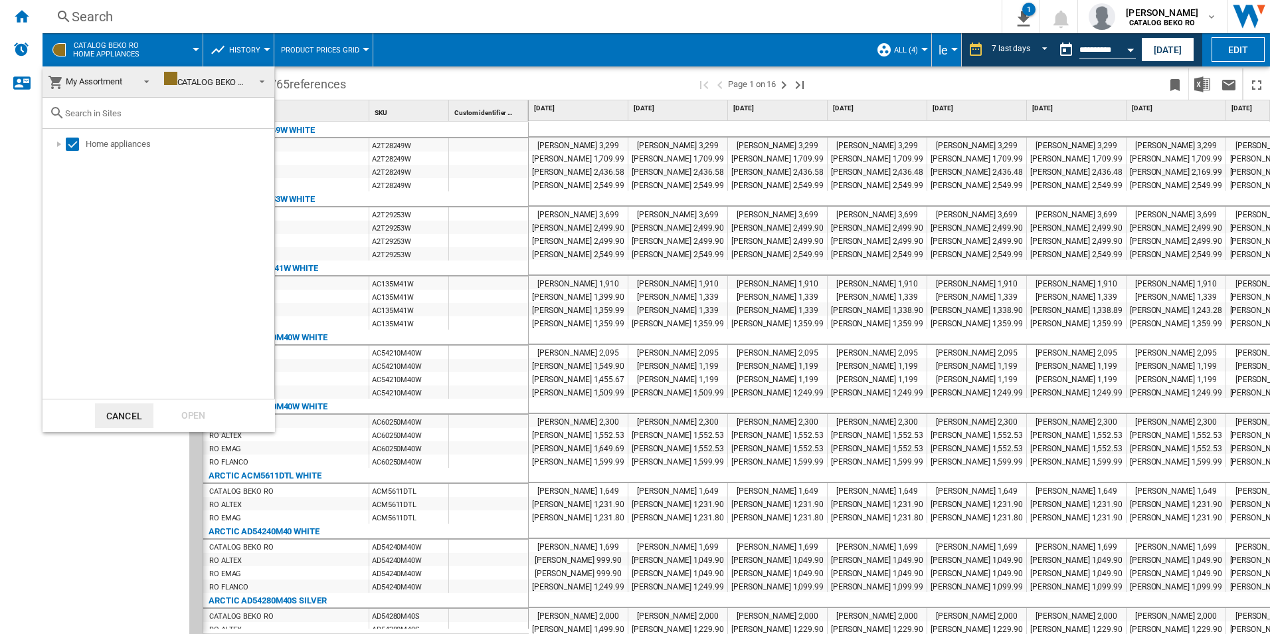
click at [203, 80] on div "CATALOG BEKO RO" at bounding box center [207, 82] width 86 height 10
click at [84, 114] on input "text" at bounding box center [166, 113] width 203 height 10
click at [149, 412] on button "Cancel" at bounding box center [124, 415] width 58 height 25
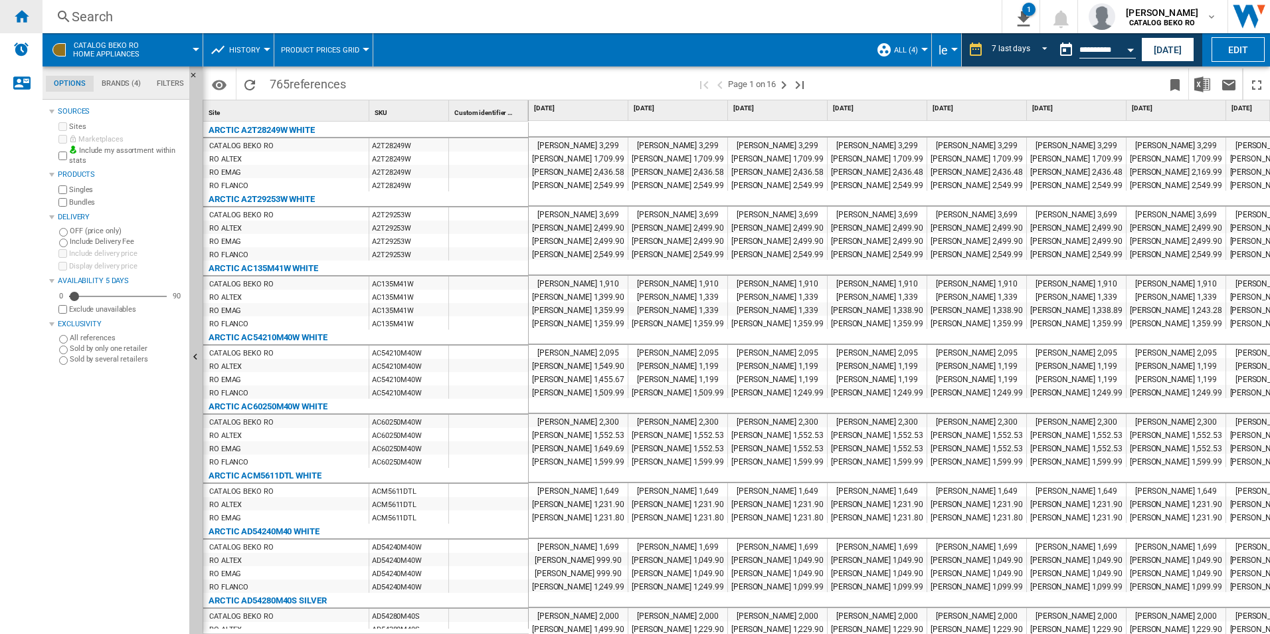
click at [23, 17] on ng-md-icon "Home" at bounding box center [21, 16] width 16 height 16
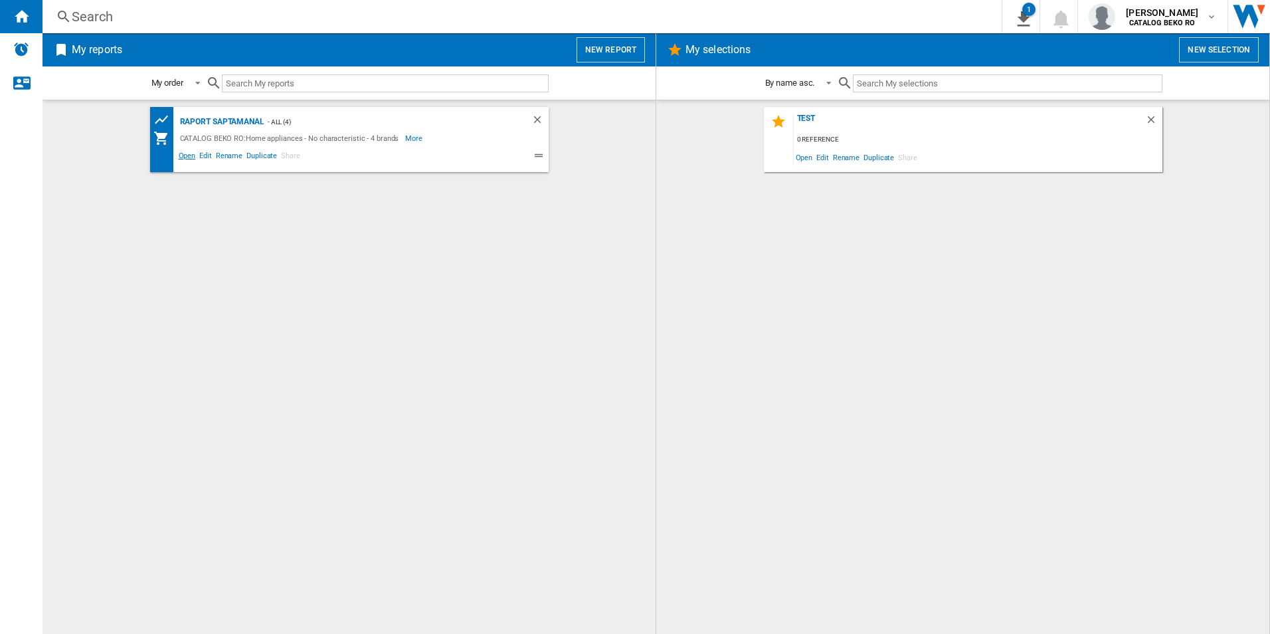
click at [181, 157] on span "Open" at bounding box center [187, 157] width 21 height 16
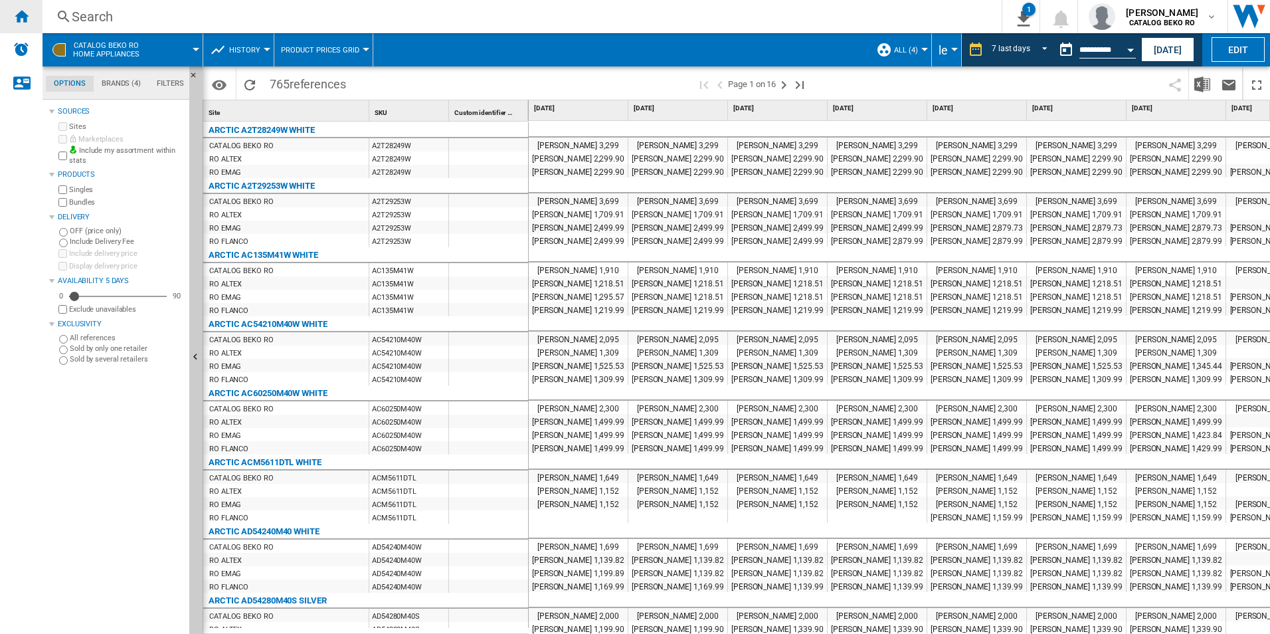
click at [23, 14] on ng-md-icon "Home" at bounding box center [21, 16] width 16 height 16
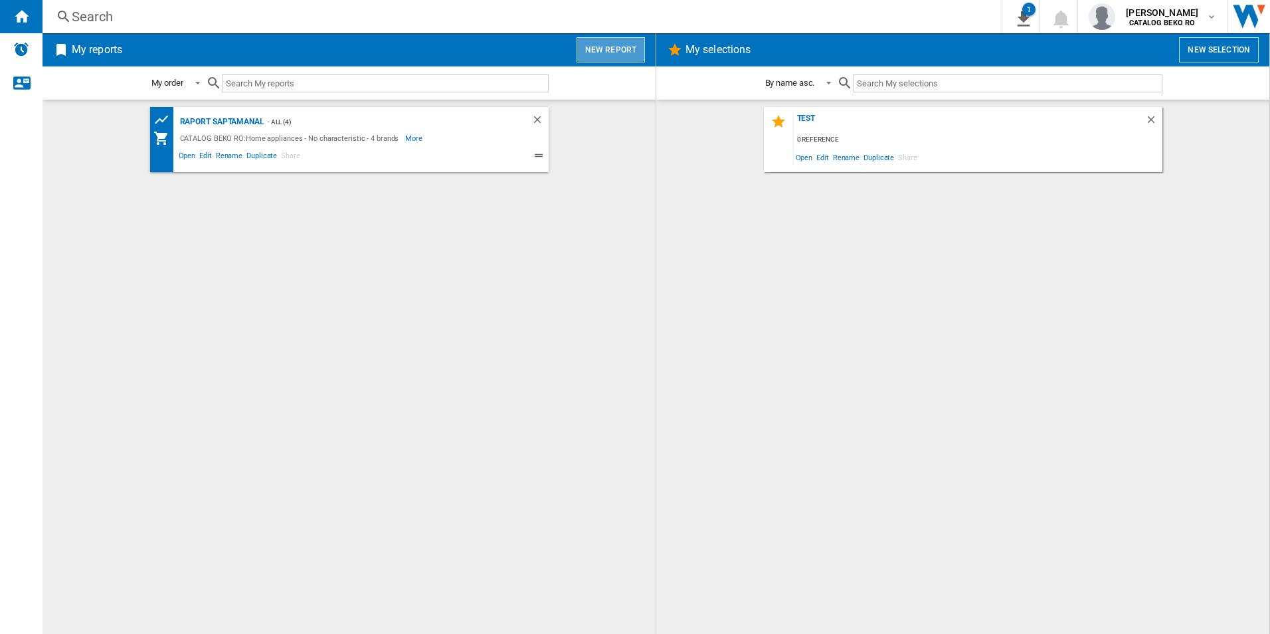
click at [612, 49] on button "New report" at bounding box center [610, 49] width 68 height 25
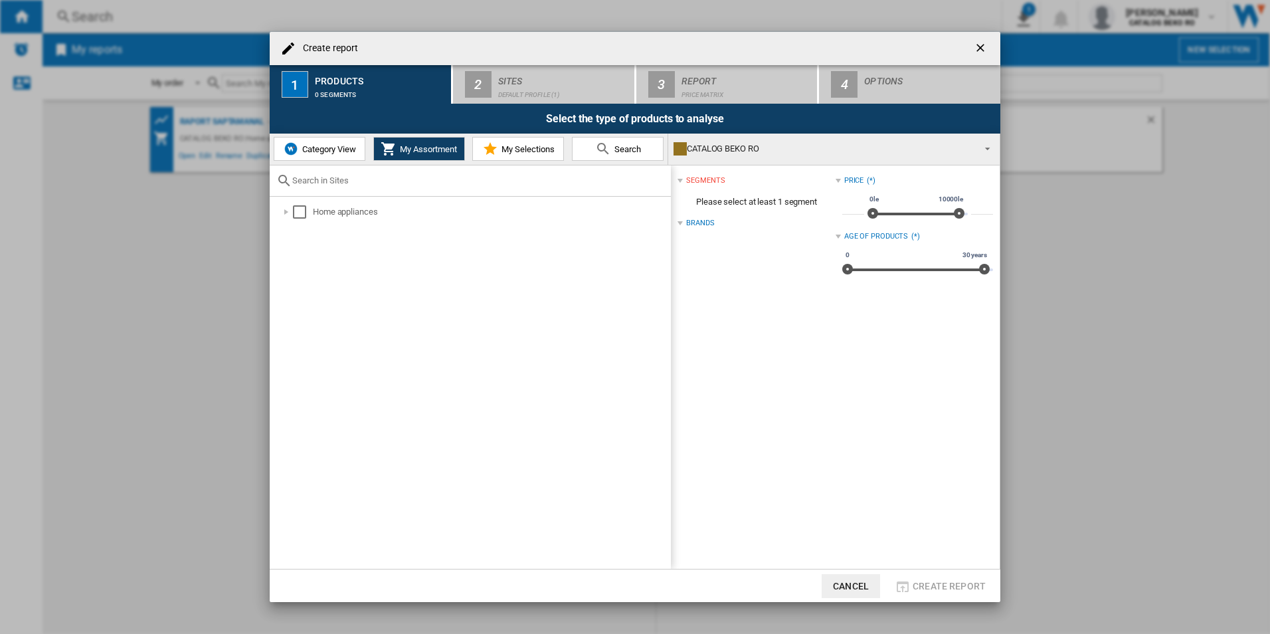
click at [307, 182] on input "Create report ..." at bounding box center [478, 180] width 372 height 10
click at [595, 146] on md-icon "Create report ..." at bounding box center [603, 149] width 16 height 16
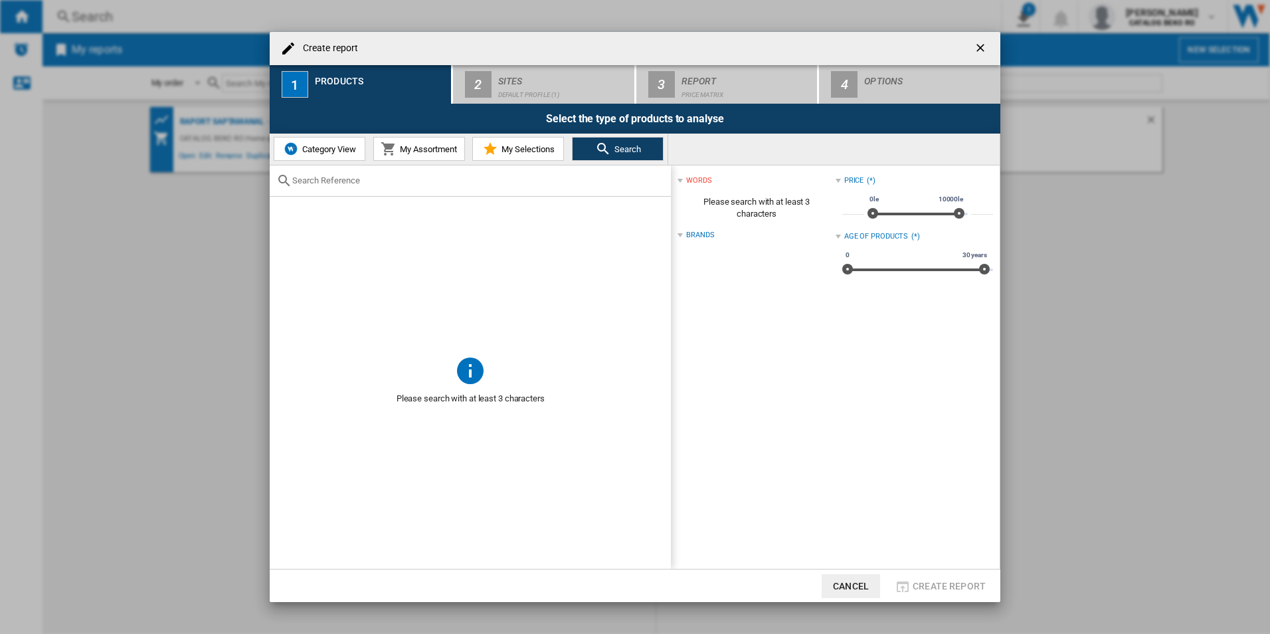
click at [425, 151] on span "My Assortment" at bounding box center [426, 149] width 60 height 10
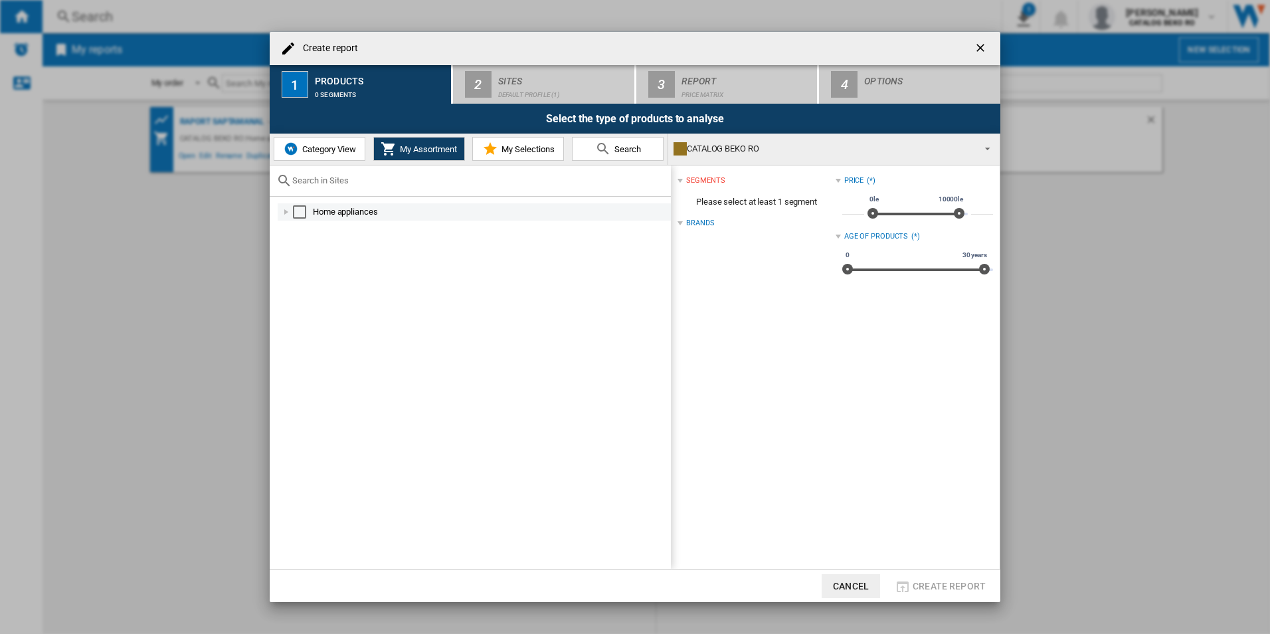
click at [299, 210] on div "Select" at bounding box center [299, 211] width 13 height 13
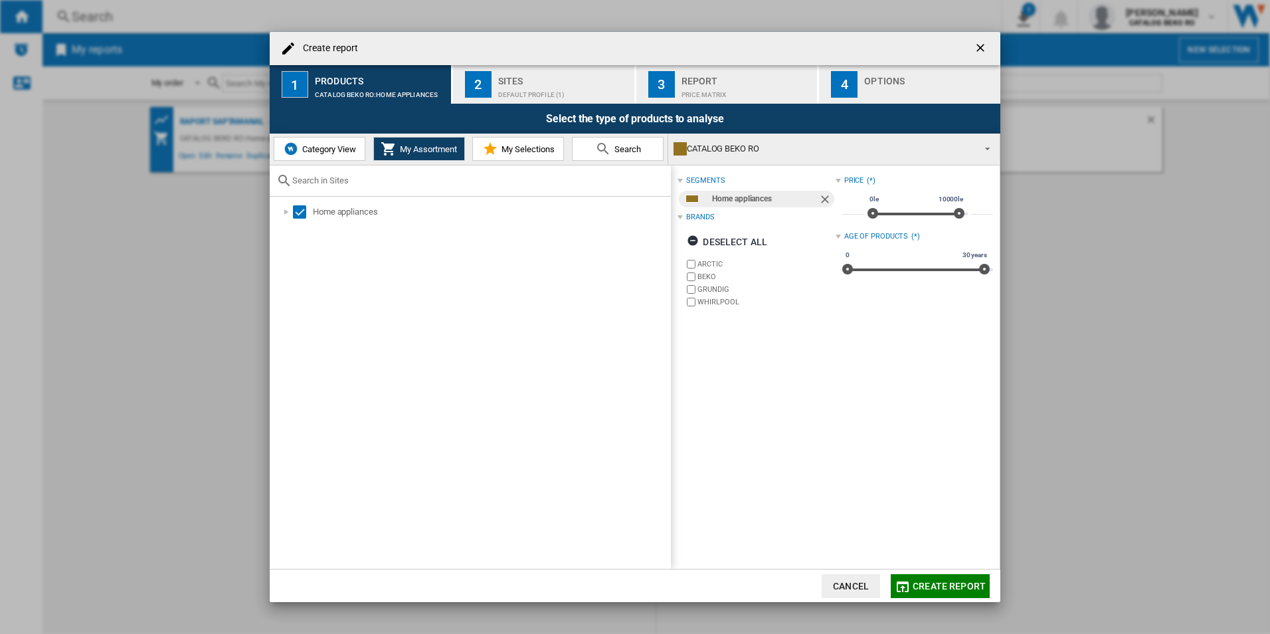
click at [615, 144] on span "Search" at bounding box center [626, 149] width 30 height 10
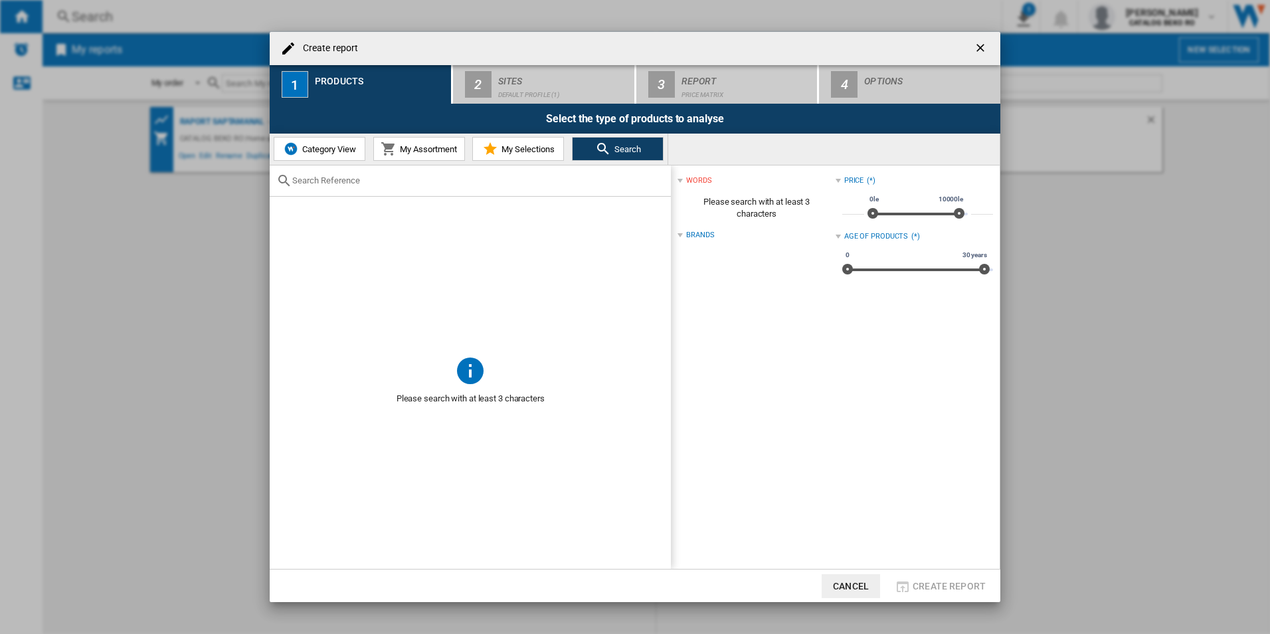
click at [317, 173] on div "Create report ..." at bounding box center [470, 180] width 401 height 31
click at [319, 181] on input "Create report ..." at bounding box center [478, 180] width 372 height 10
paste input "BM3WFST411415W"
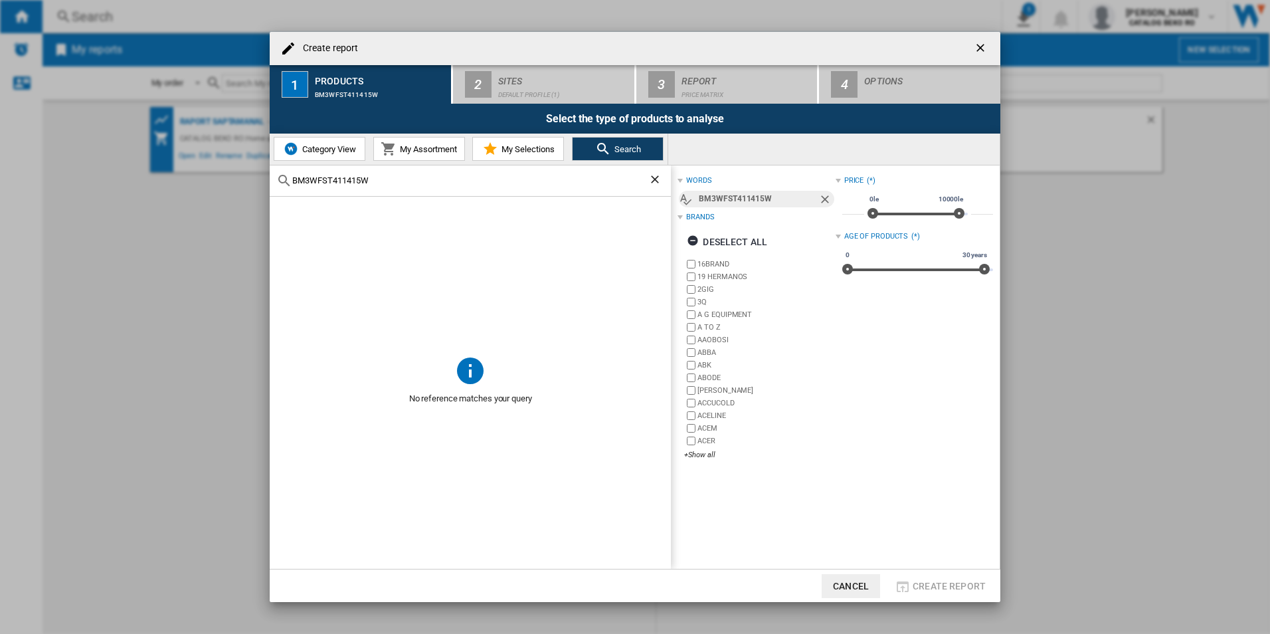
click at [444, 179] on input "BM3WFST411415W" at bounding box center [470, 180] width 356 height 10
paste input "3T43239"
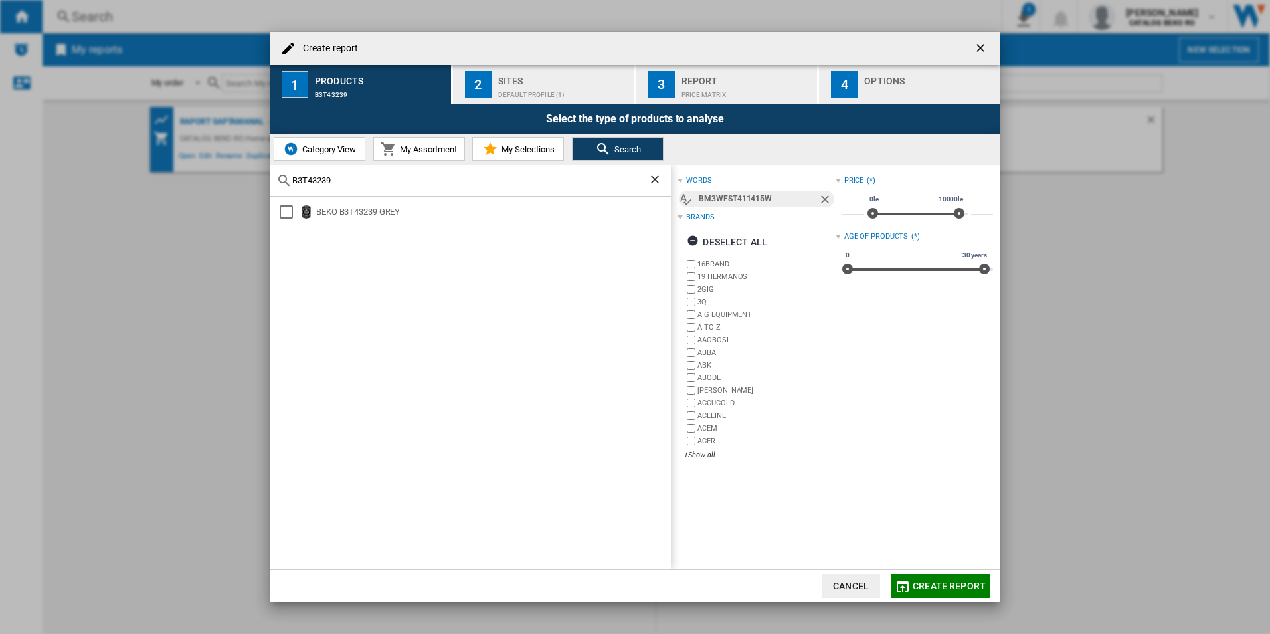
click at [598, 143] on md-icon "Create report ..." at bounding box center [603, 149] width 16 height 16
click at [355, 177] on input "B3T43239" at bounding box center [470, 180] width 356 height 10
paste input "CF380EIWN"
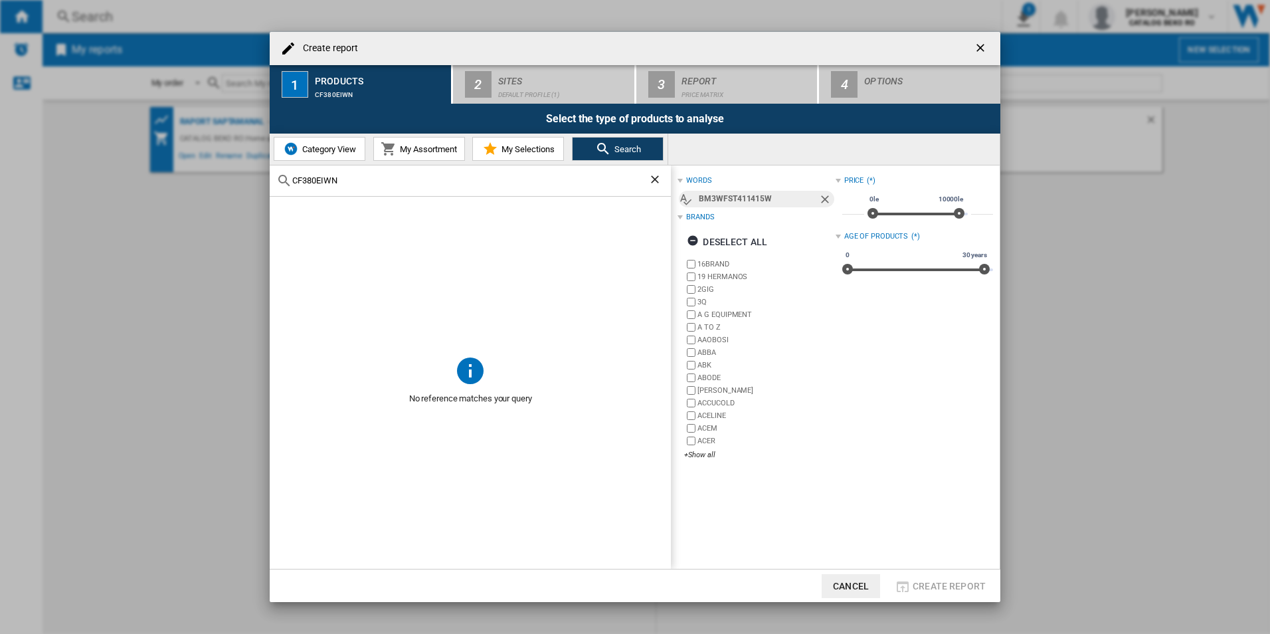
click at [383, 177] on input "CF380EIWN" at bounding box center [470, 180] width 356 height 10
paste input "7786986816"
type input "7786986816"
click at [981, 47] on ng-md-icon "getI18NText('BUTTONS.CLOSE_DIALOG')" at bounding box center [982, 49] width 16 height 16
